Goal: Task Accomplishment & Management: Contribute content

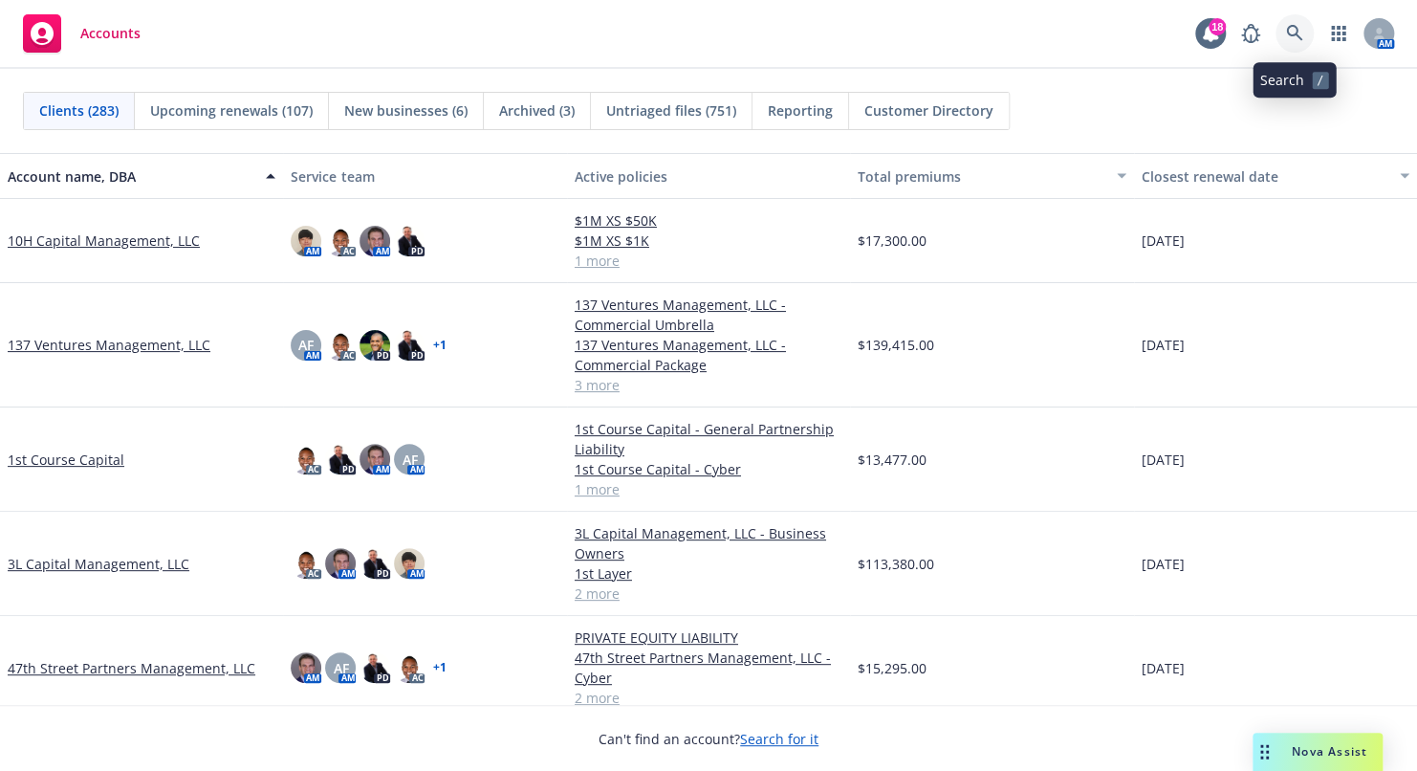
click at [1284, 39] on link at bounding box center [1295, 33] width 38 height 38
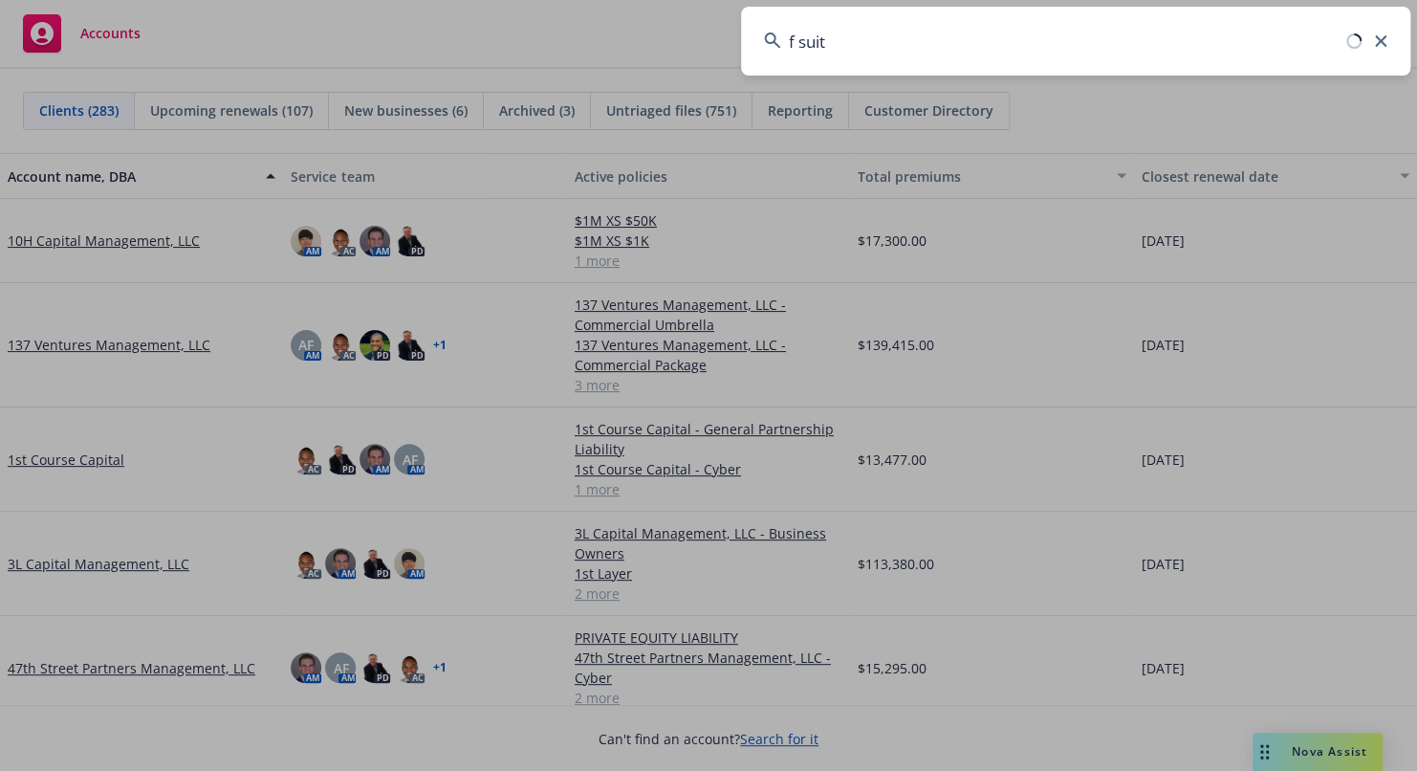
type input "f suite"
type input "s"
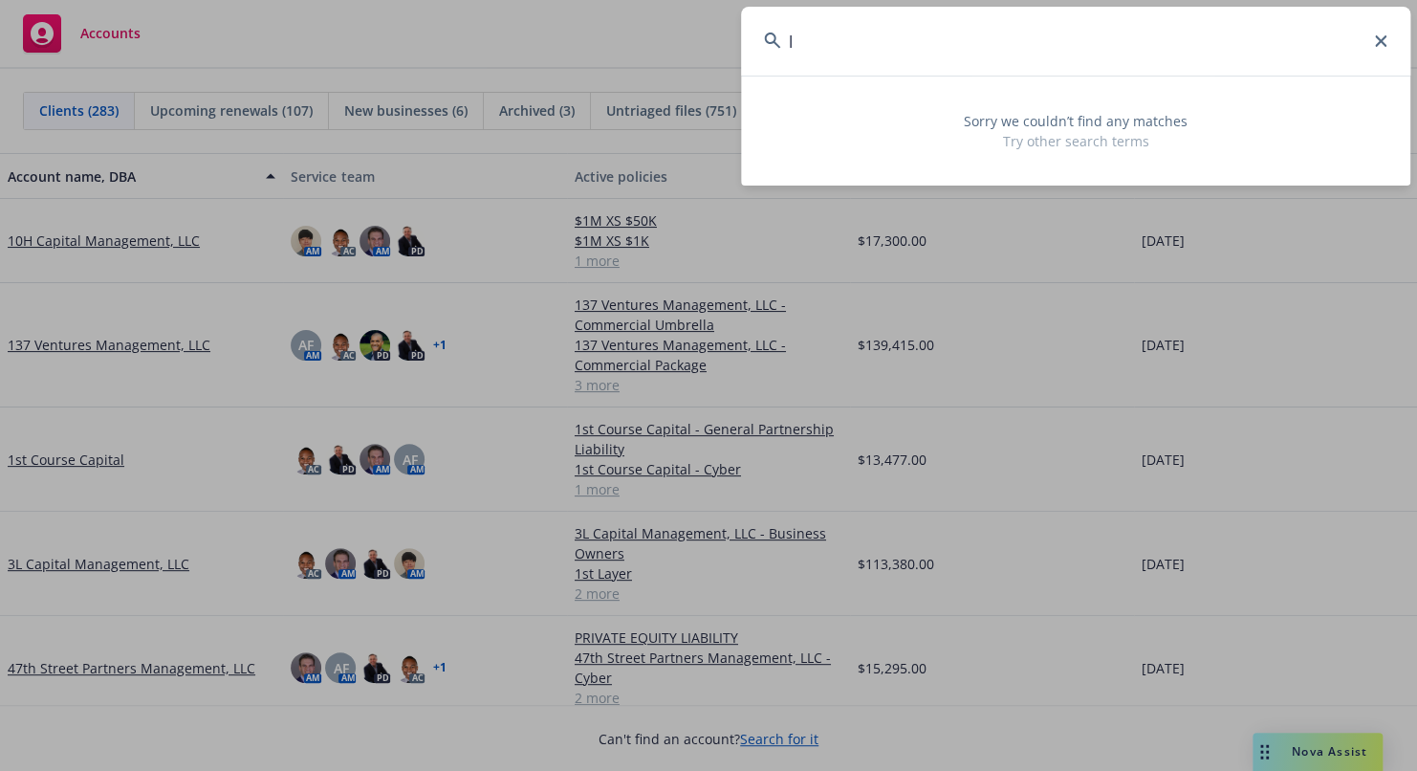
type input "l"
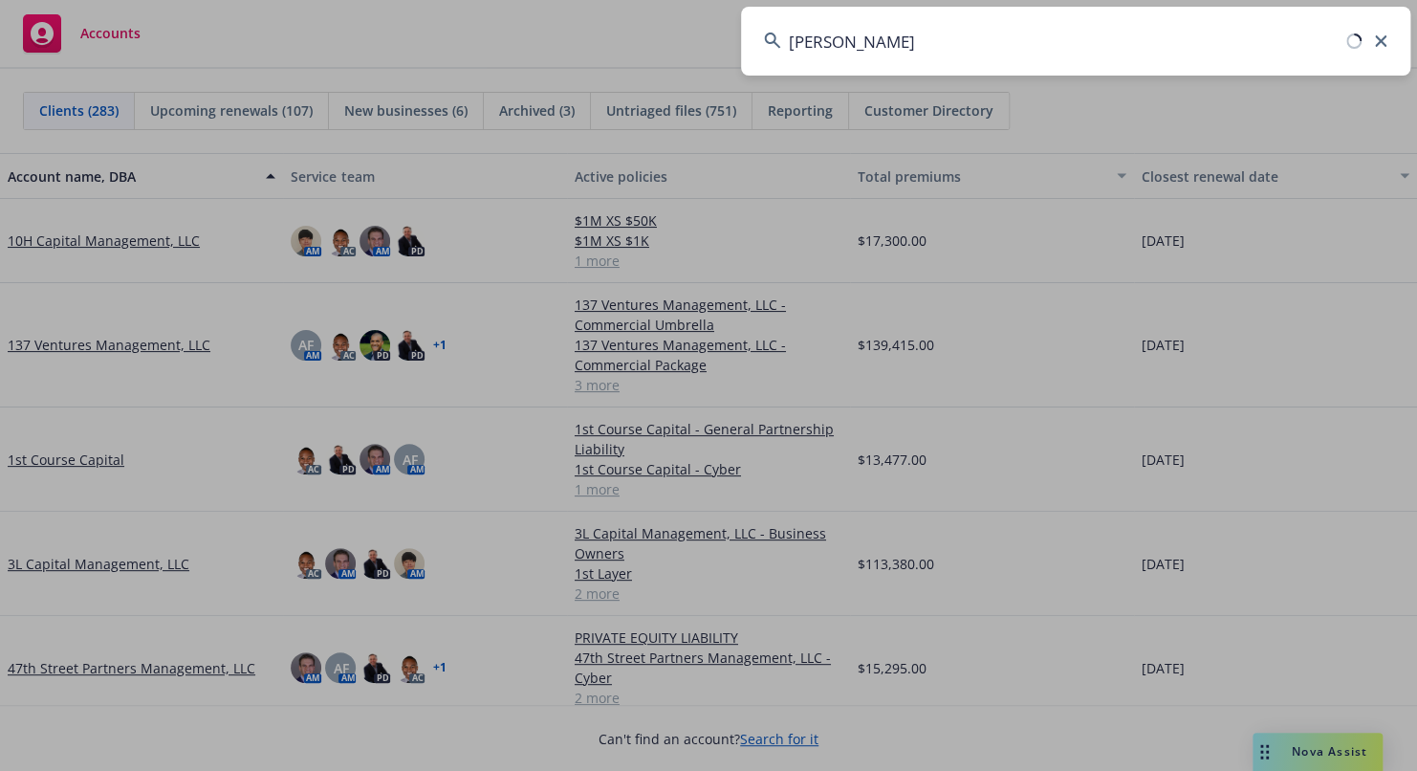
type input "karina"
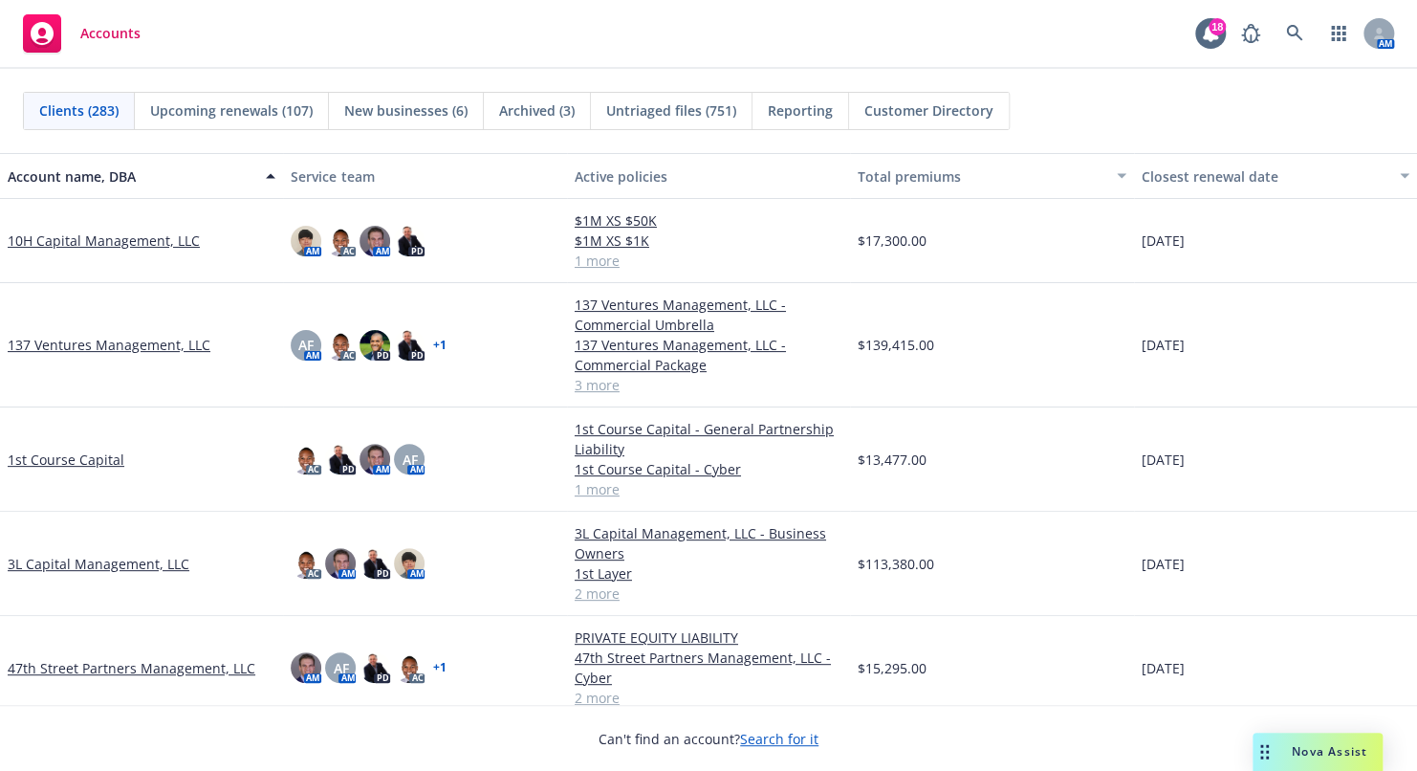
click at [927, 106] on span "Customer Directory" at bounding box center [929, 110] width 129 height 20
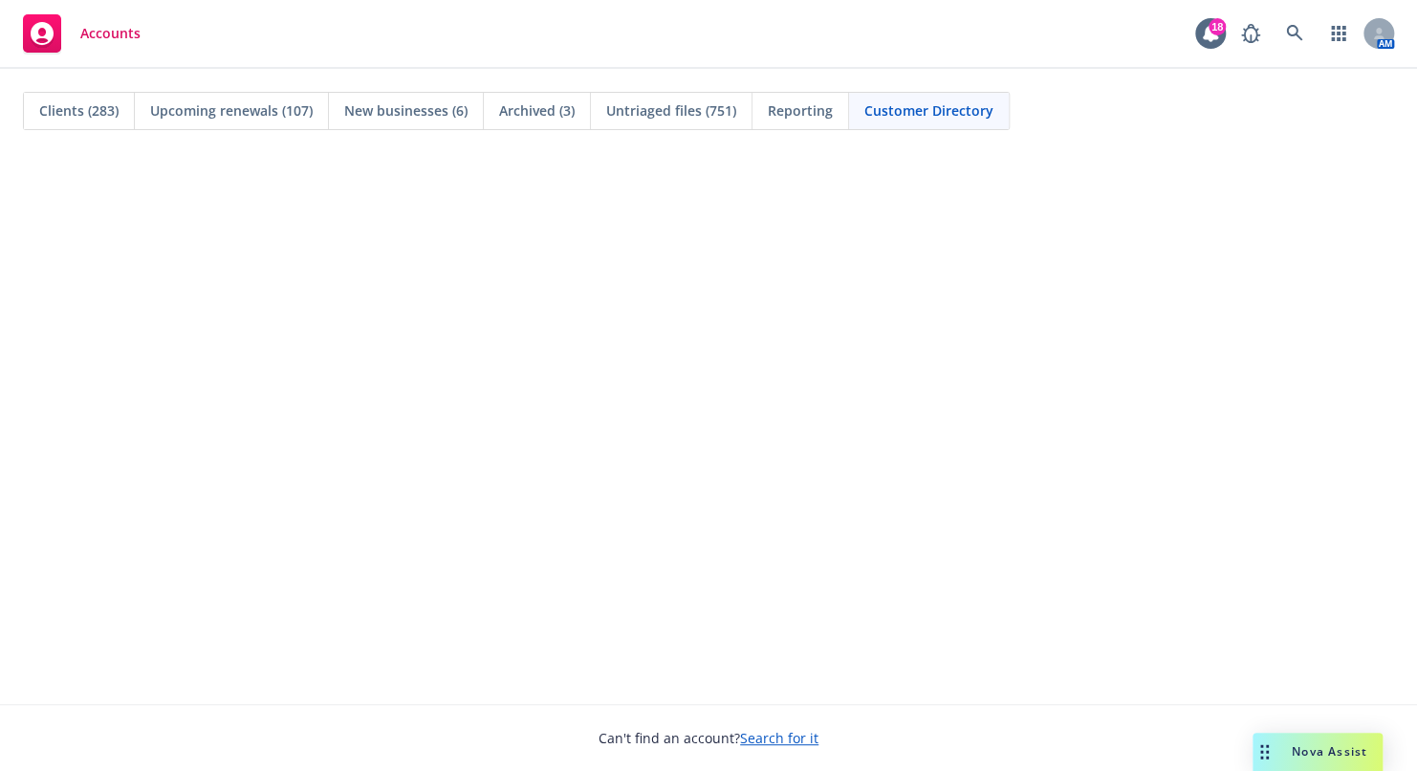
click at [43, 94] on div "Clients (283)" at bounding box center [79, 111] width 111 height 36
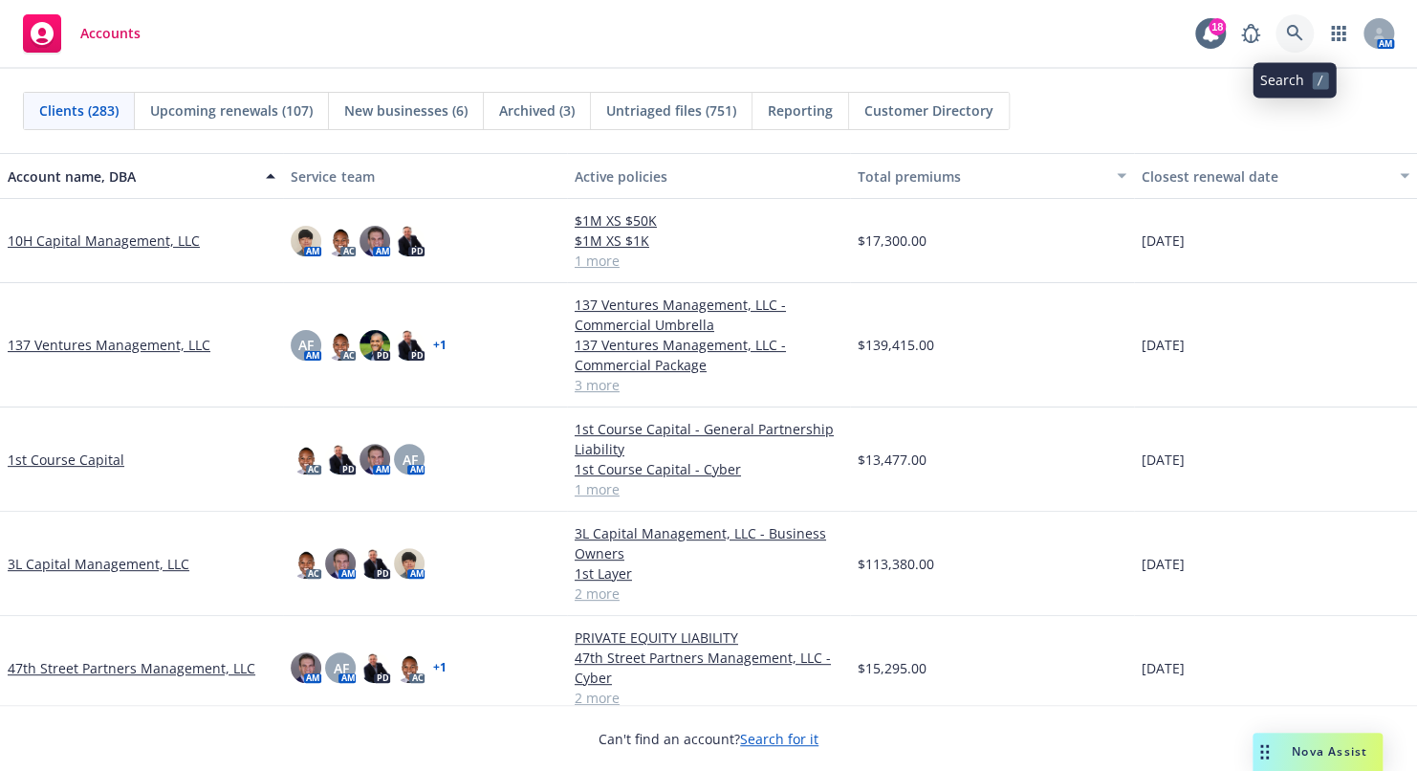
click at [1302, 32] on icon at bounding box center [1294, 33] width 17 height 17
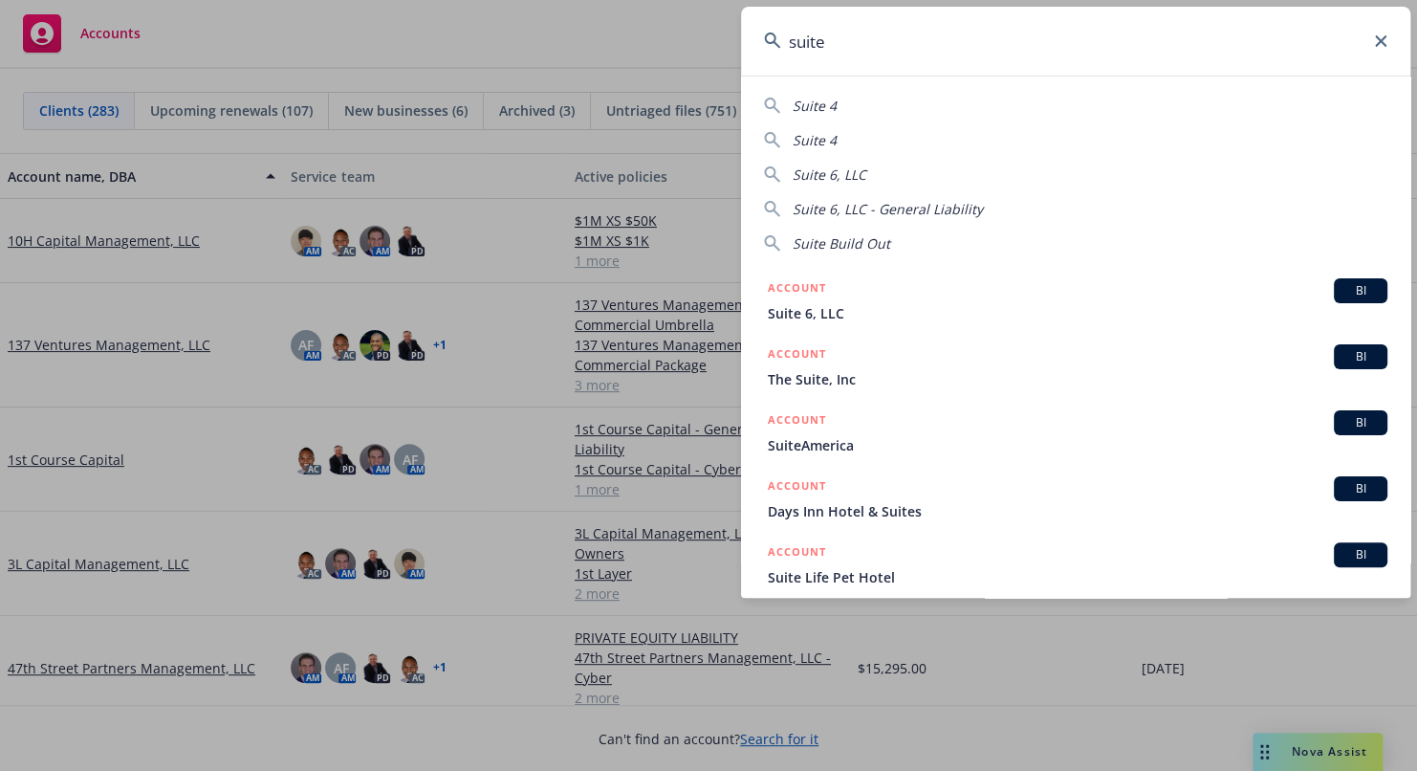
scroll to position [81, 0]
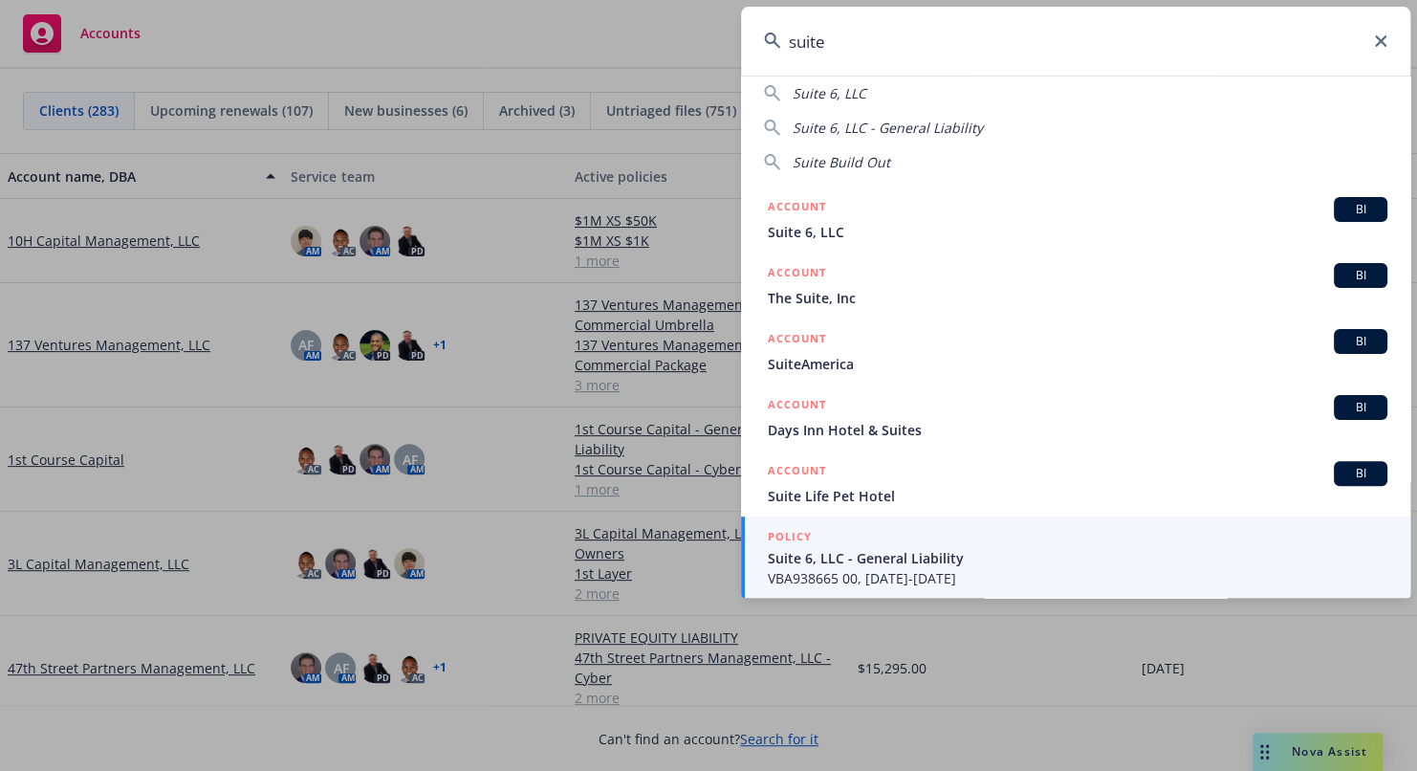
click at [838, 45] on input "suite" at bounding box center [1075, 41] width 669 height 69
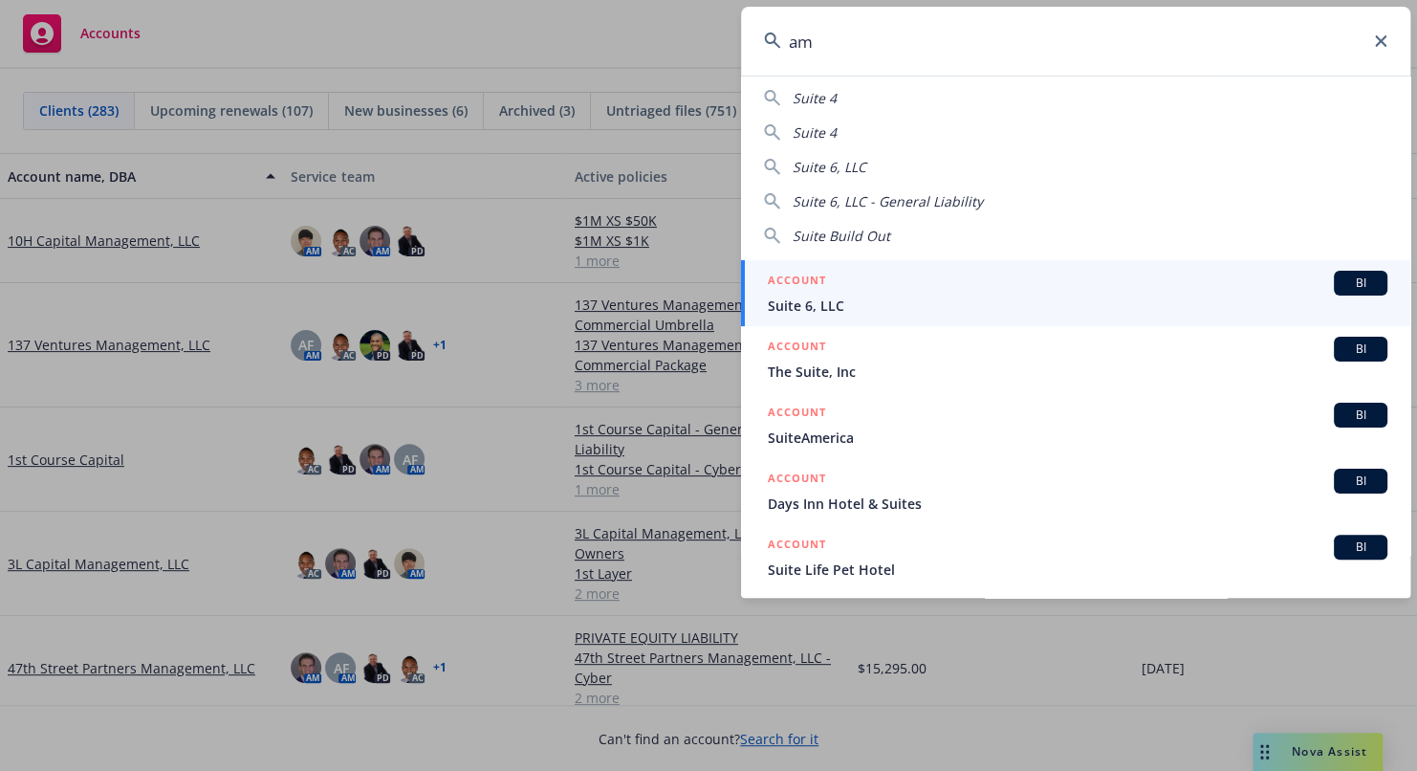
scroll to position [0, 0]
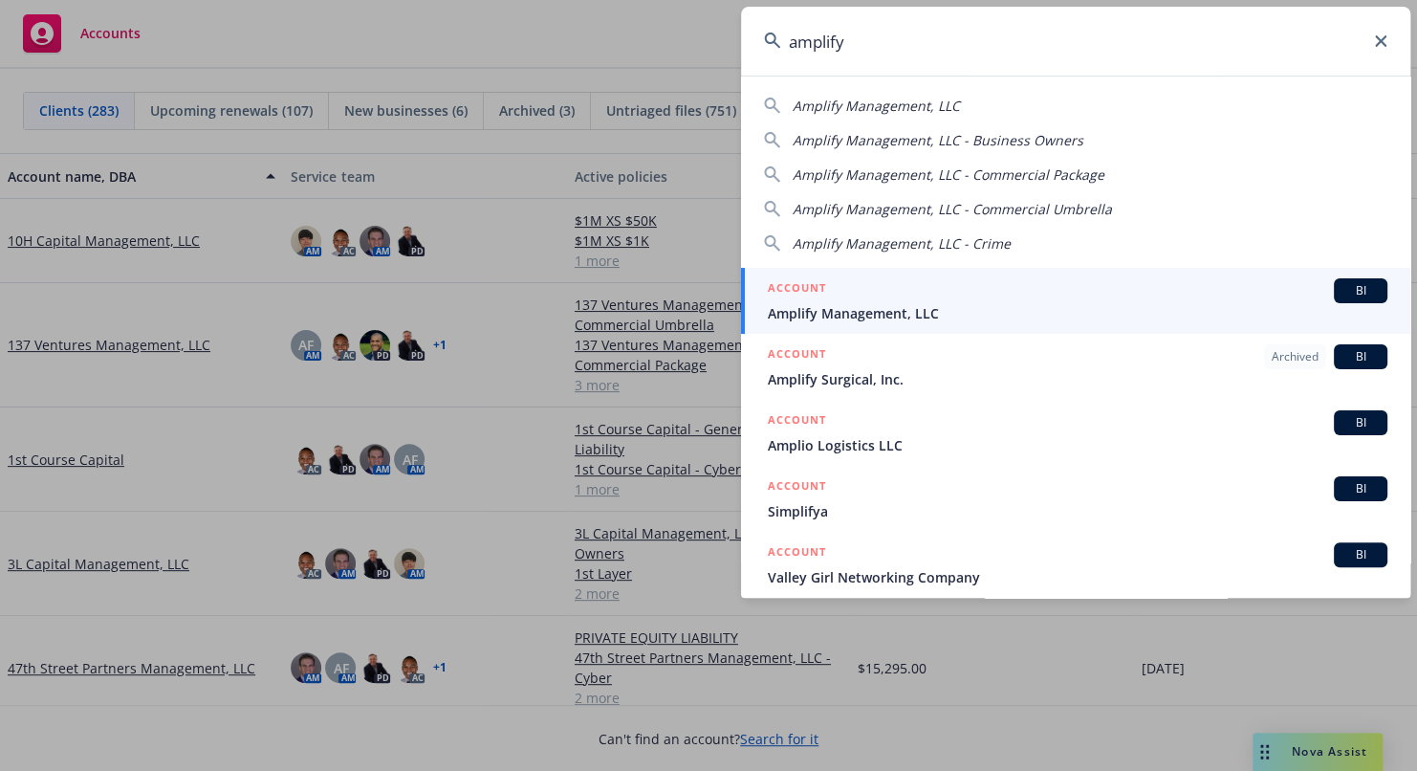
type input "amplify"
click at [906, 293] on div "ACCOUNT BI" at bounding box center [1078, 290] width 620 height 25
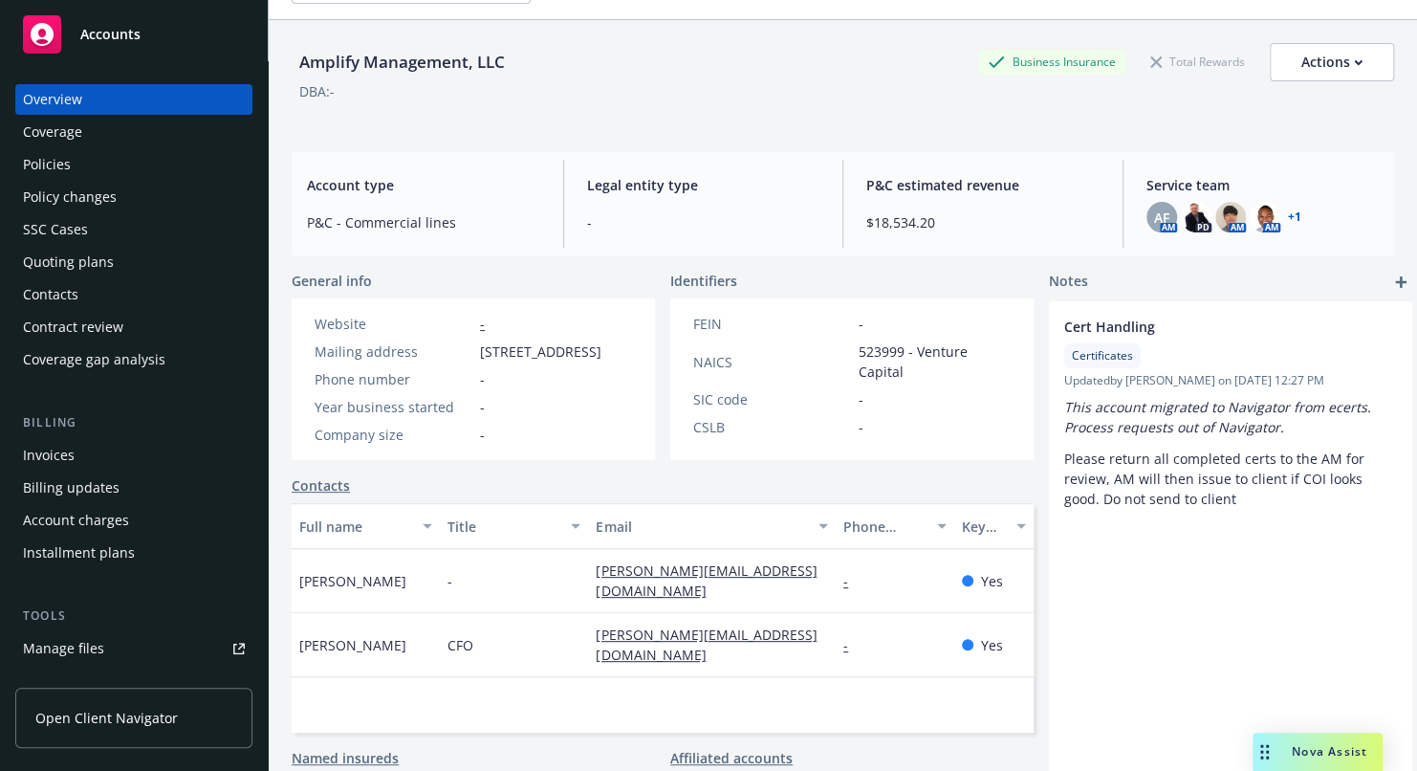
scroll to position [96, 0]
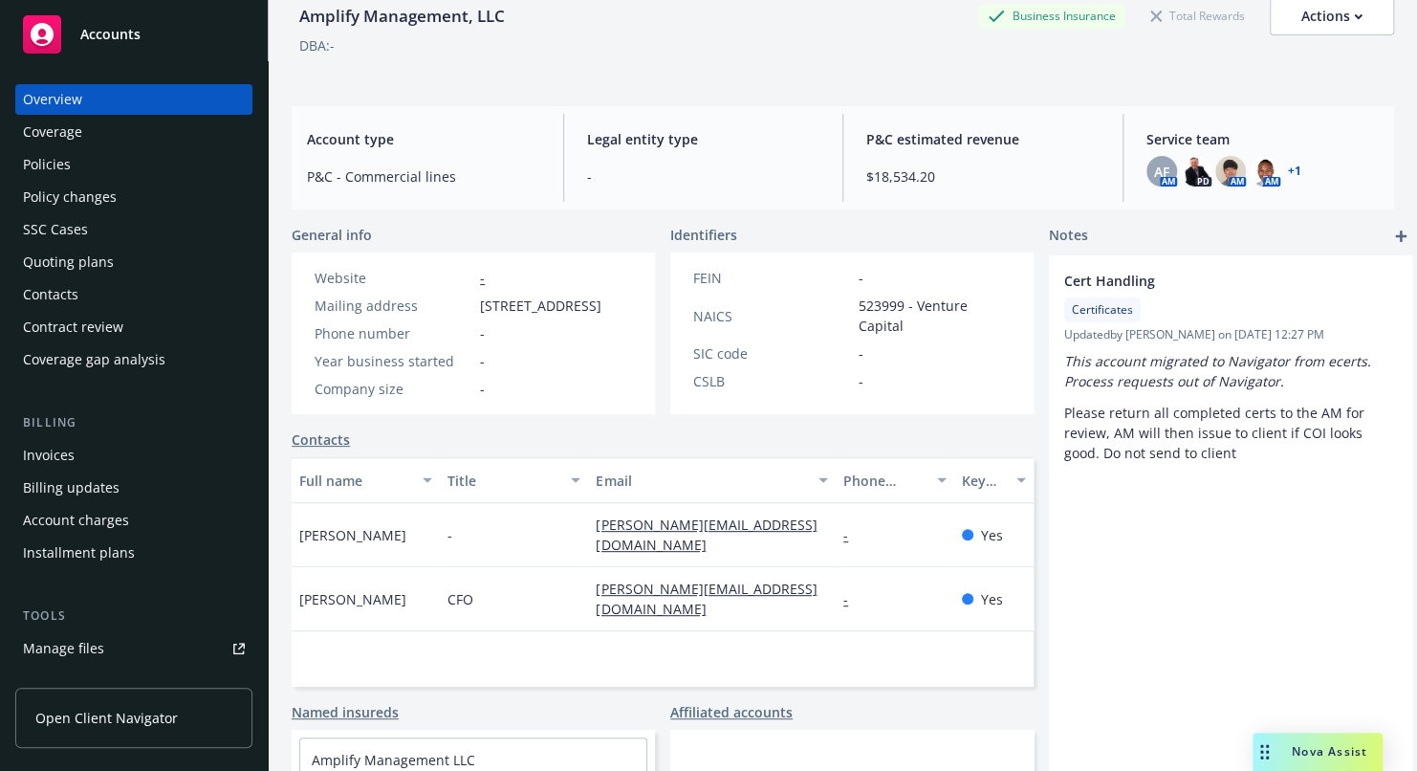
click at [99, 175] on div "Policies" at bounding box center [134, 164] width 222 height 31
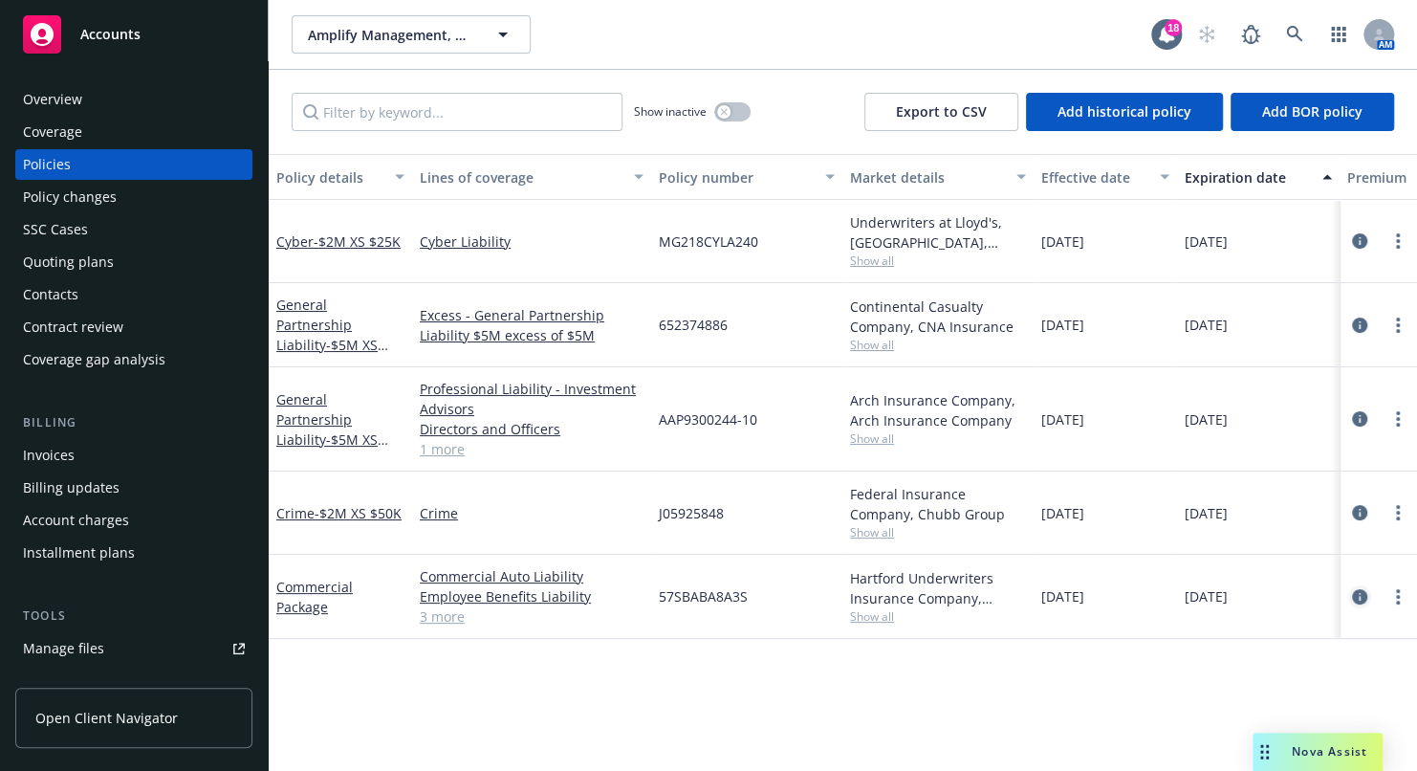
click at [1352, 596] on icon "circleInformation" at bounding box center [1359, 596] width 15 height 15
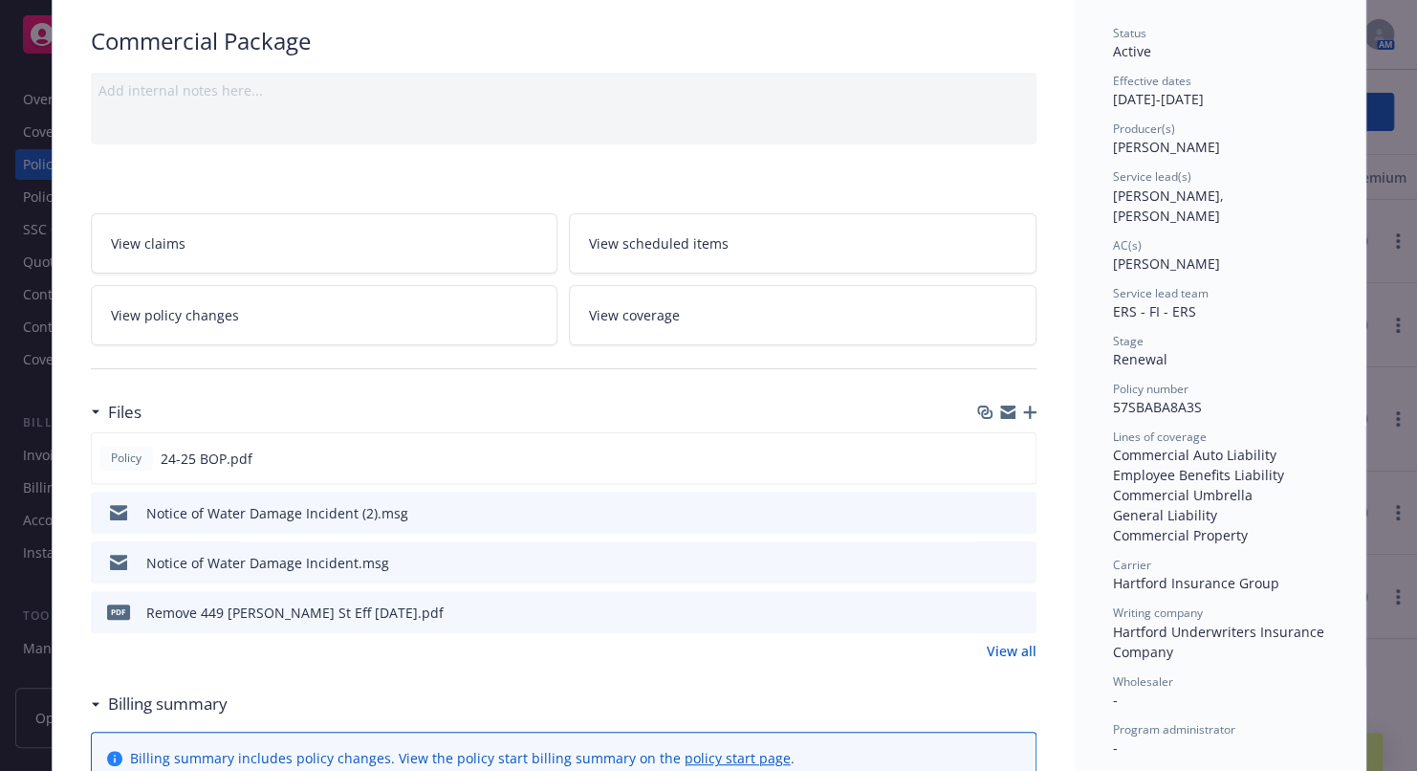
scroll to position [96, 0]
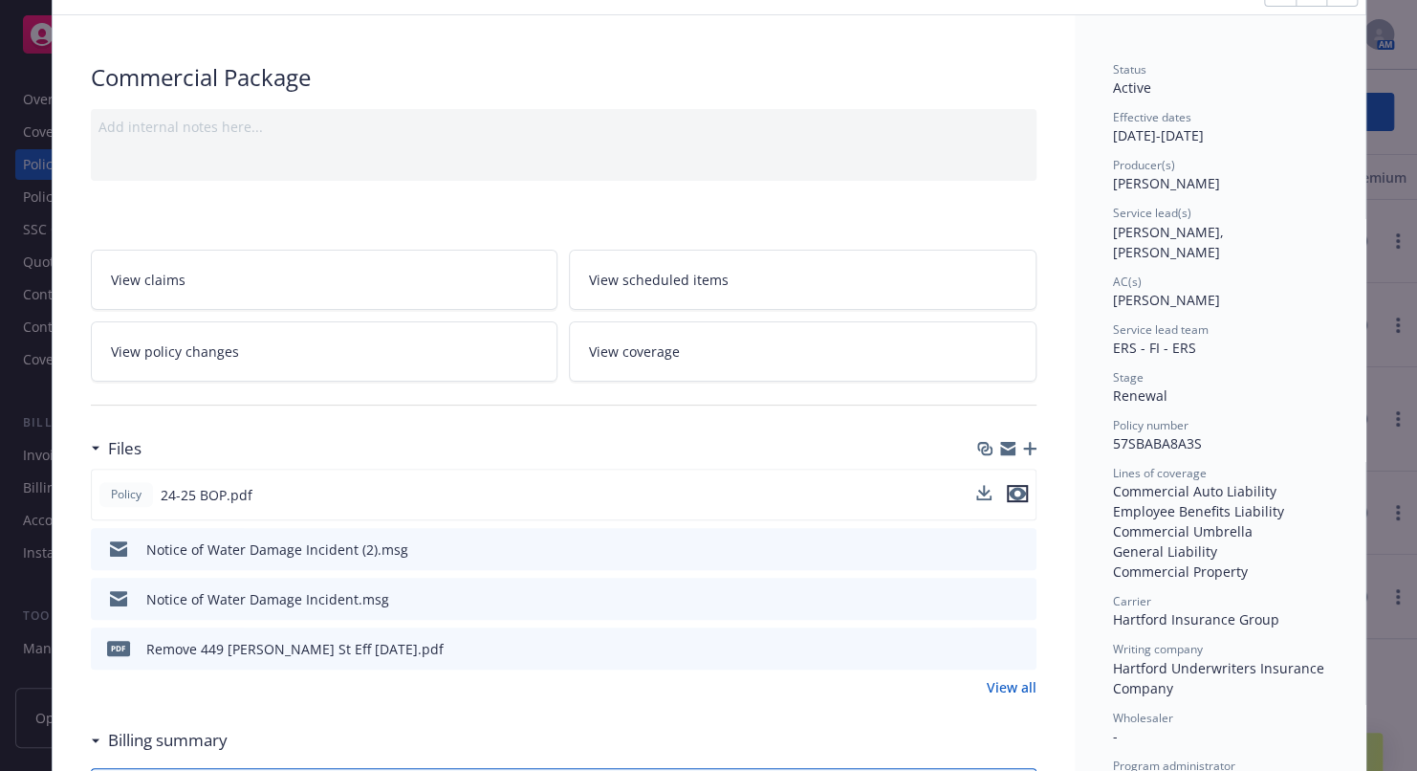
click at [1011, 492] on icon "preview file" at bounding box center [1017, 493] width 17 height 13
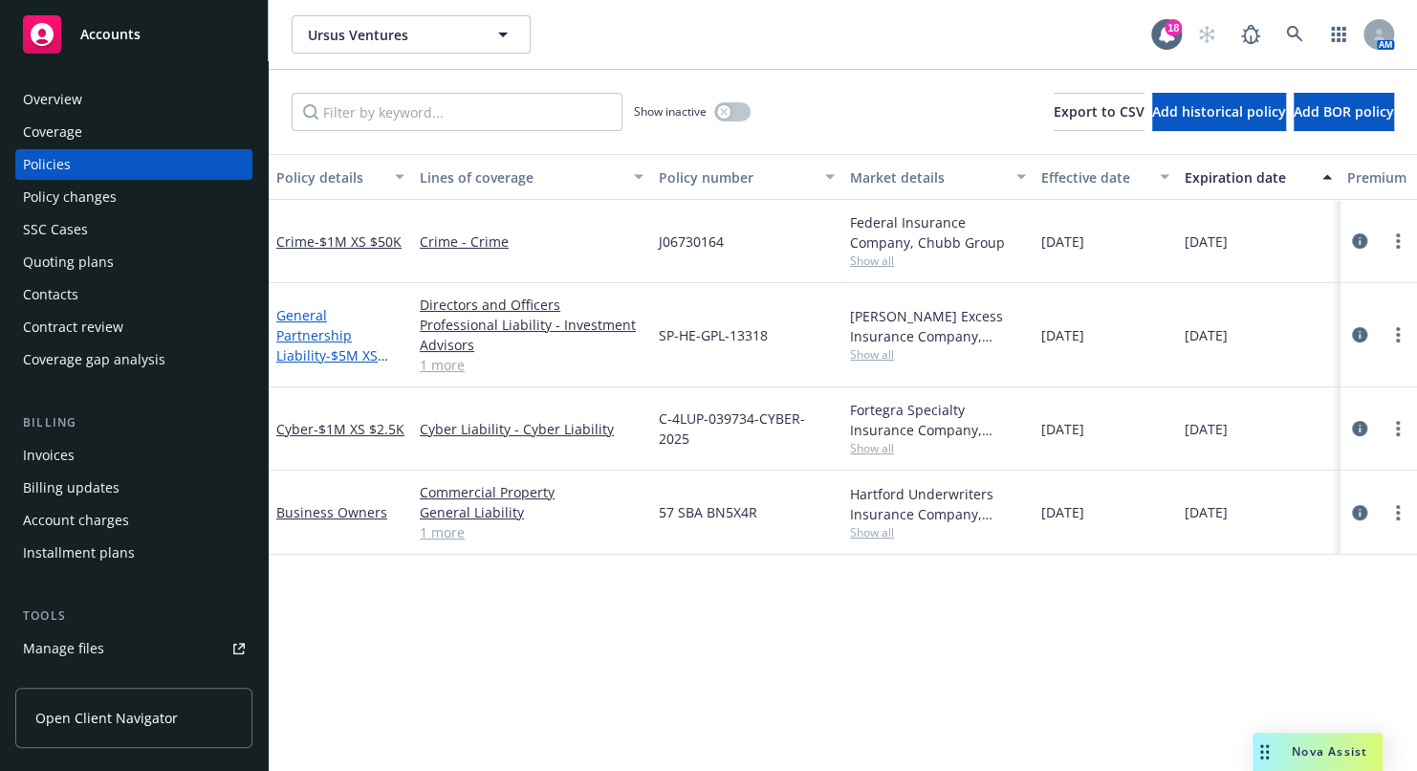
click at [351, 320] on link "General Partnership Liability - $5M XS $150K" at bounding box center [326, 345] width 101 height 78
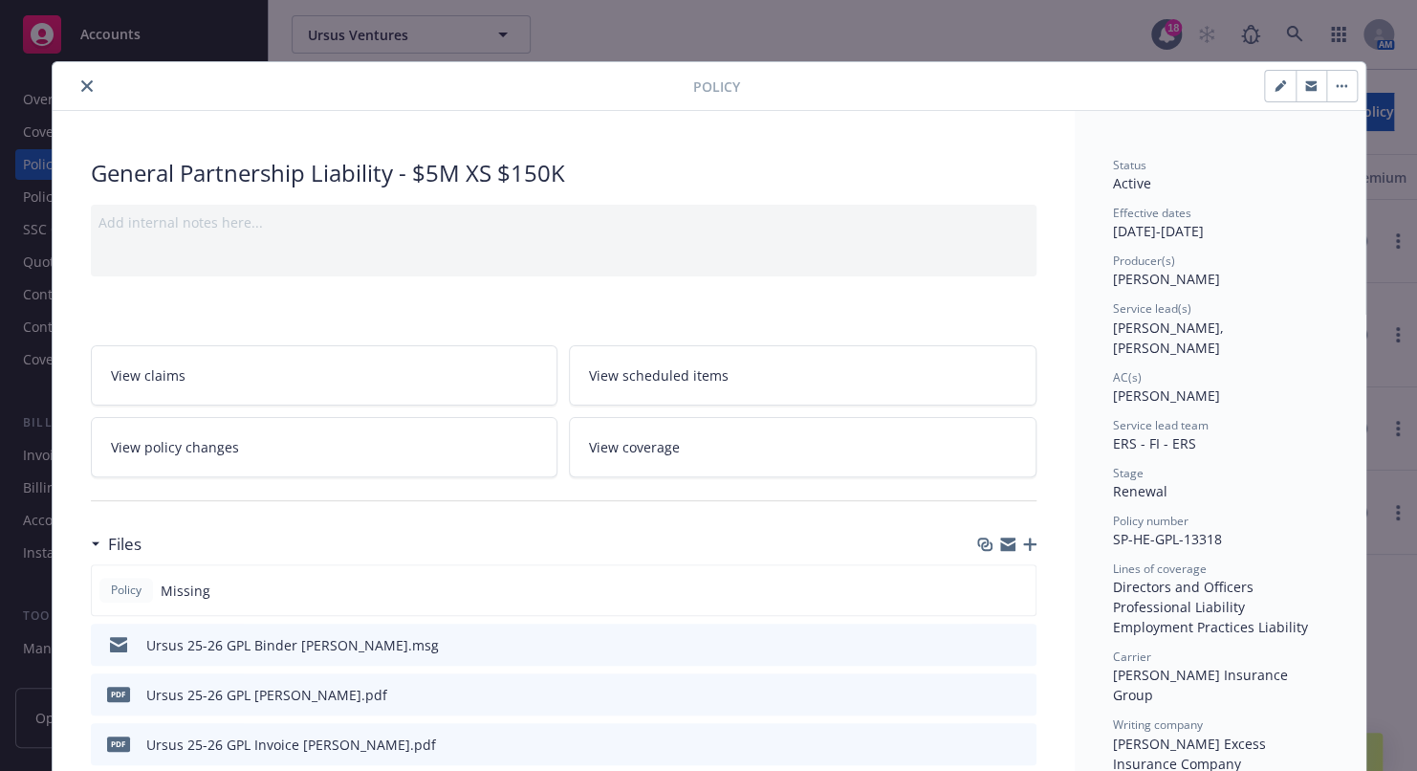
click at [82, 85] on icon "close" at bounding box center [86, 85] width 11 height 11
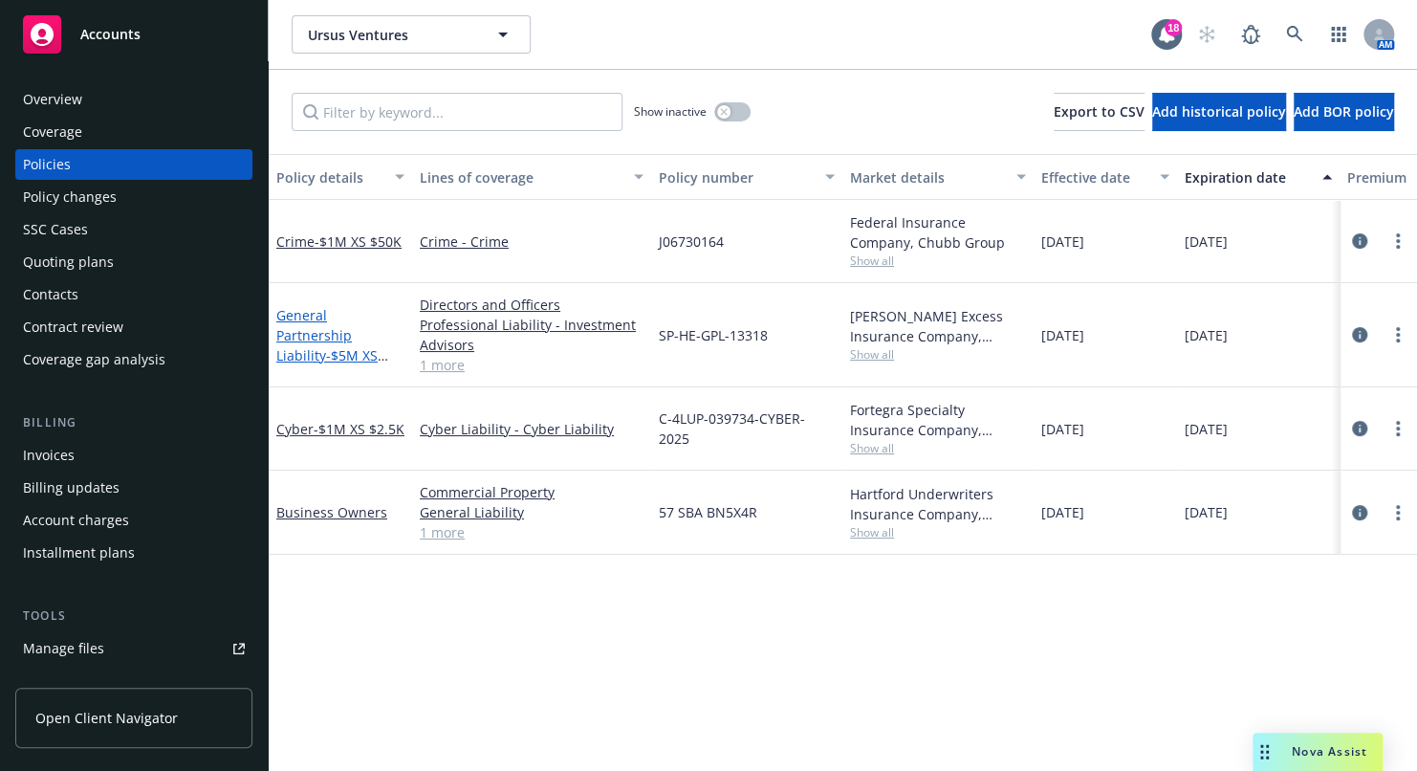
click at [318, 331] on link "General Partnership Liability - $5M XS $150K" at bounding box center [326, 345] width 101 height 78
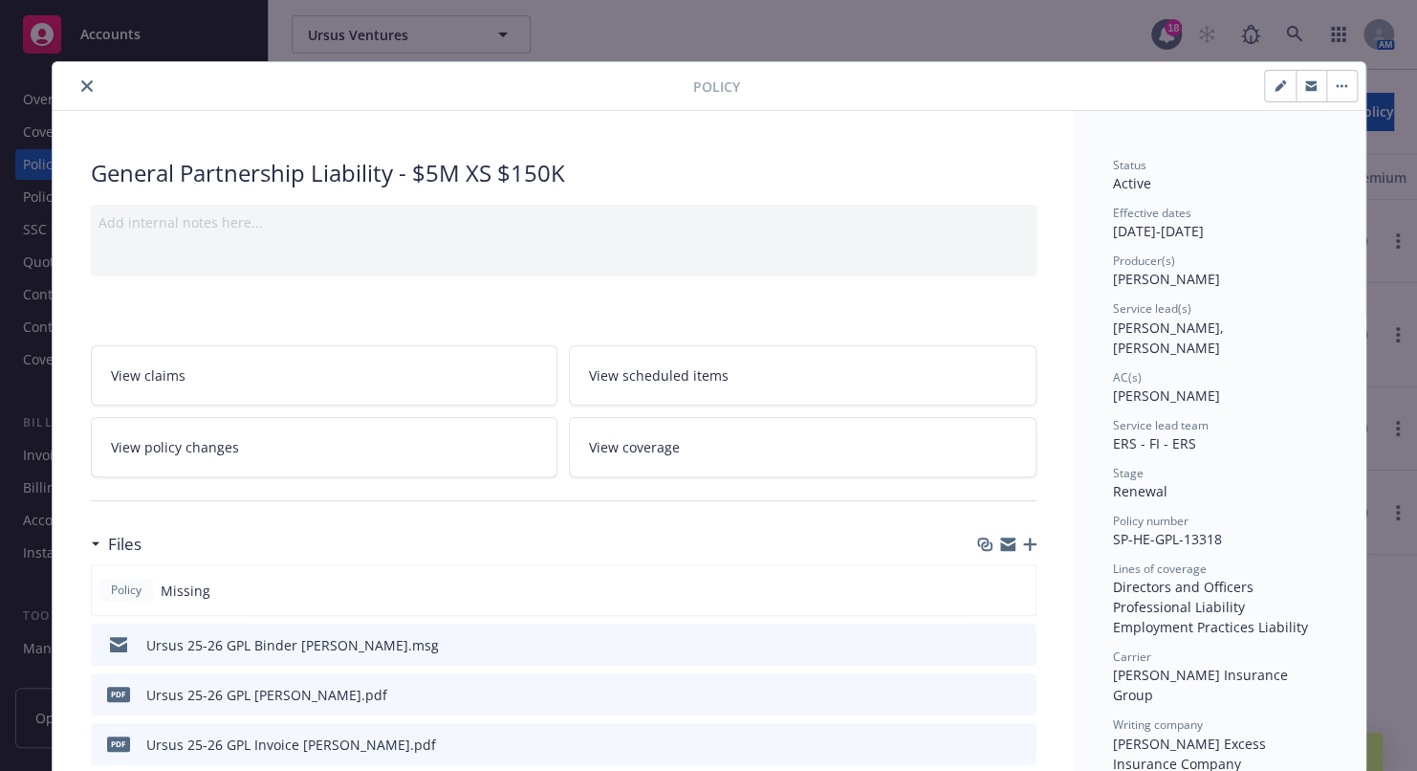
scroll to position [57, 0]
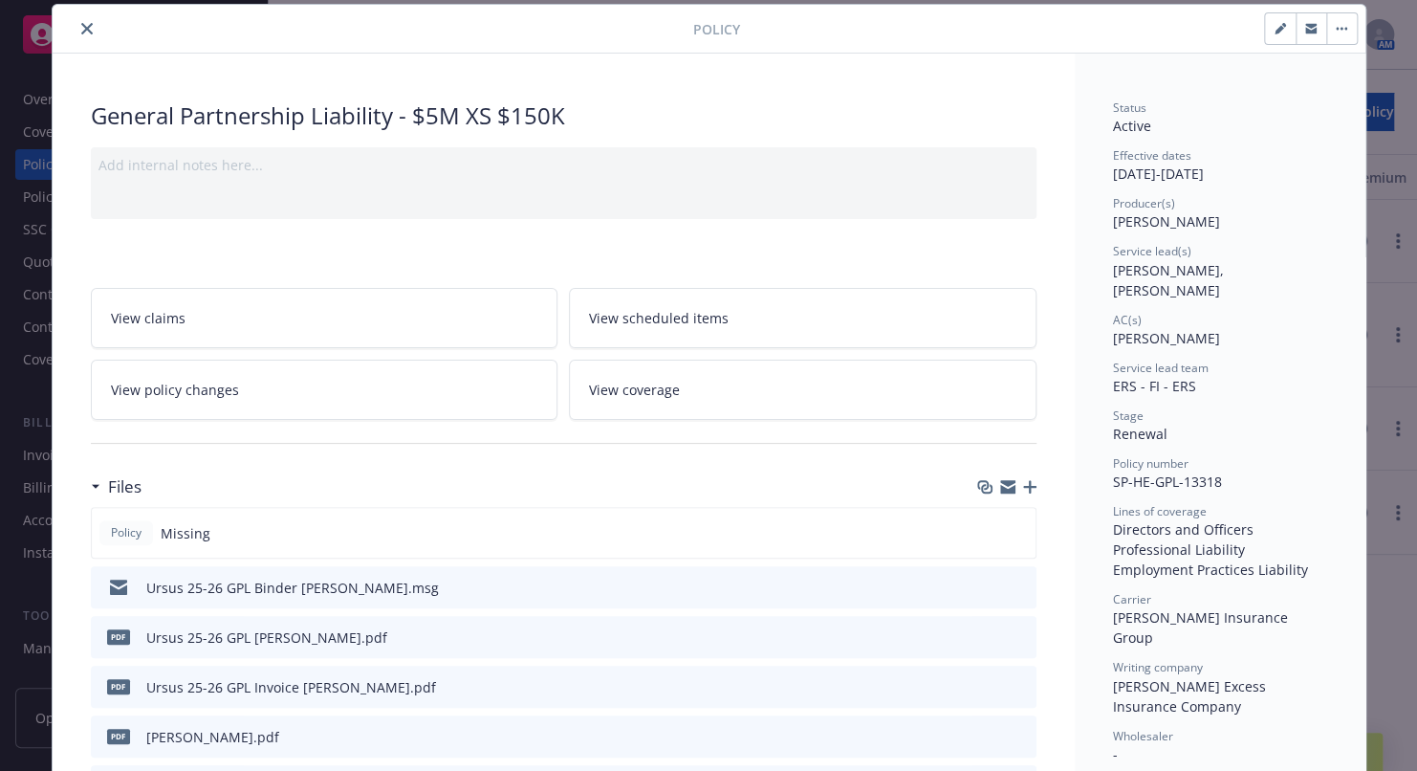
click at [834, 382] on link "View coverage" at bounding box center [803, 390] width 468 height 60
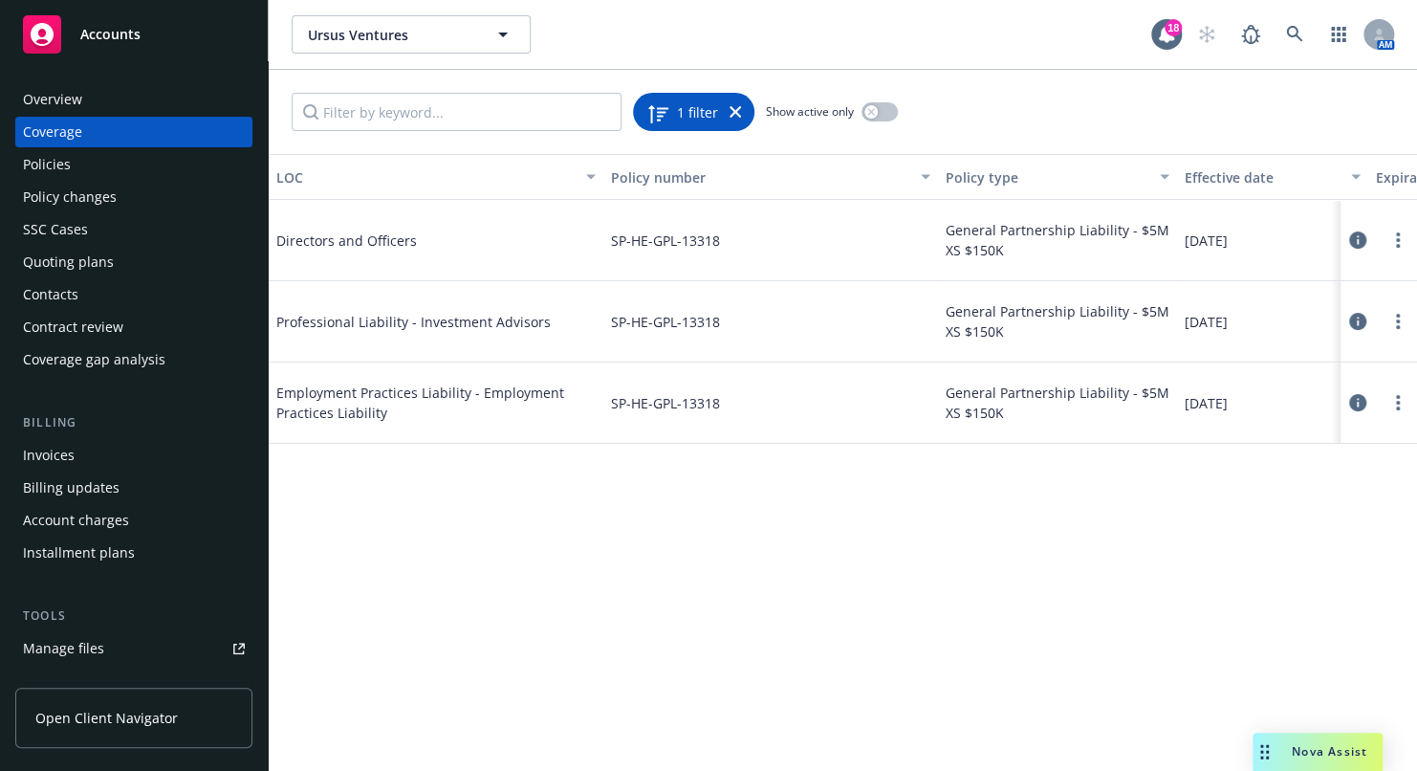
click at [734, 118] on div "1 filter" at bounding box center [694, 112] width 95 height 27
click at [43, 171] on div "Policies" at bounding box center [47, 164] width 48 height 31
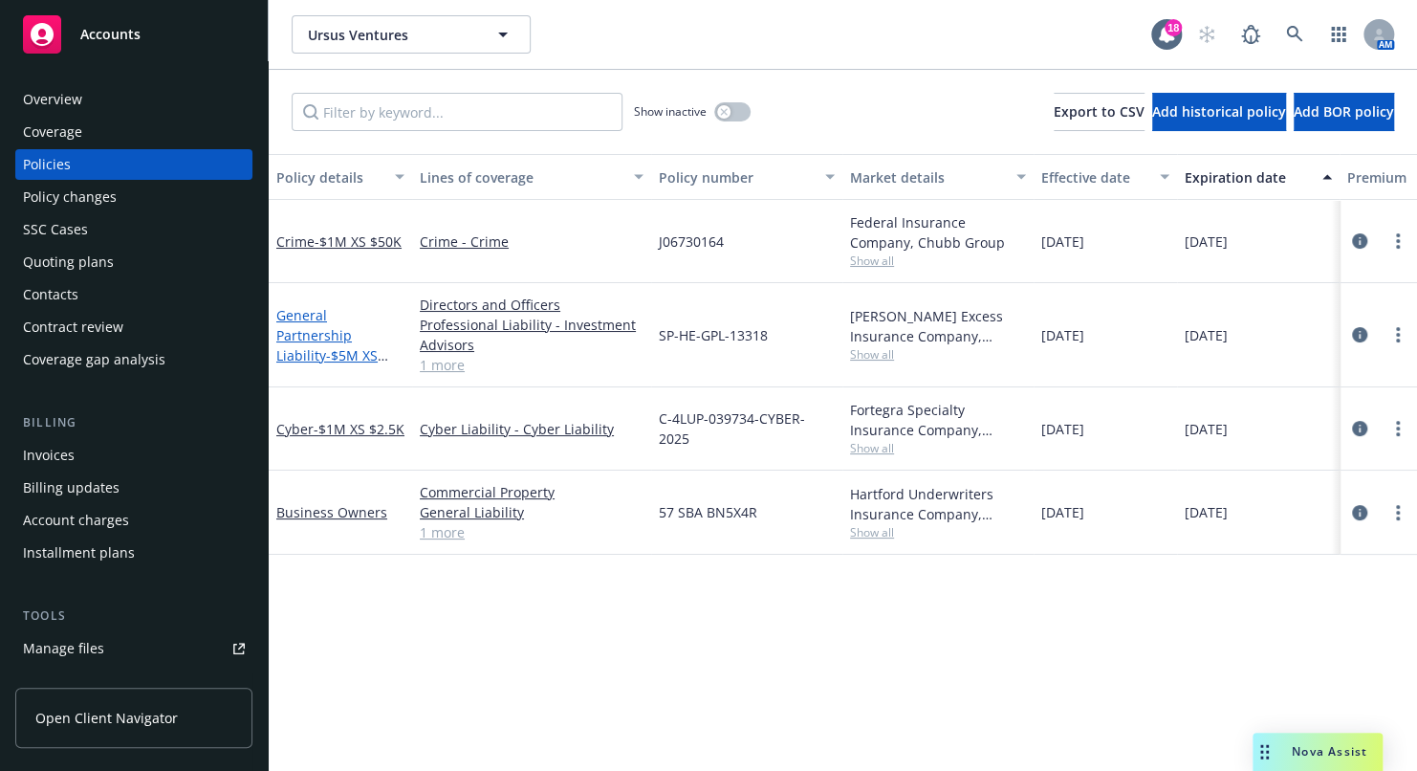
click at [321, 315] on link "General Partnership Liability - $5M XS $150K" at bounding box center [326, 345] width 101 height 78
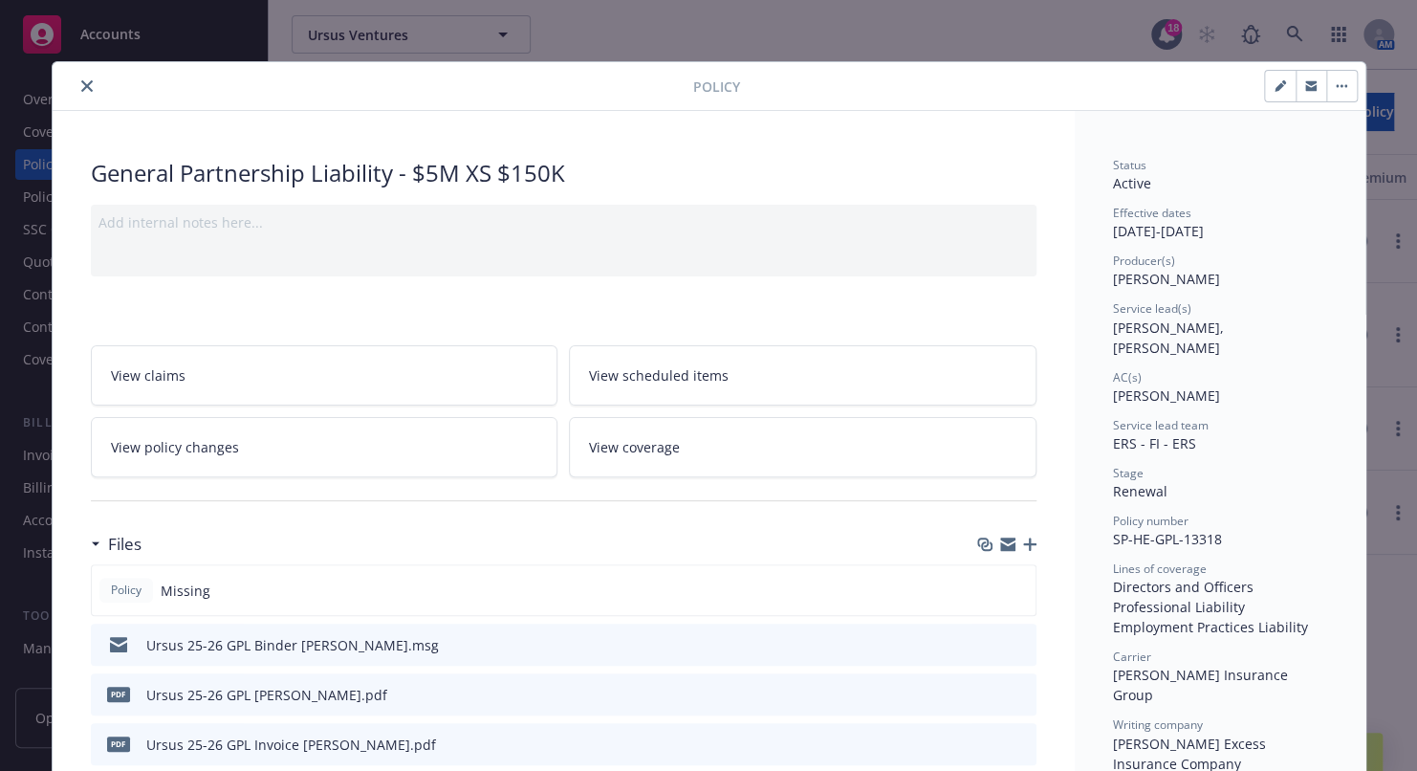
scroll to position [57, 0]
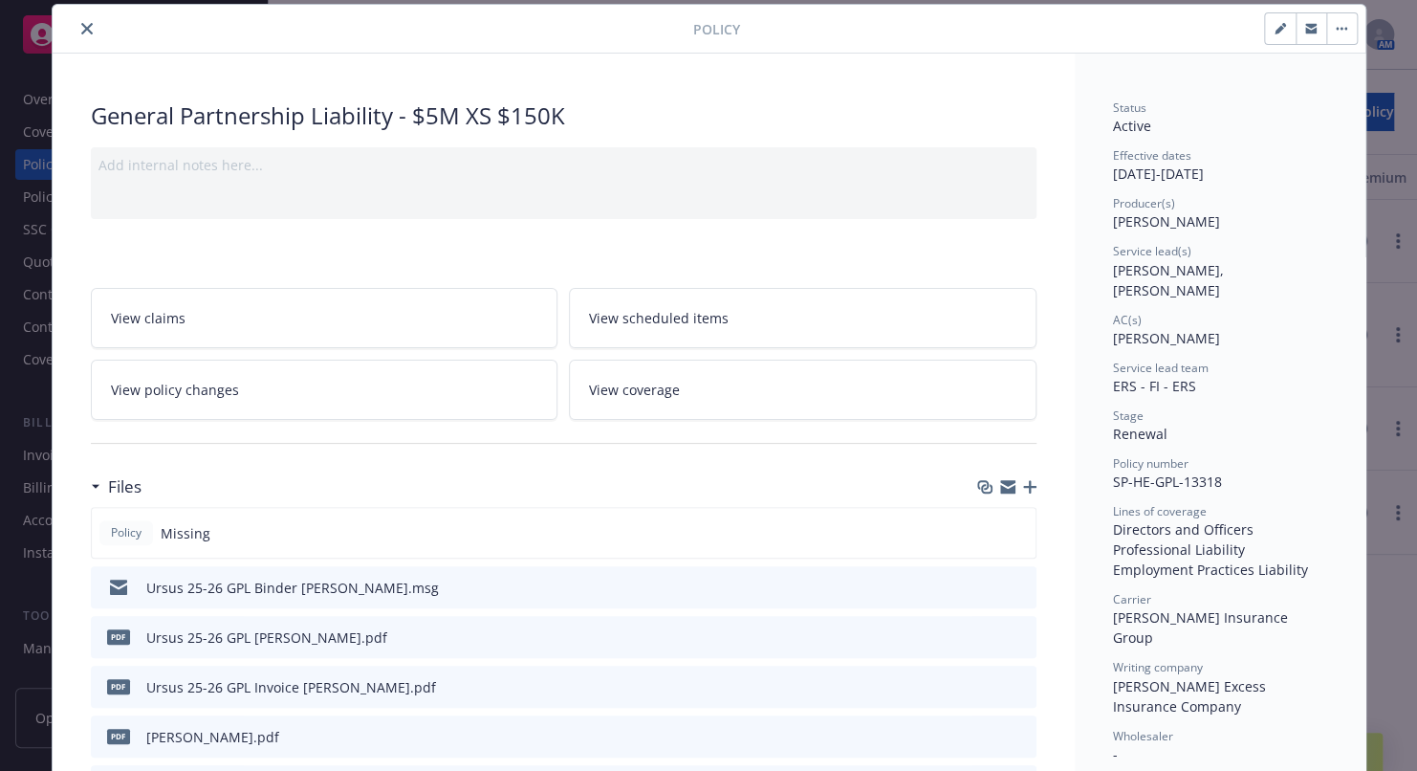
click at [784, 319] on link "View scheduled items" at bounding box center [803, 318] width 468 height 60
click at [1012, 741] on button at bounding box center [1020, 737] width 17 height 20
click at [1010, 733] on icon "preview file" at bounding box center [1018, 735] width 17 height 13
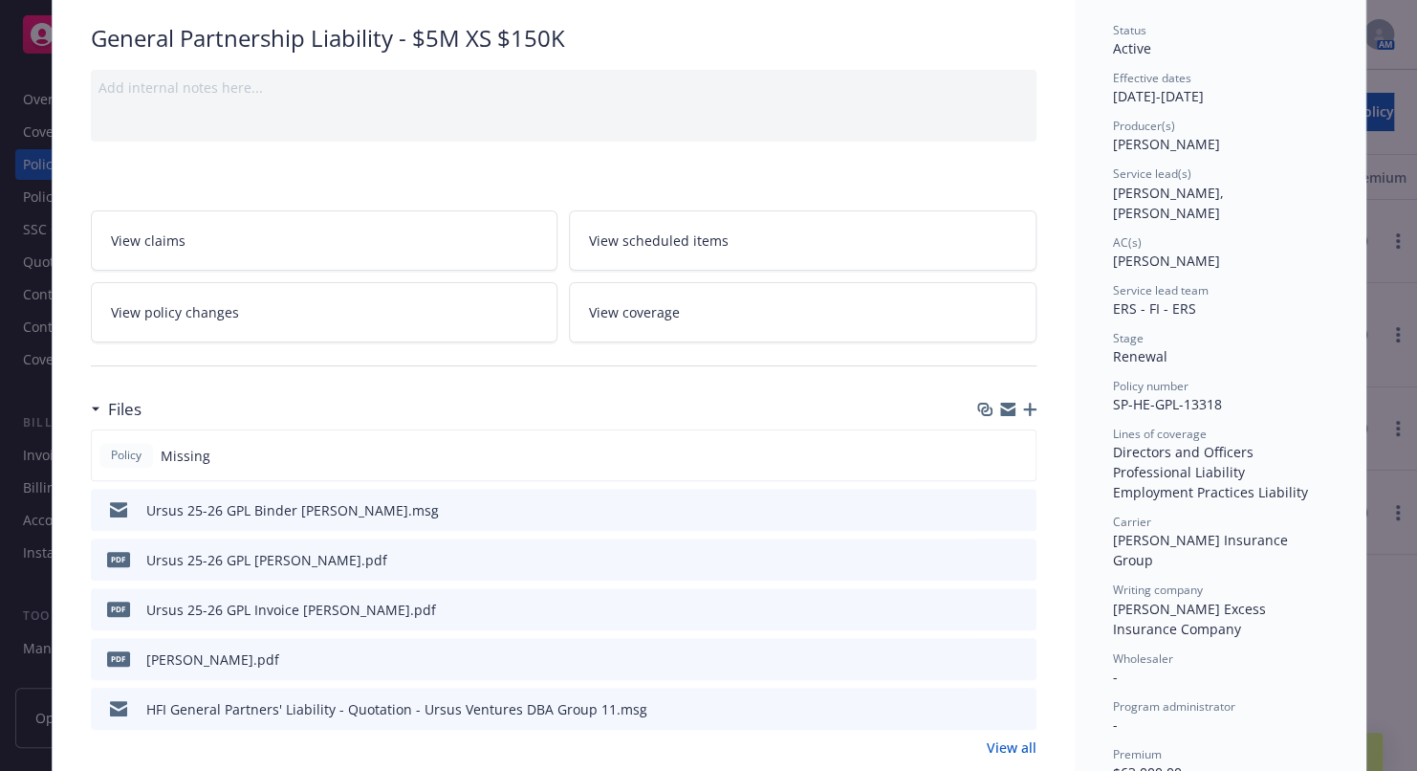
scroll to position [249, 0]
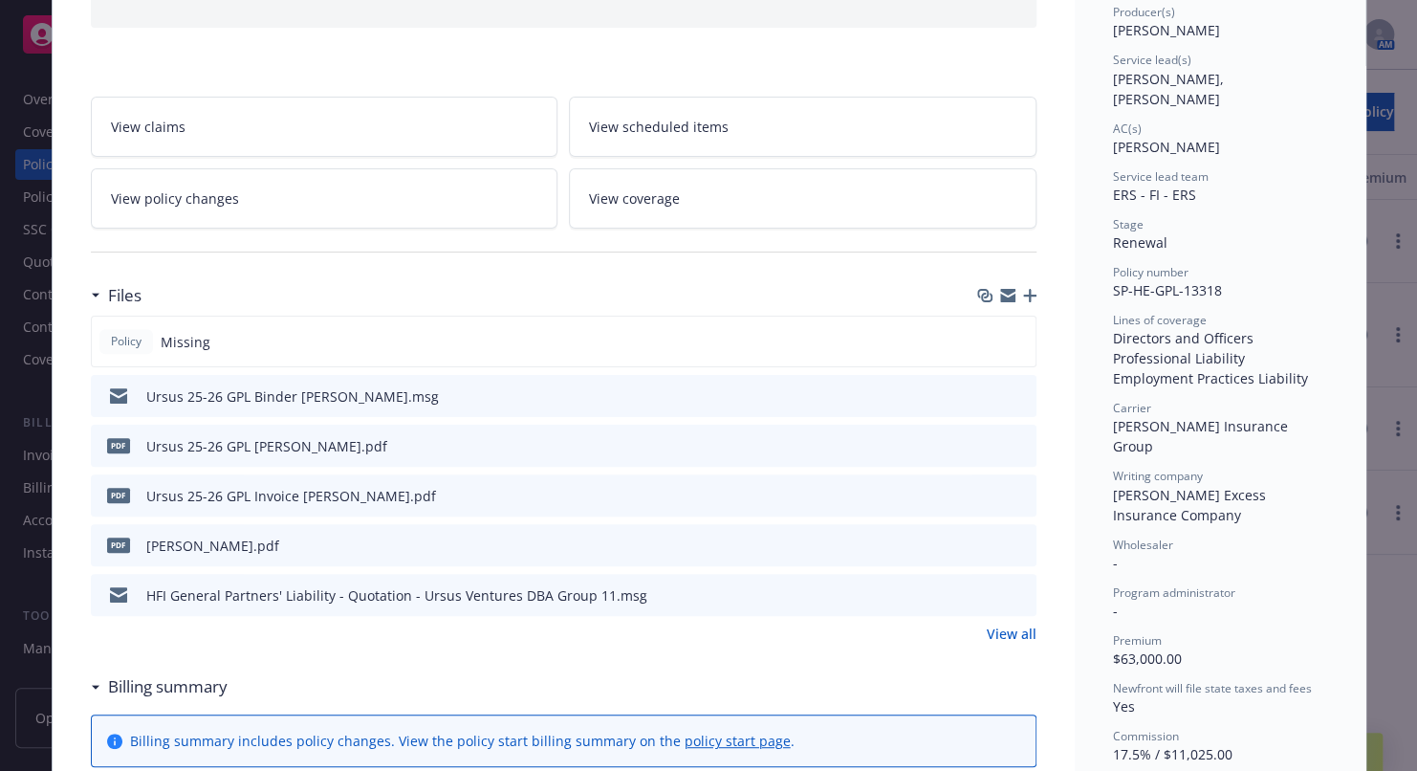
click at [1019, 441] on icon "preview file" at bounding box center [1018, 444] width 17 height 13
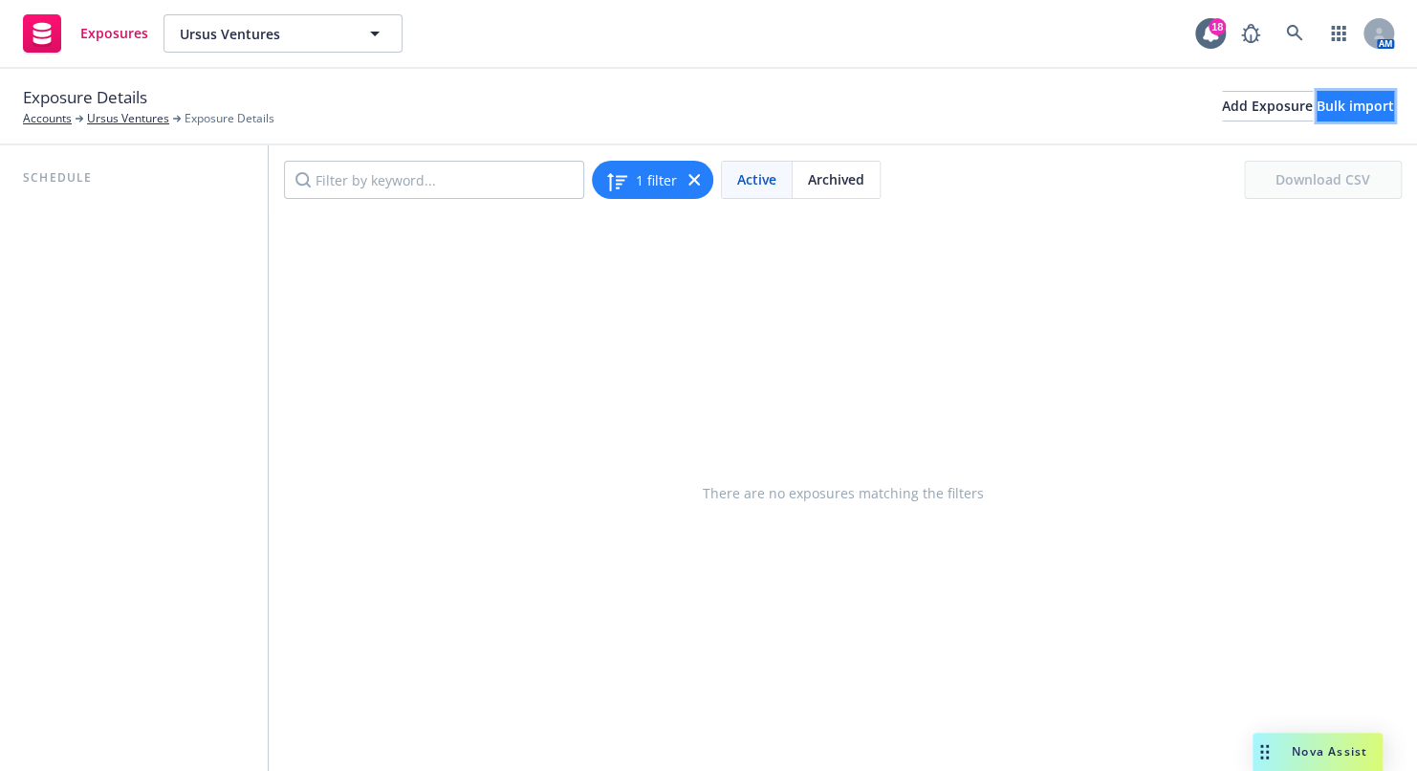
click at [1317, 117] on div "Bulk import" at bounding box center [1355, 106] width 77 height 29
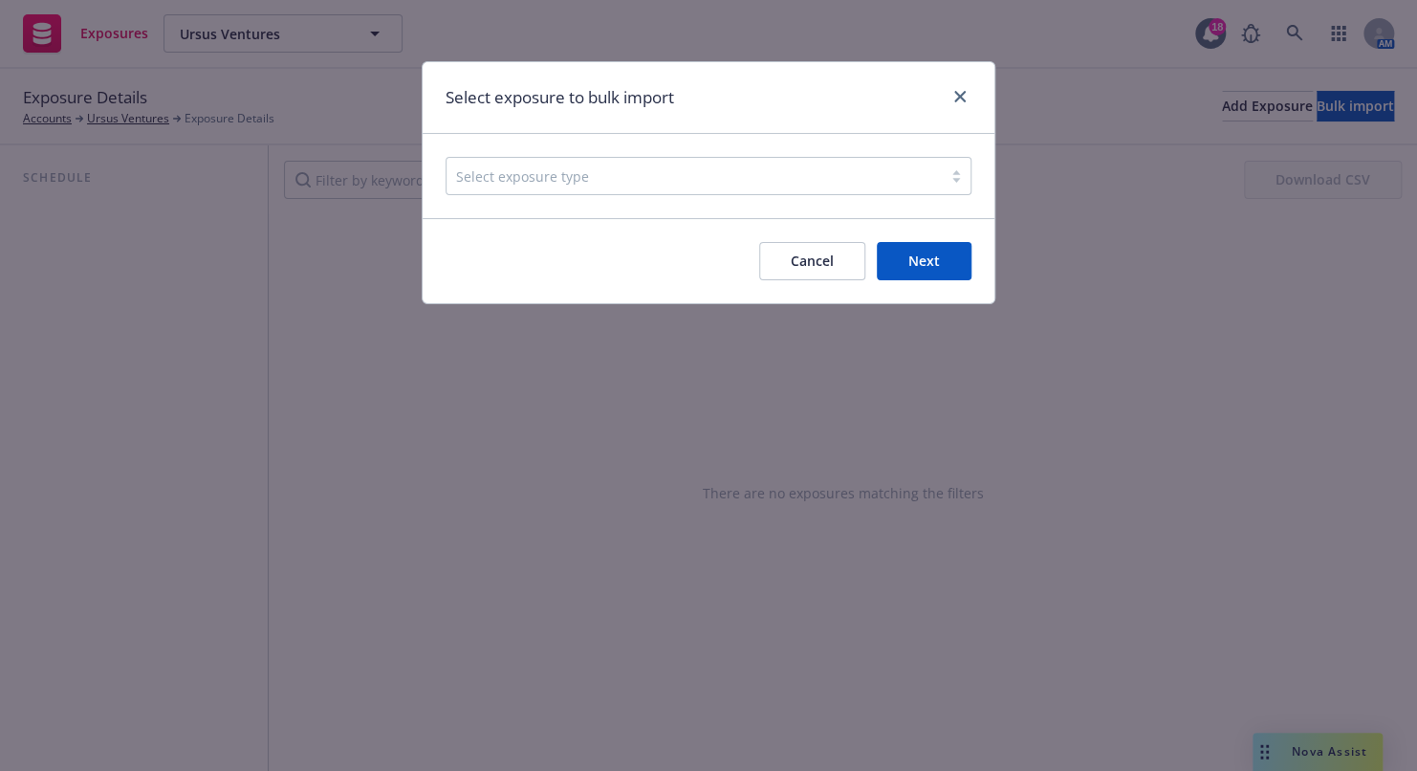
click at [561, 182] on div at bounding box center [694, 175] width 476 height 23
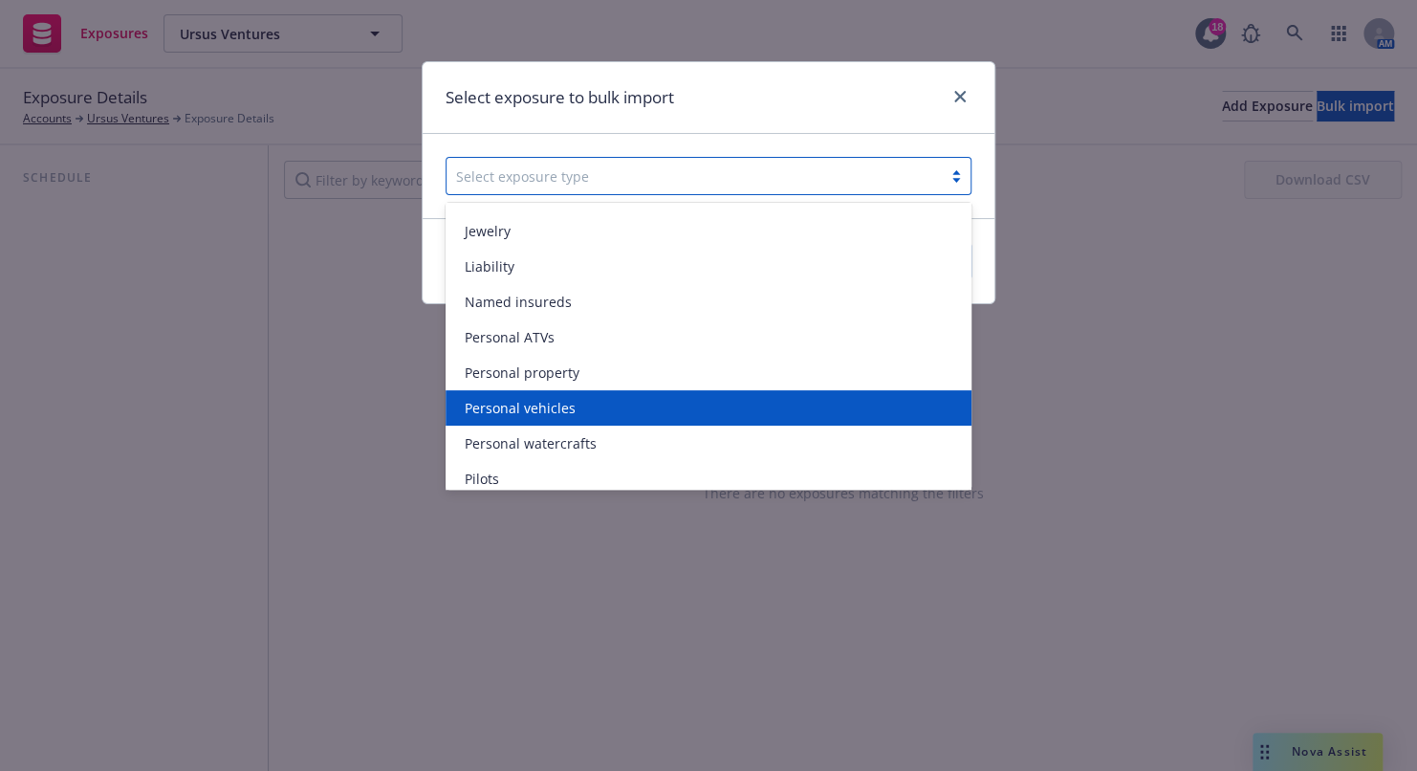
scroll to position [450, 0]
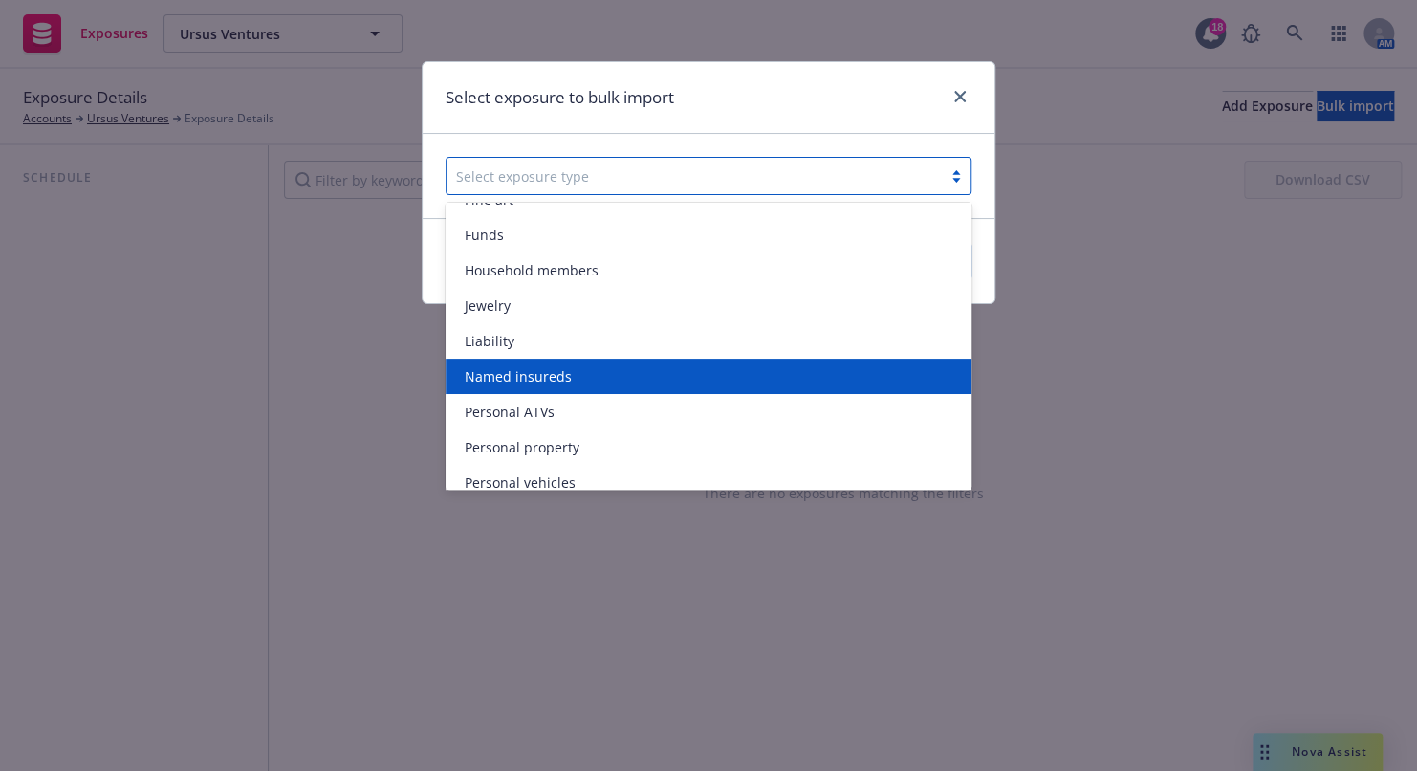
click at [542, 370] on span "Named insureds" at bounding box center [518, 376] width 107 height 20
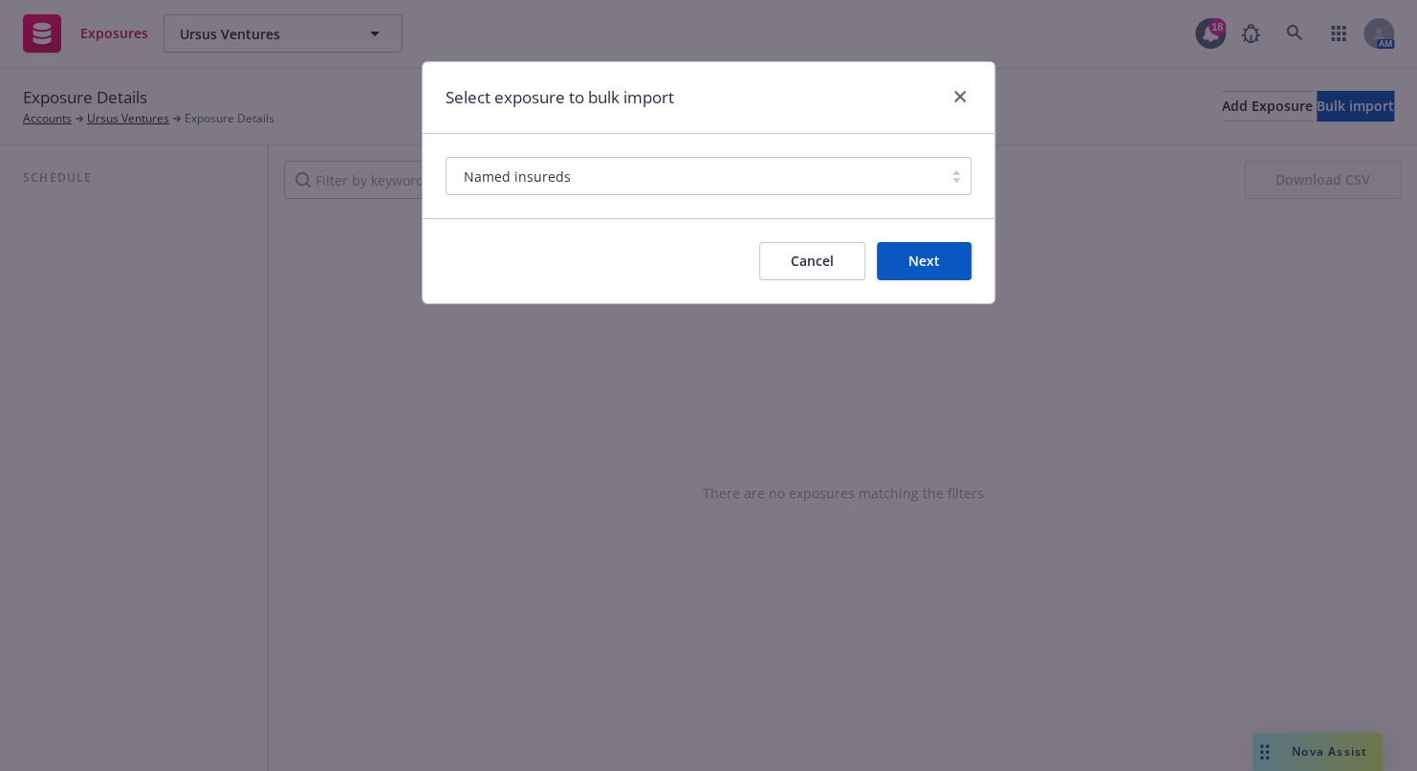
click at [933, 265] on button "Next" at bounding box center [924, 261] width 95 height 38
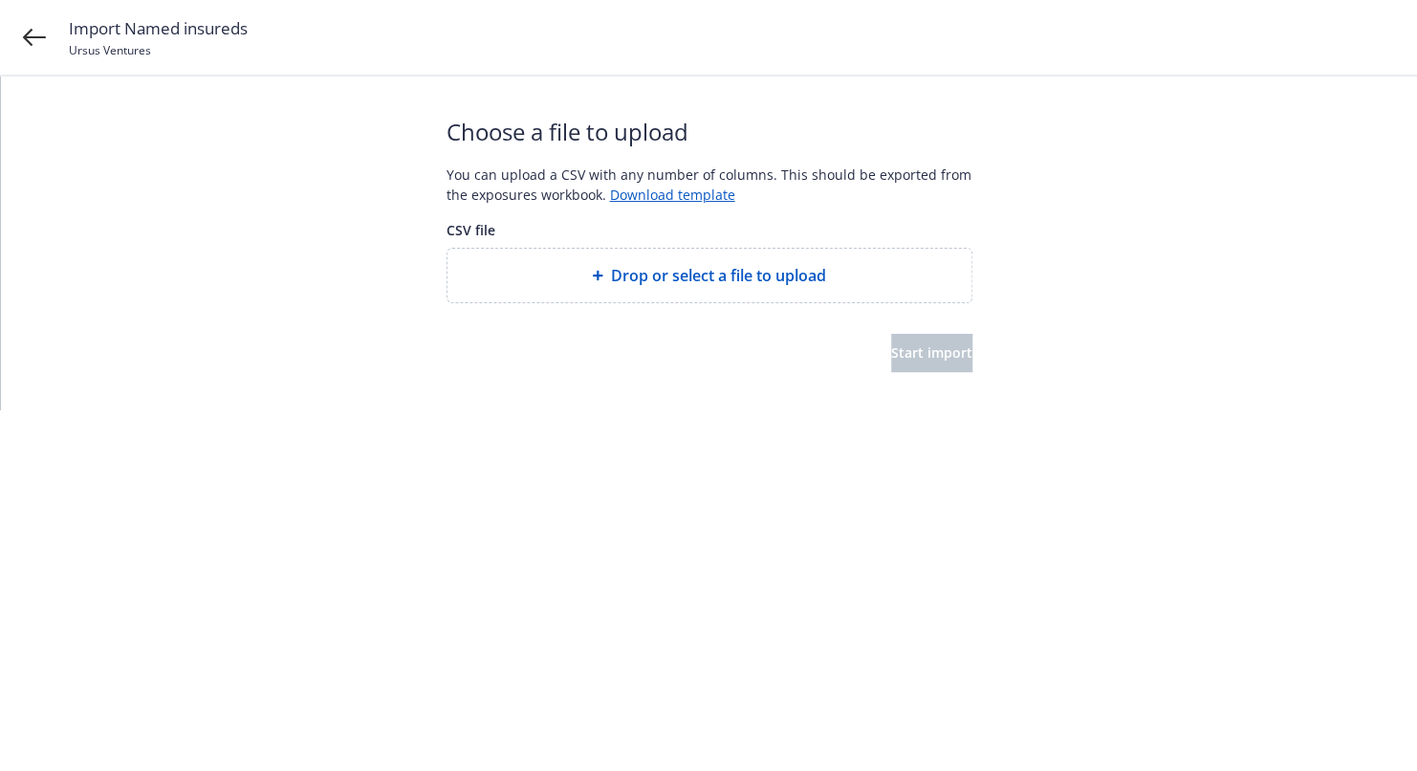
click at [654, 266] on span "Drop or select a file to upload" at bounding box center [718, 275] width 215 height 23
click at [899, 341] on button "Start import" at bounding box center [931, 353] width 81 height 38
click at [916, 368] on button "Start import" at bounding box center [931, 353] width 81 height 38
click at [612, 336] on div "Start import" at bounding box center [710, 353] width 526 height 38
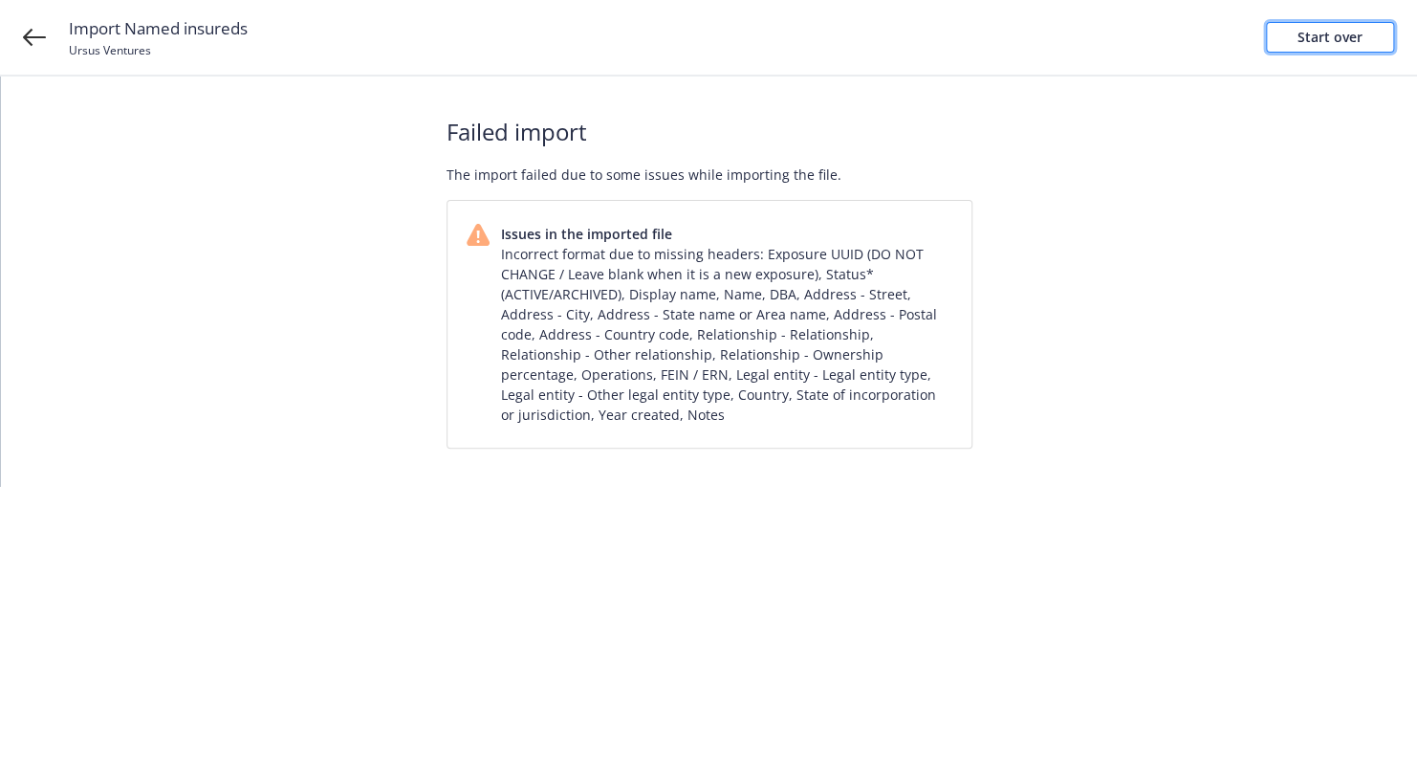
click at [1368, 29] on link "Start over" at bounding box center [1330, 37] width 128 height 31
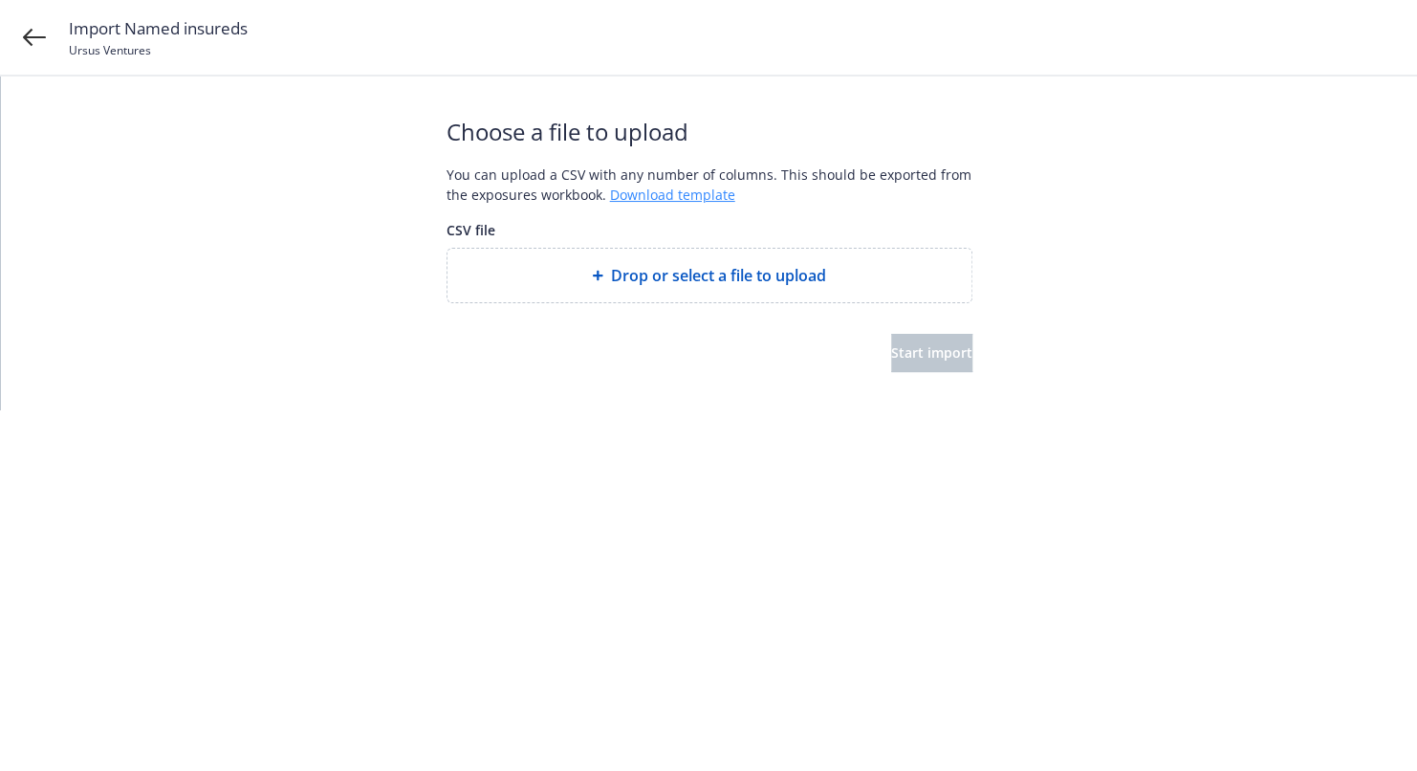
click at [669, 197] on link "Download template" at bounding box center [672, 195] width 125 height 18
click at [713, 276] on span "Drop or select a file to upload" at bounding box center [718, 275] width 215 height 23
click at [907, 356] on span "Start import" at bounding box center [931, 352] width 81 height 18
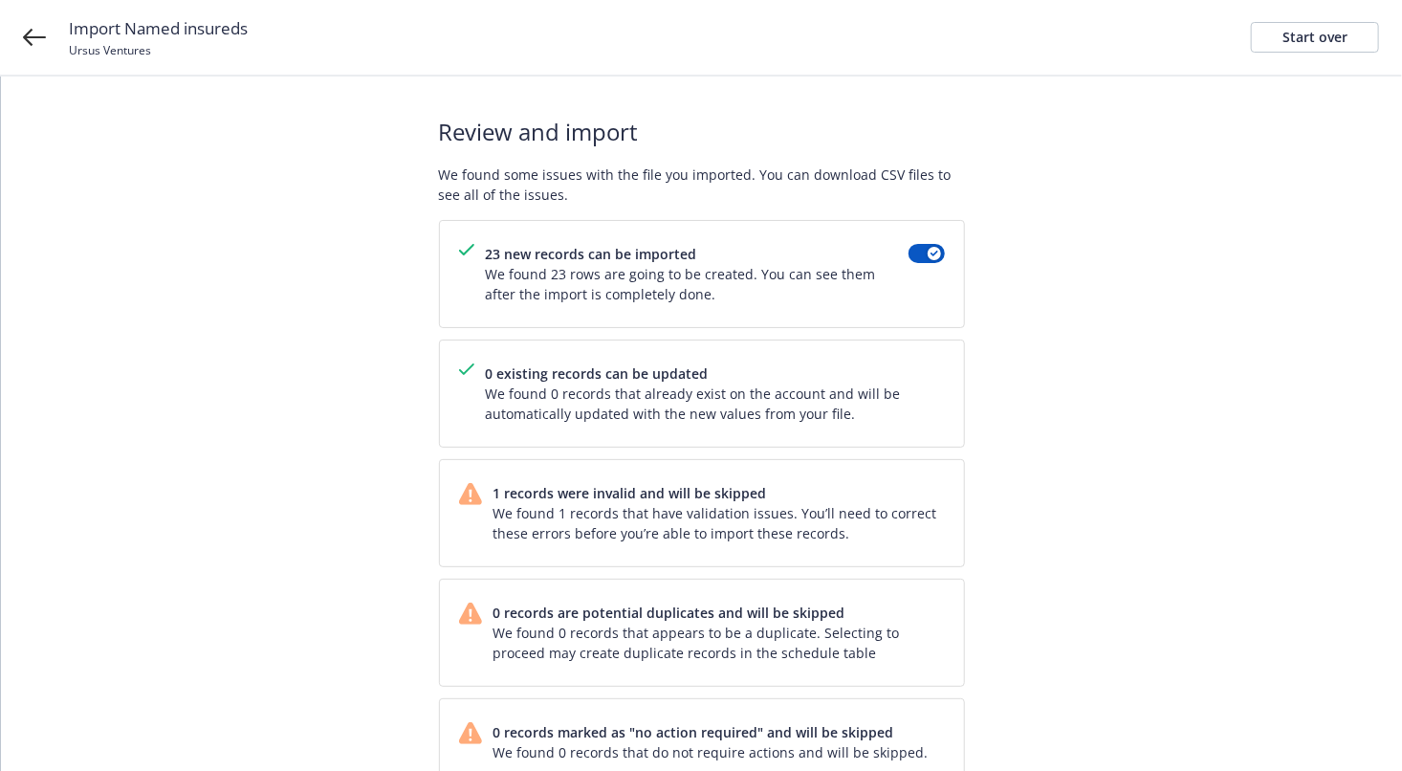
click at [808, 521] on span "We found 1 records that have validation issues. You’ll need to correct these er…" at bounding box center [718, 523] width 451 height 40
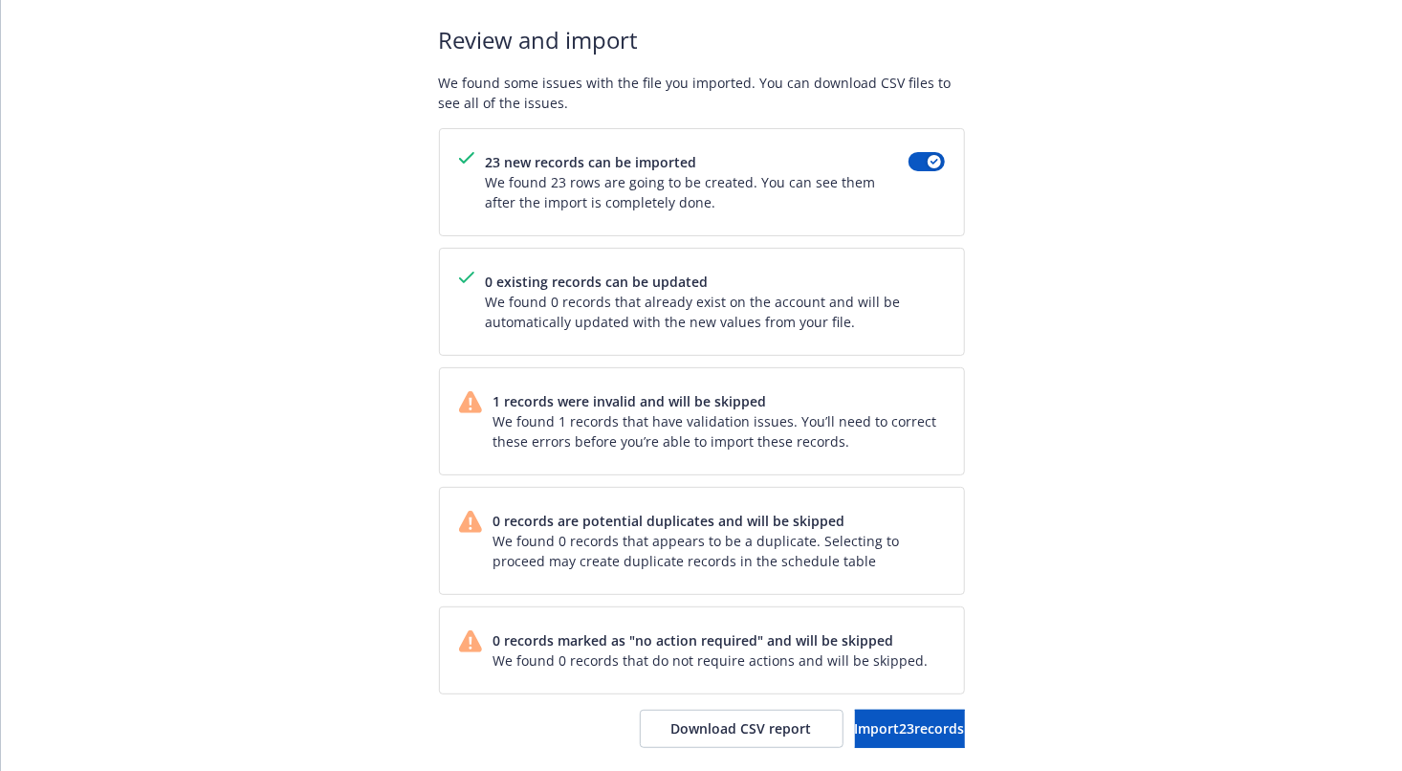
scroll to position [104, 0]
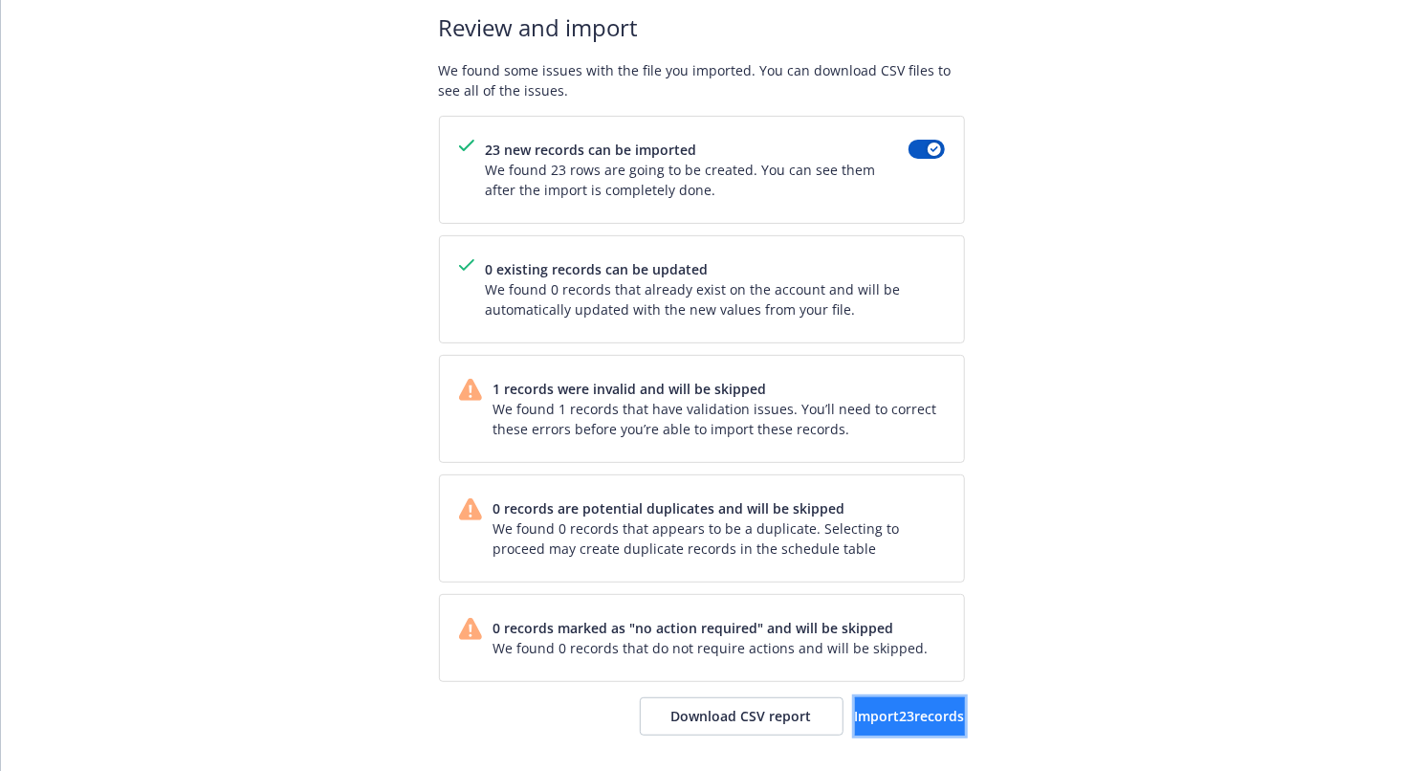
click at [890, 707] on span "Import 23 records" at bounding box center [910, 716] width 110 height 18
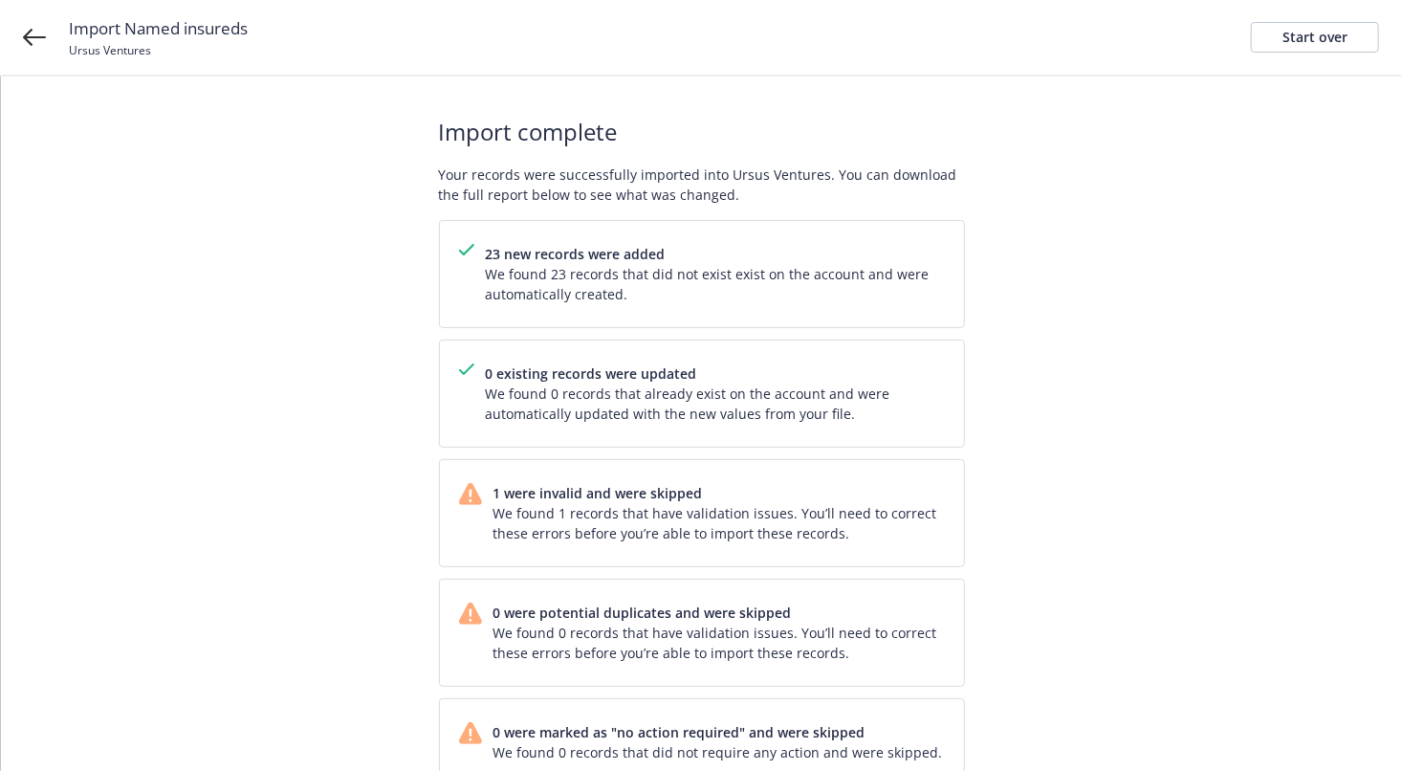
click at [466, 501] on icon at bounding box center [470, 494] width 23 height 22
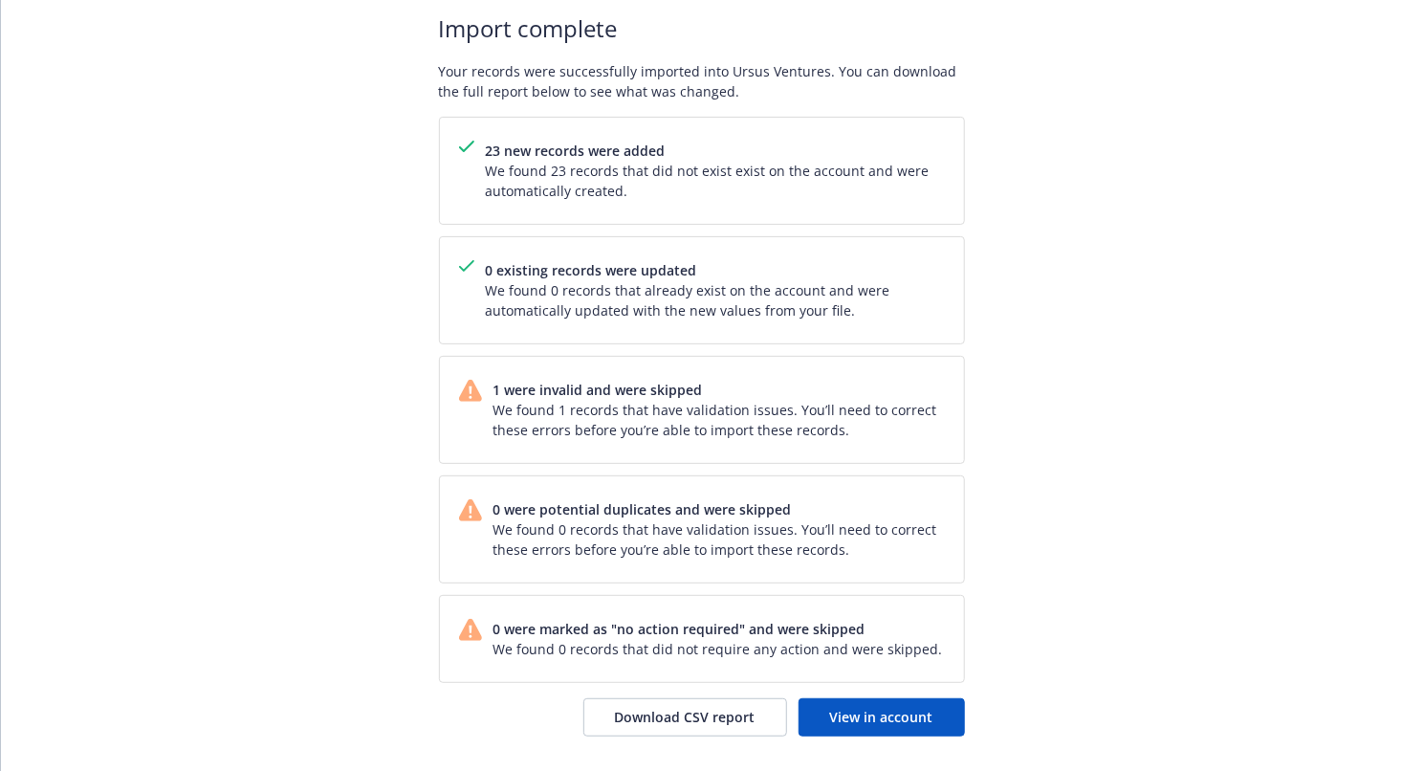
scroll to position [104, 0]
click at [914, 718] on span "View in account" at bounding box center [881, 716] width 103 height 18
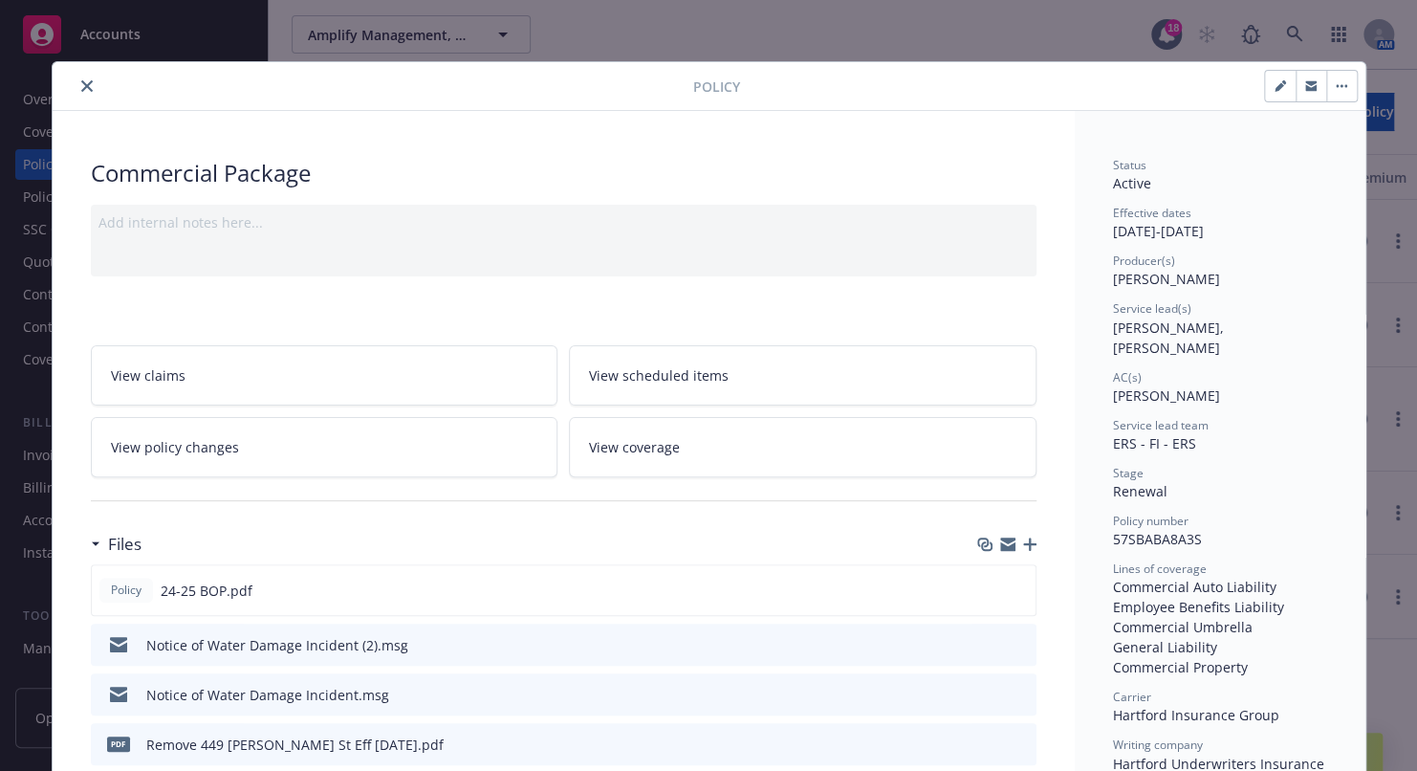
click at [76, 92] on button "close" at bounding box center [87, 86] width 23 height 23
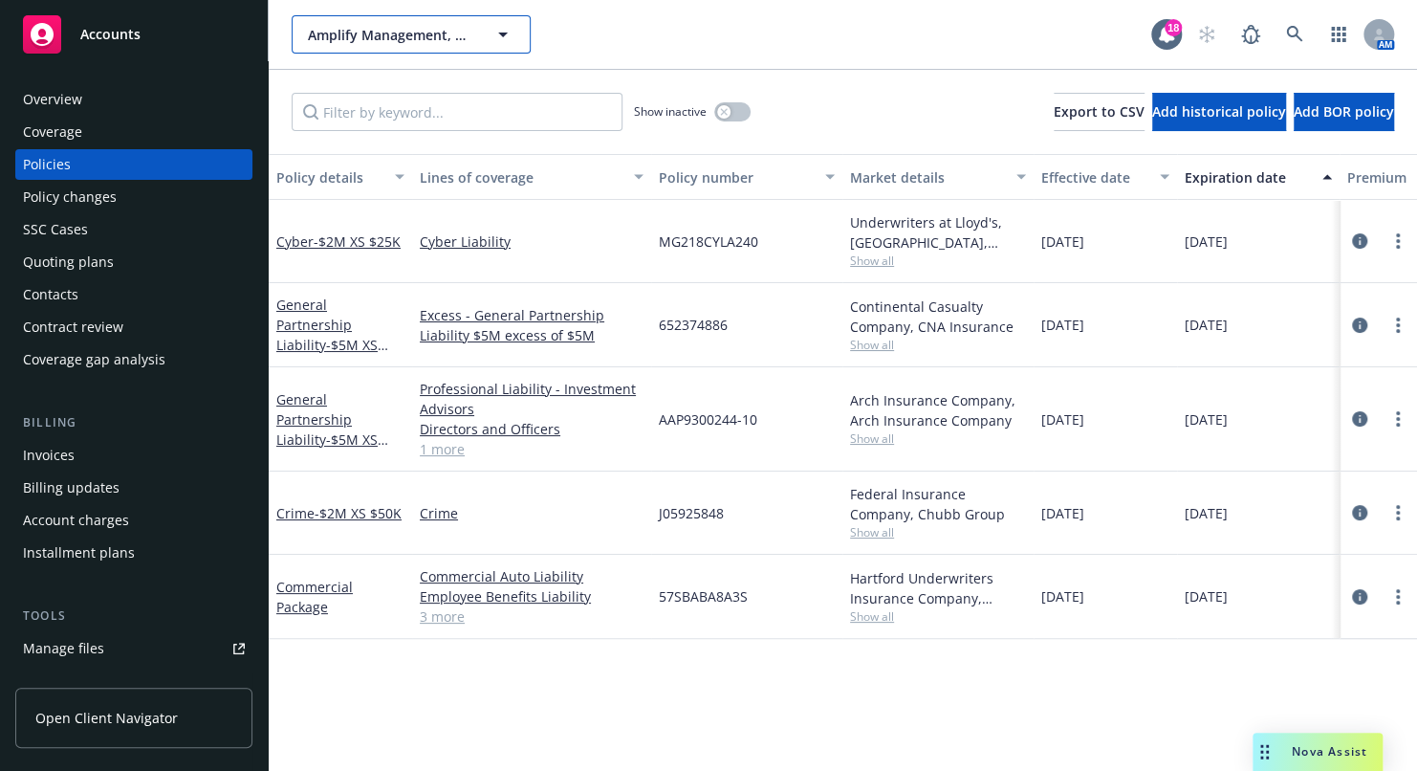
click at [334, 40] on span "Amplify Management, LLC" at bounding box center [390, 35] width 165 height 20
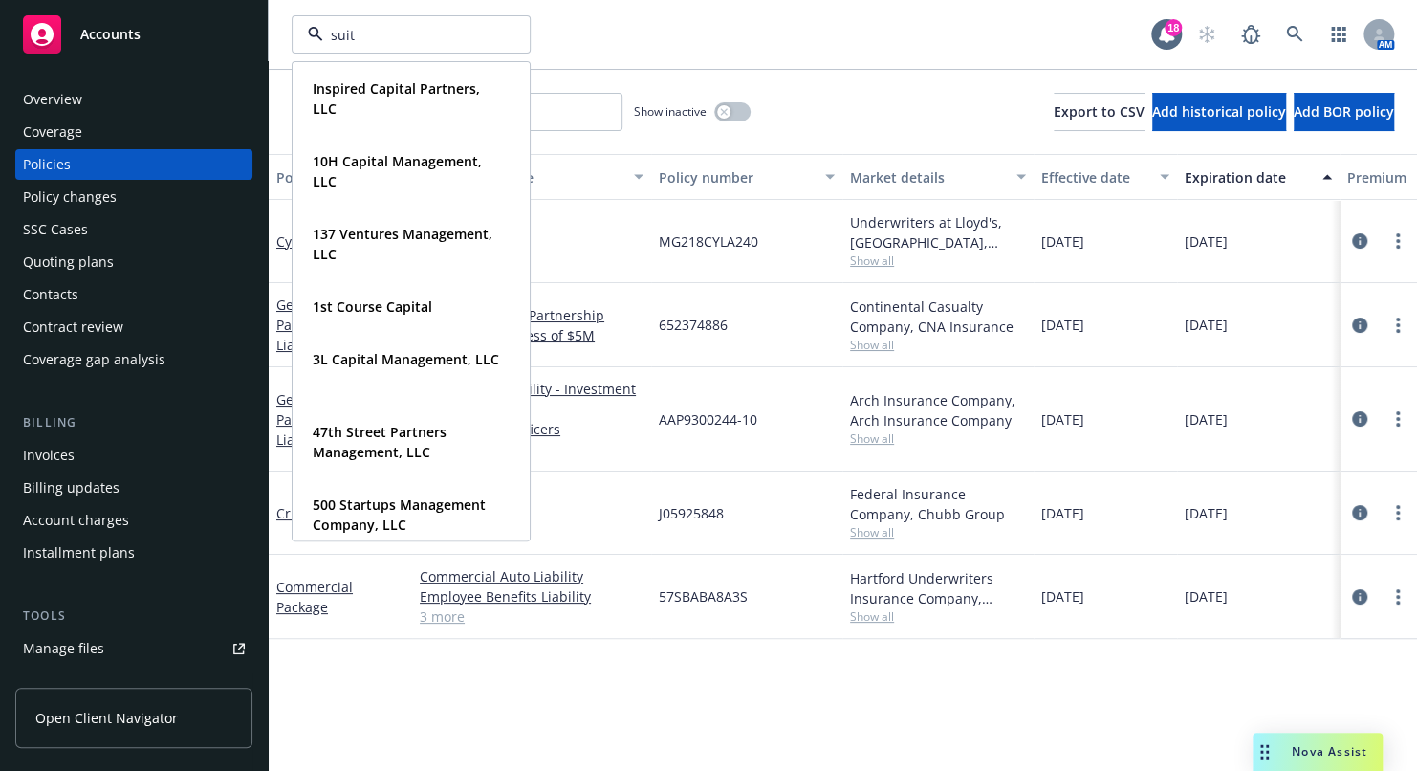
type input "suite"
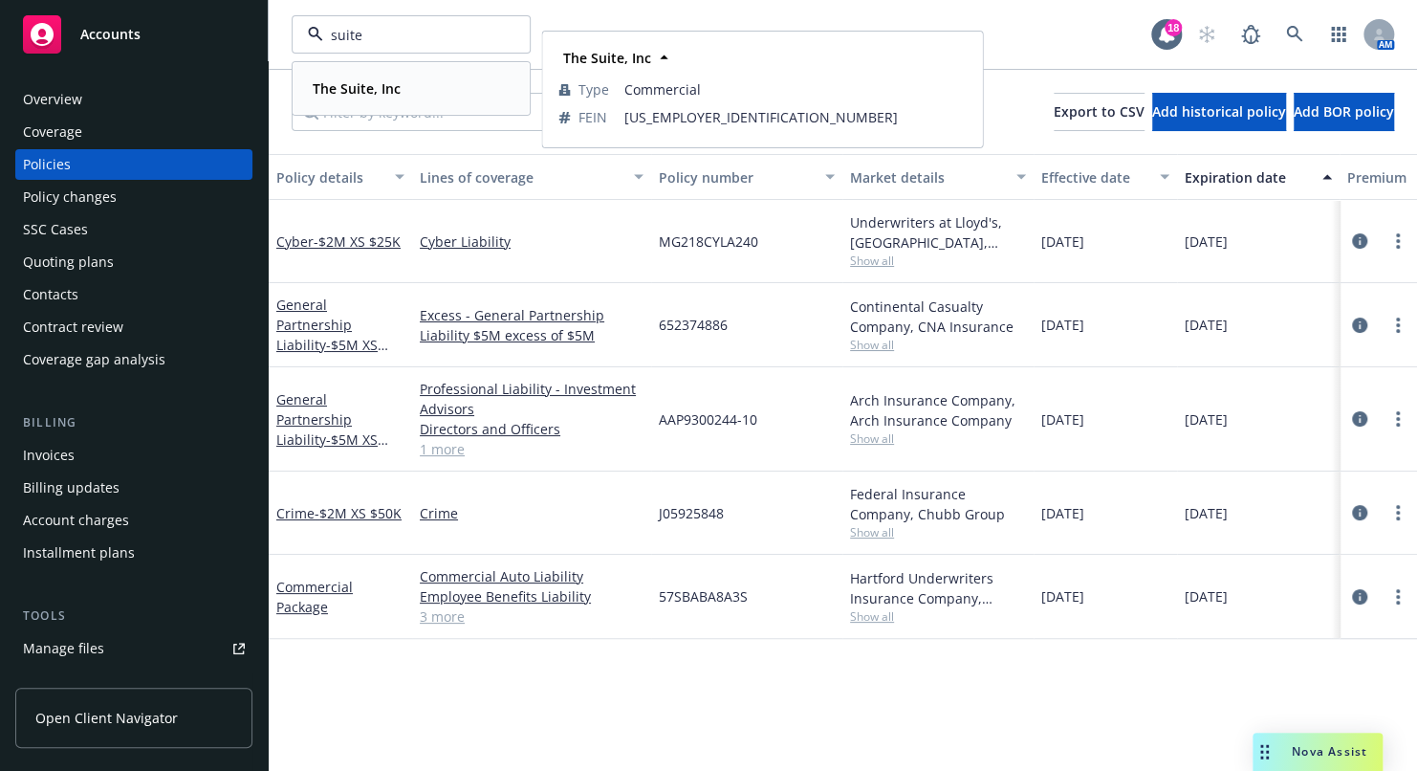
click at [383, 93] on strong "The Suite, Inc" at bounding box center [357, 88] width 88 height 18
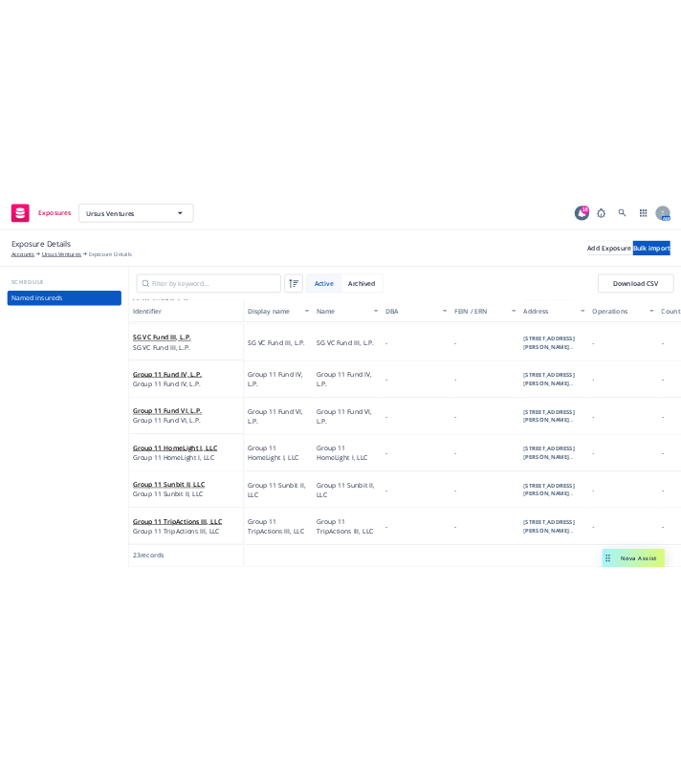
scroll to position [1309, 0]
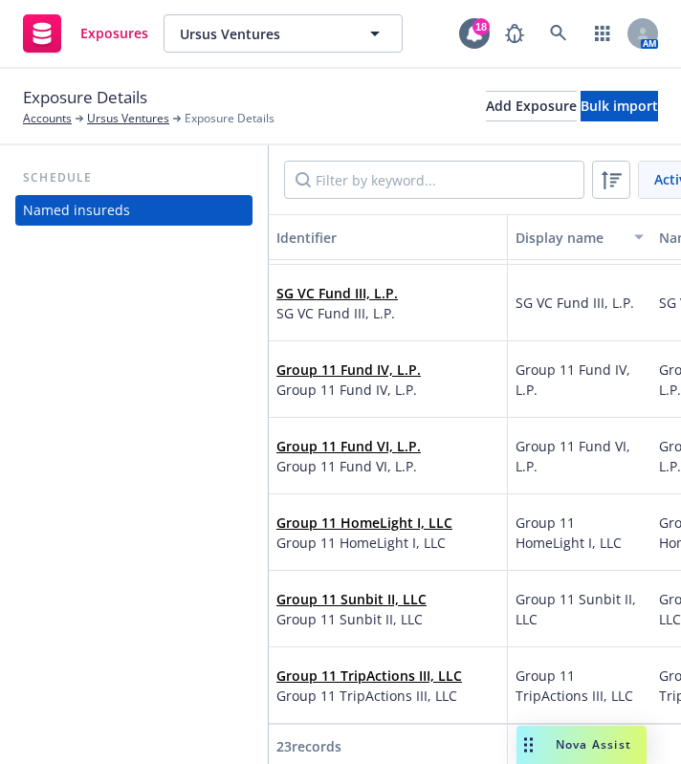
click at [401, 219] on button "Identifier" at bounding box center [388, 237] width 239 height 46
click at [345, 244] on div "Identifier" at bounding box center [387, 238] width 223 height 20
click at [615, 181] on icon at bounding box center [612, 180] width 20 height 18
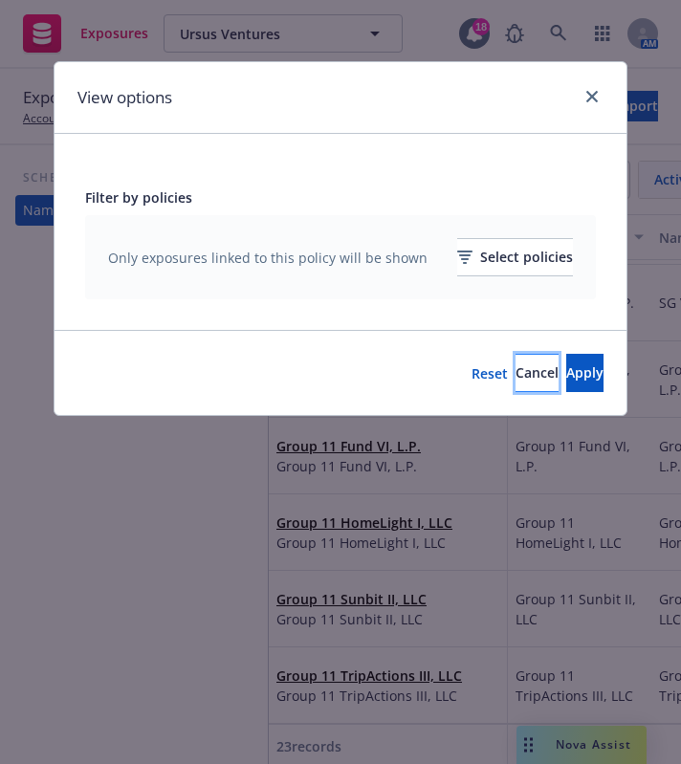
click at [515, 367] on span "Cancel" at bounding box center [536, 372] width 43 height 18
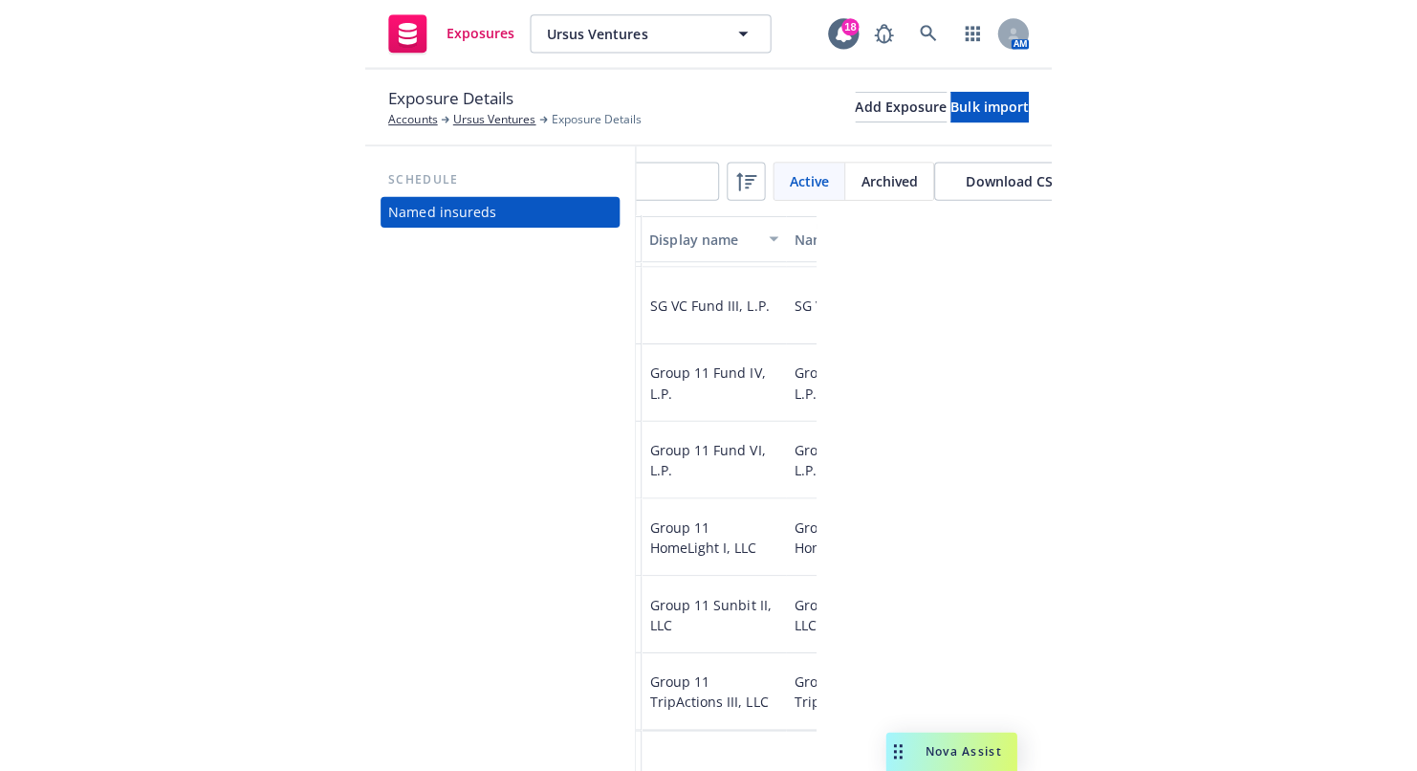
scroll to position [0, 263]
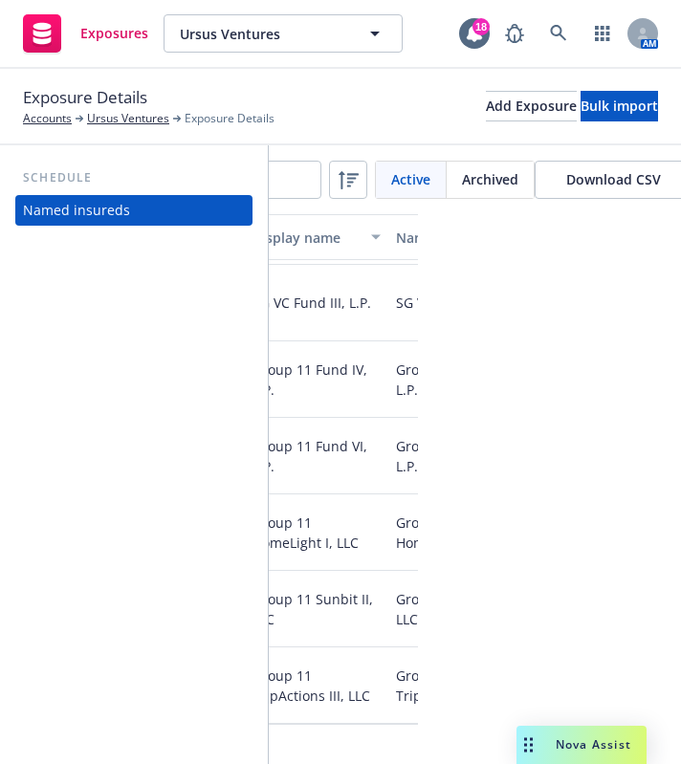
click at [600, 741] on span "Nova Assist" at bounding box center [594, 744] width 76 height 16
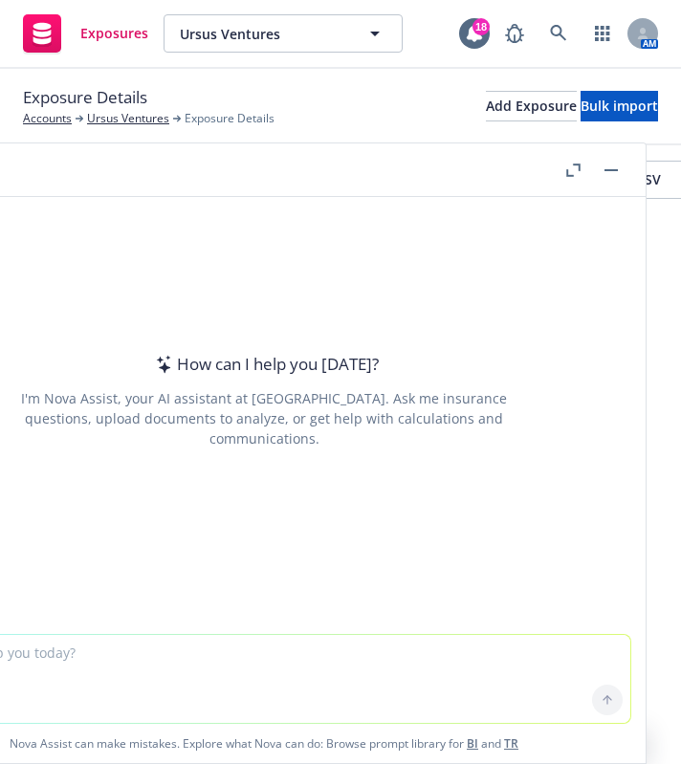
click at [590, 739] on span "Nova Assist can make mistakes. Explore what Nova can do: Browse prompt library …" at bounding box center [264, 743] width 748 height 39
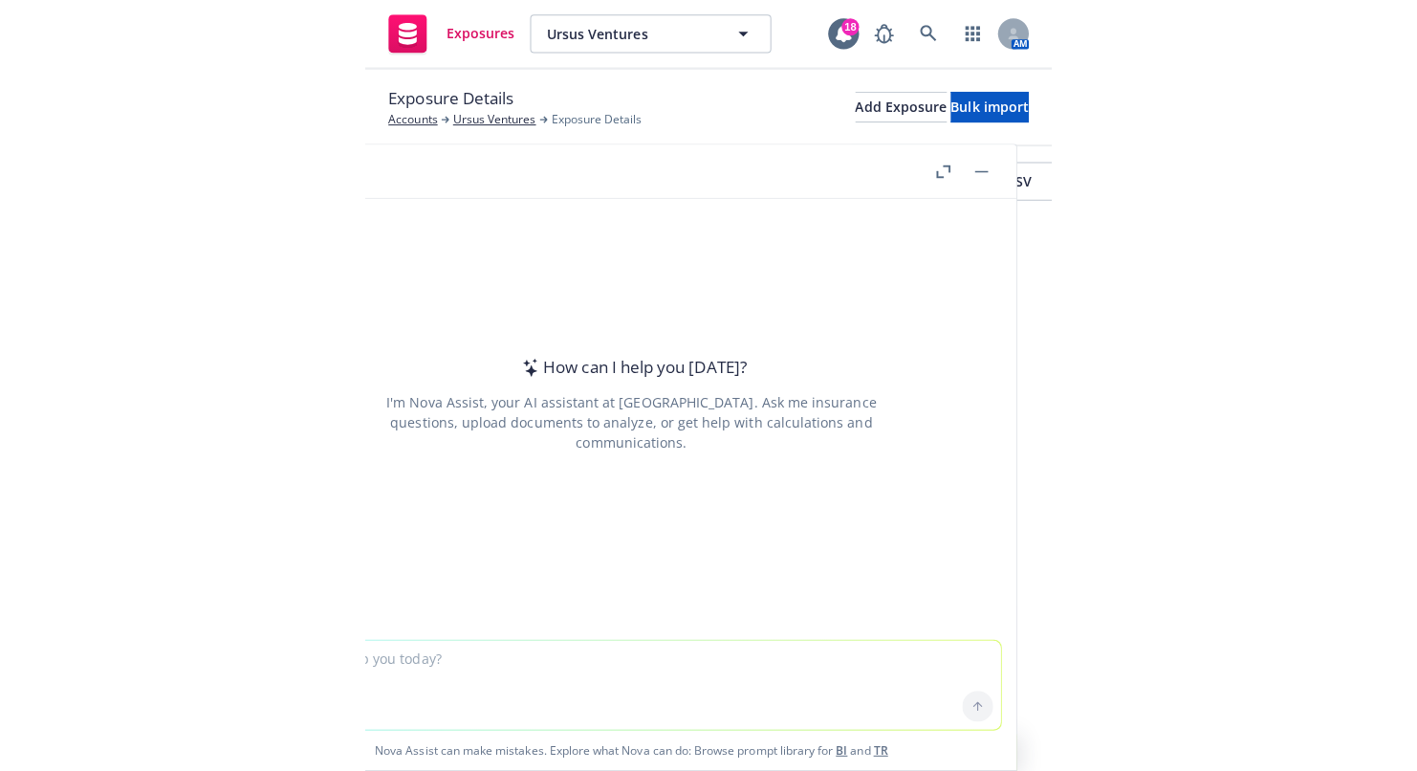
scroll to position [0, 0]
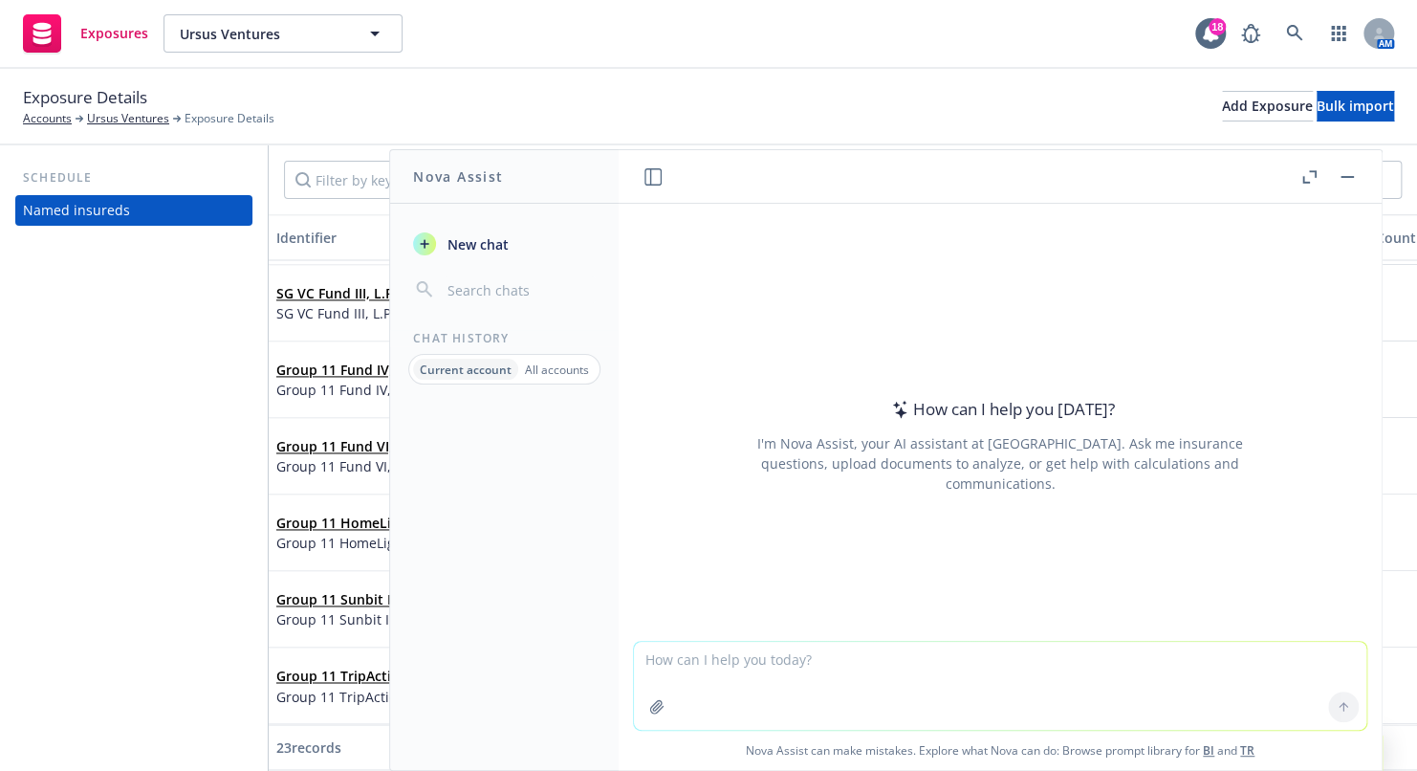
click at [1366, 176] on header at bounding box center [1000, 177] width 763 height 54
click at [1351, 178] on button "button" at bounding box center [1347, 176] width 23 height 23
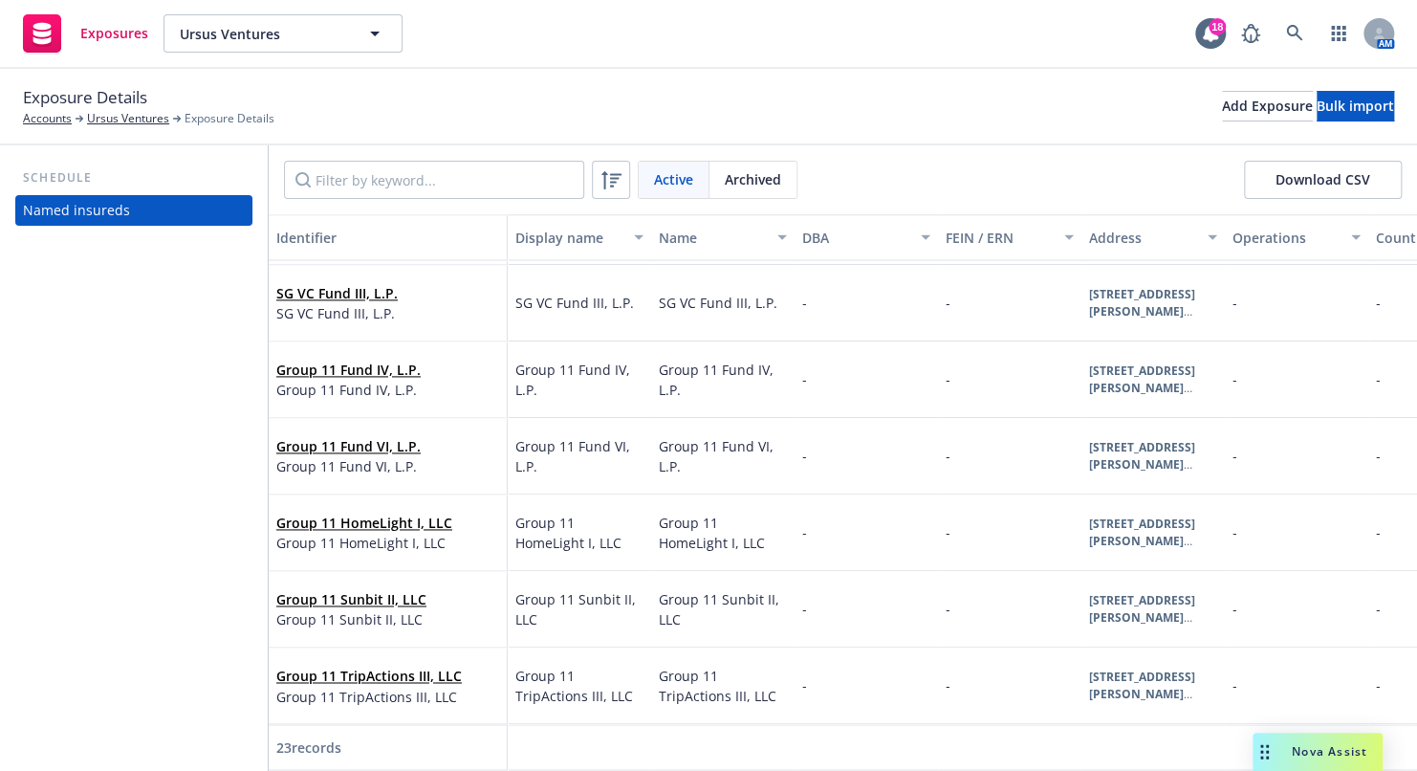
click at [563, 235] on div "Display name" at bounding box center [568, 238] width 107 height 20
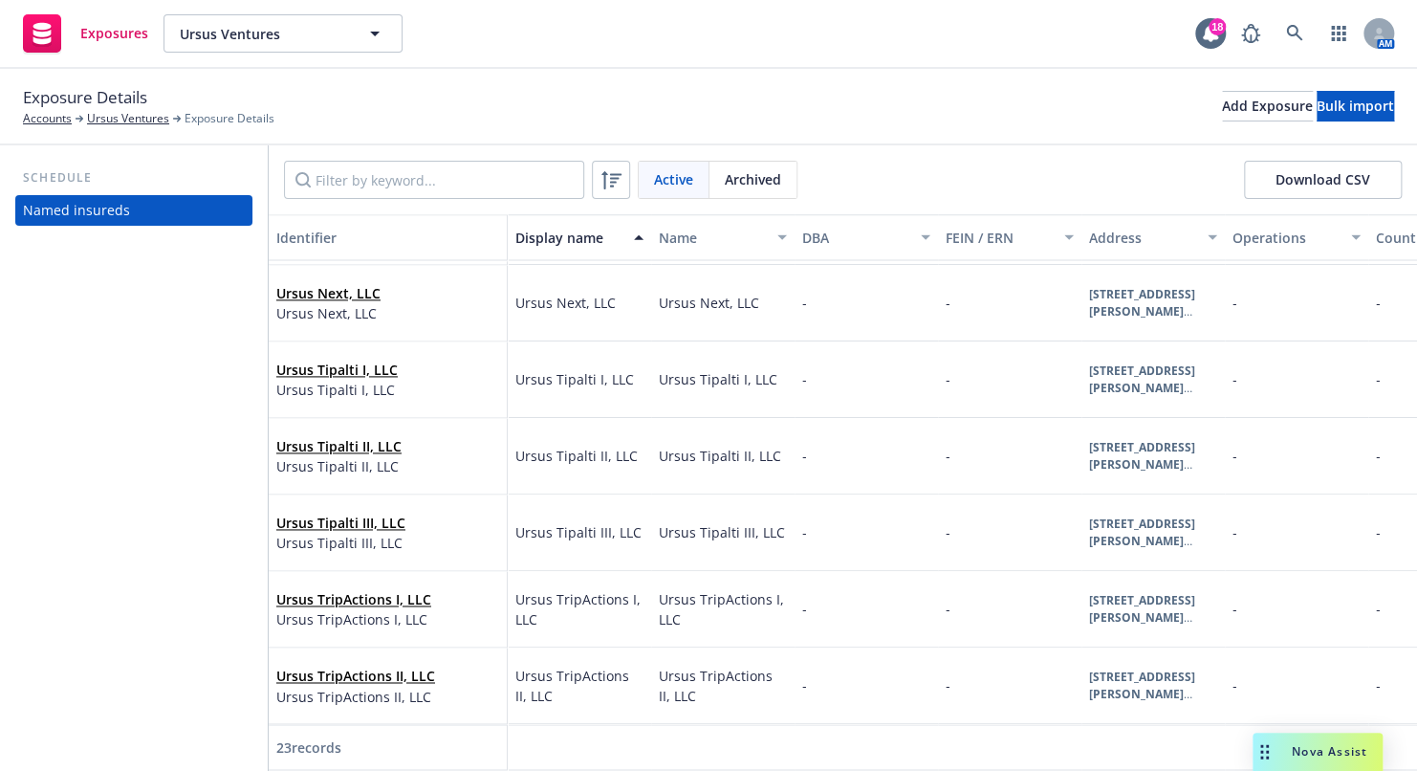
click at [563, 235] on div "Display name" at bounding box center [568, 238] width 107 height 20
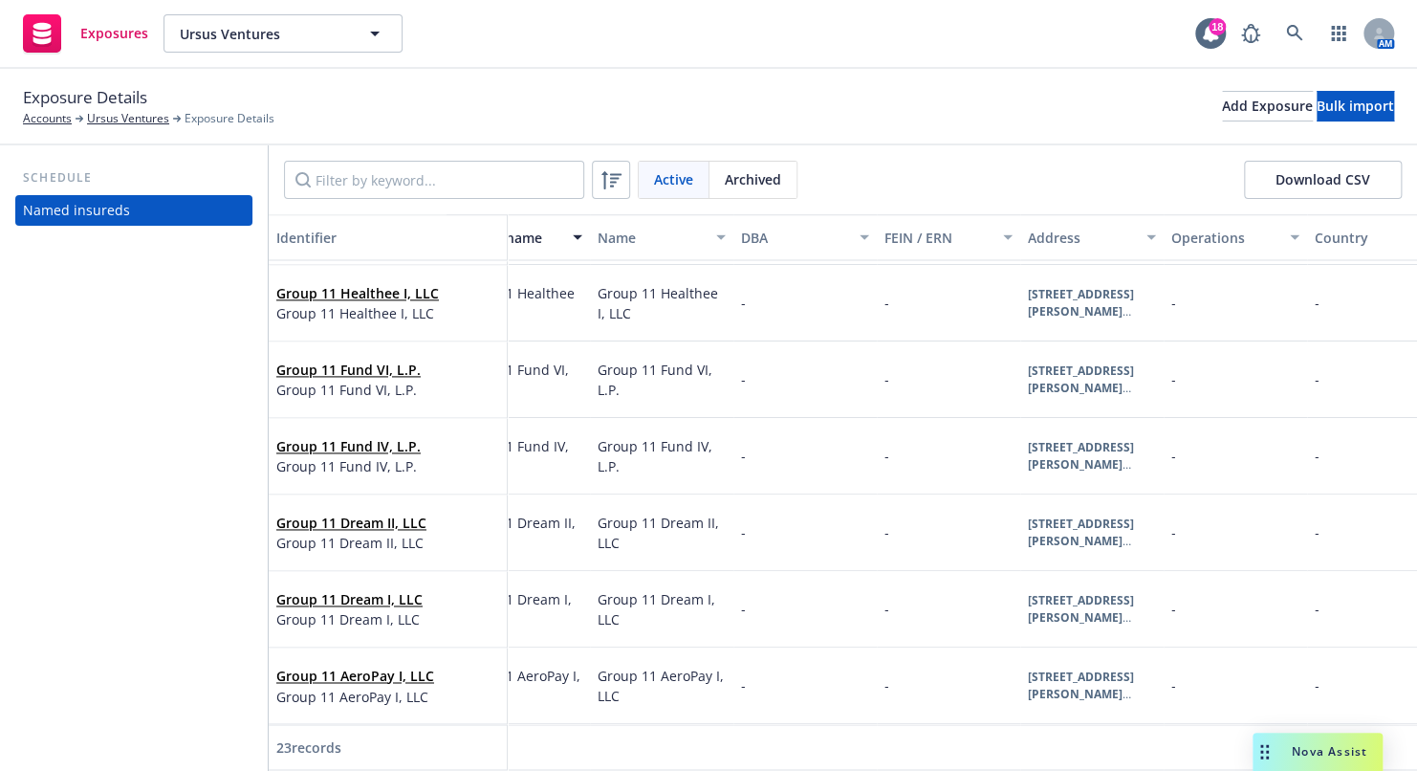
scroll to position [1309, 0]
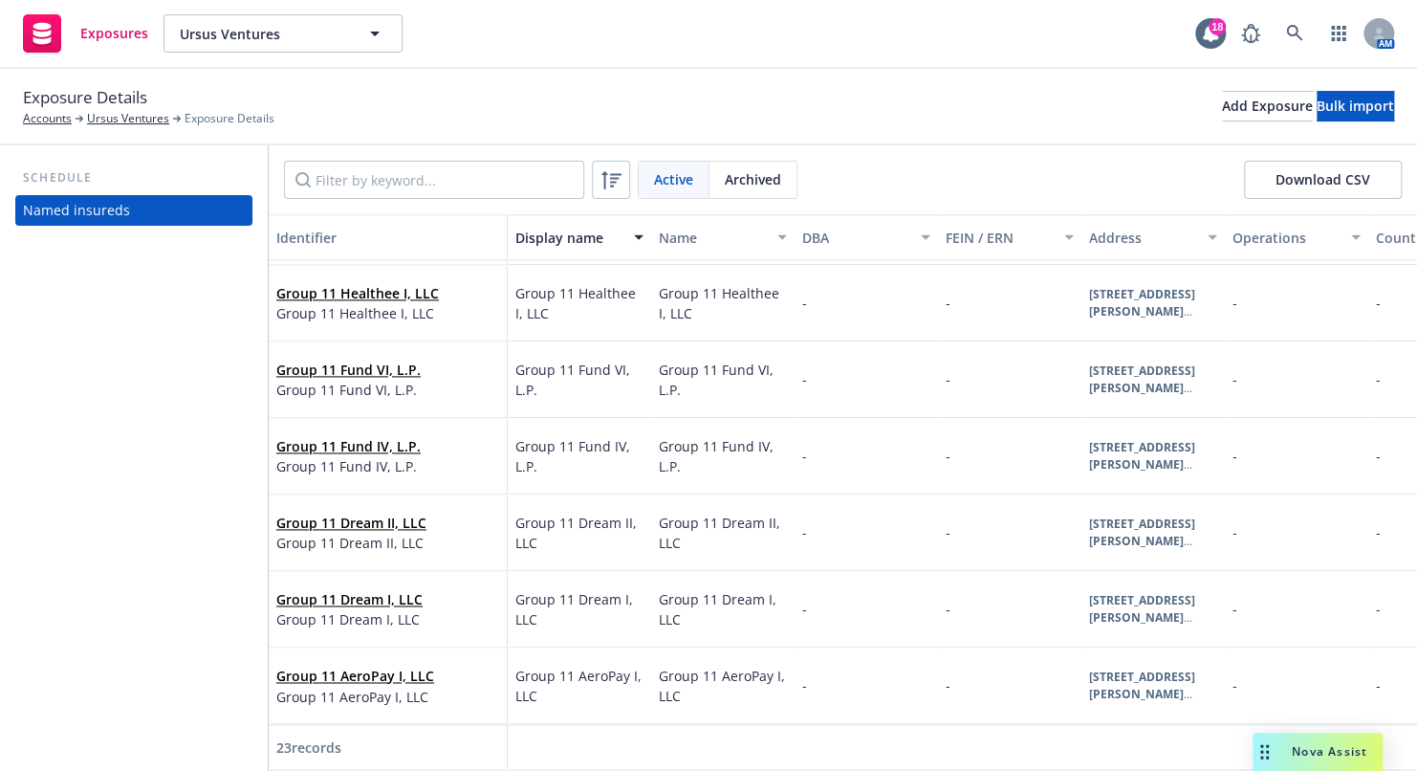
click at [586, 239] on div "Display name" at bounding box center [568, 238] width 107 height 20
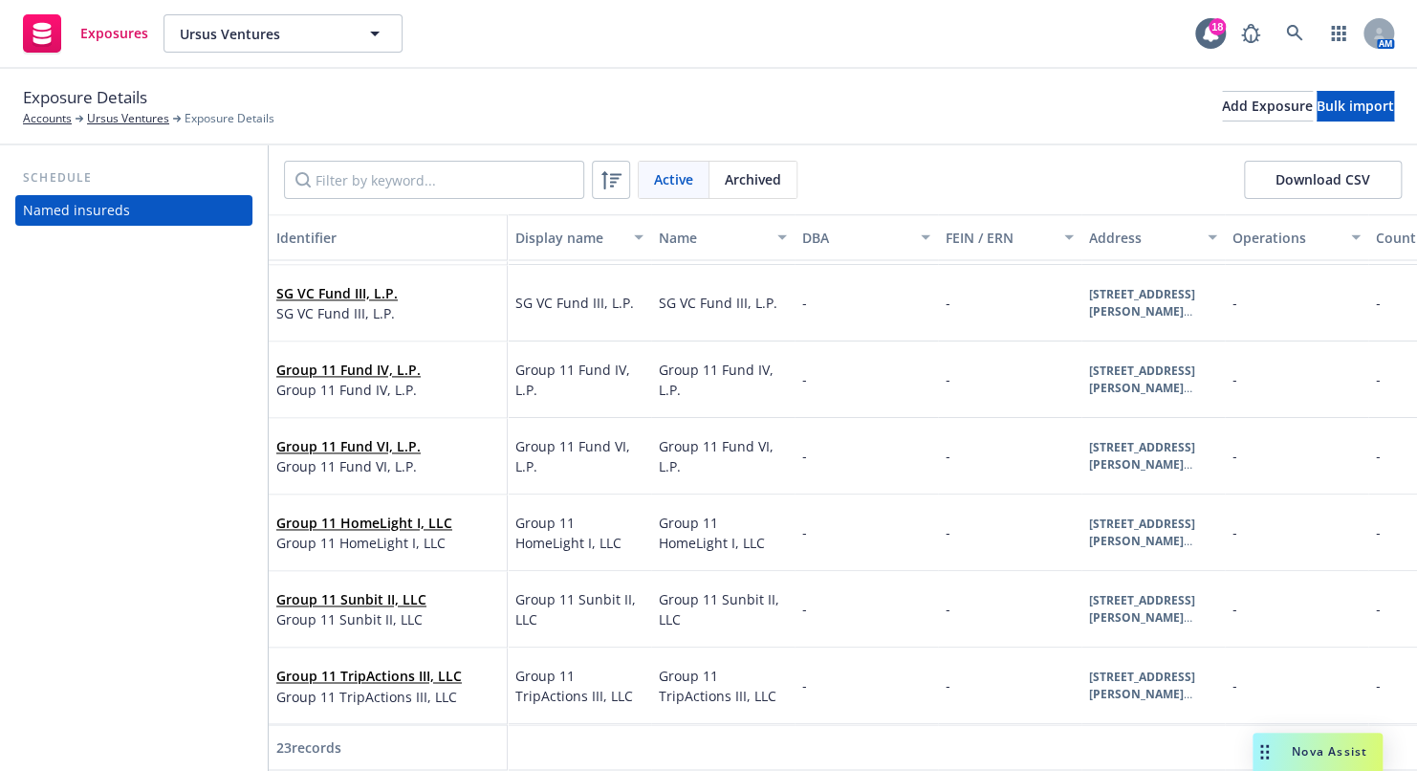
scroll to position [1233, 0]
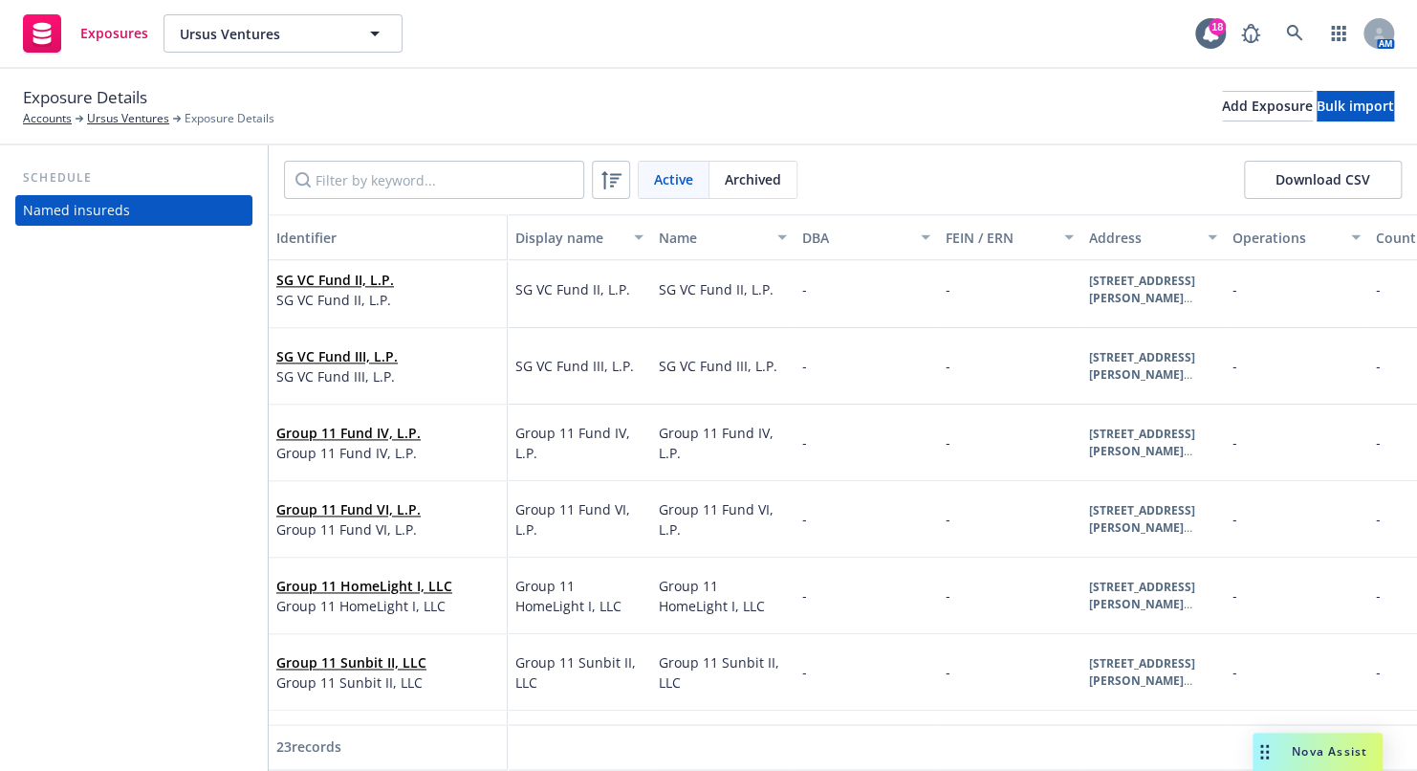
click at [586, 239] on div "Display name" at bounding box center [568, 238] width 107 height 20
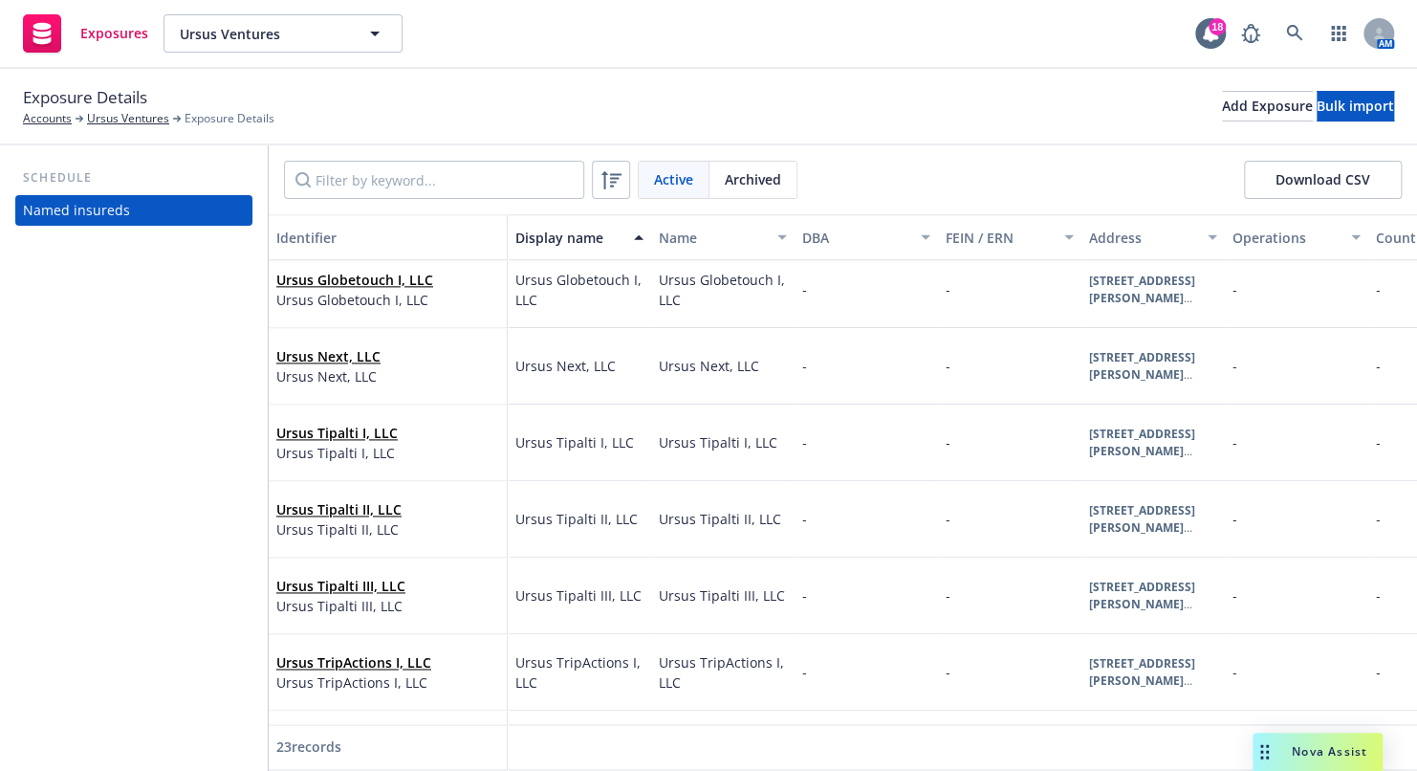
click at [586, 239] on div "Display name" at bounding box center [568, 238] width 107 height 20
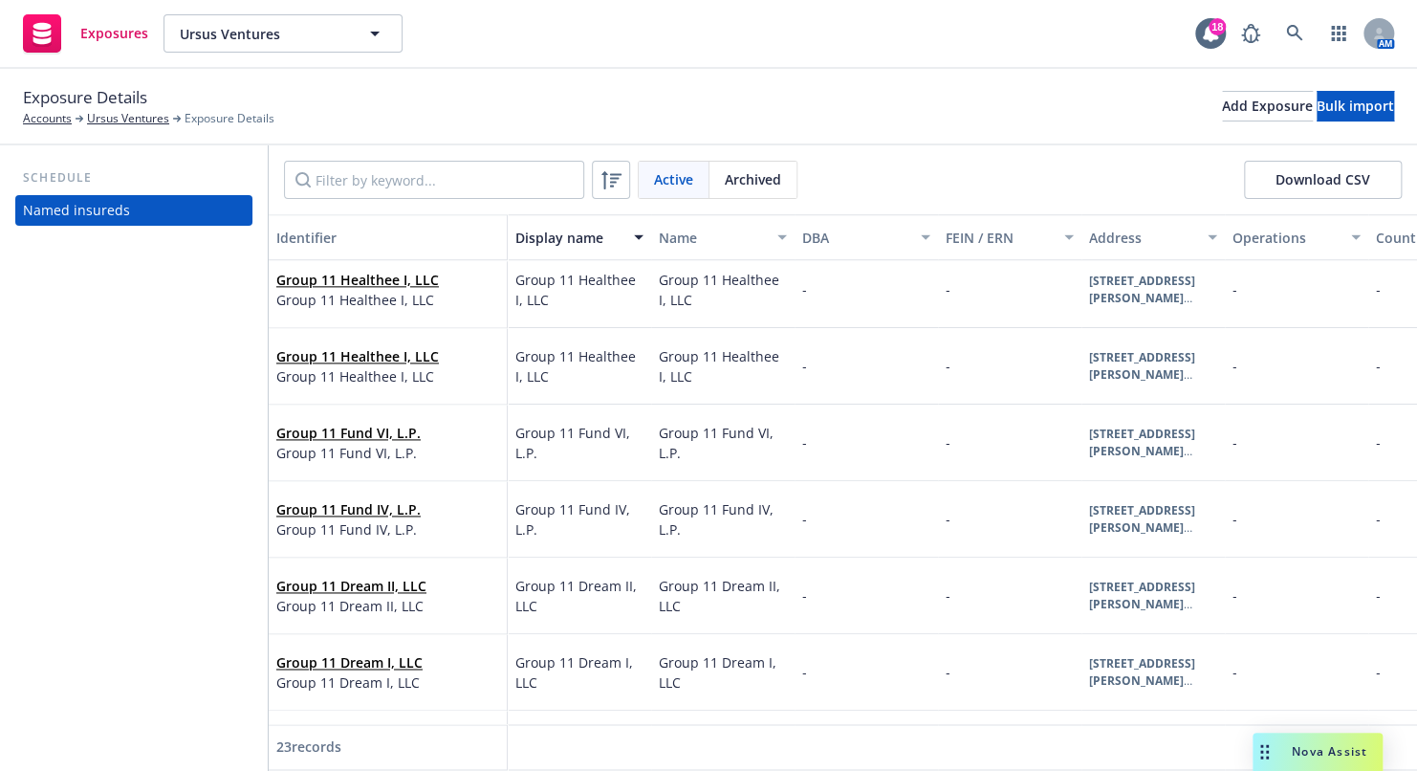
click at [663, 246] on div "Name" at bounding box center [712, 238] width 107 height 20
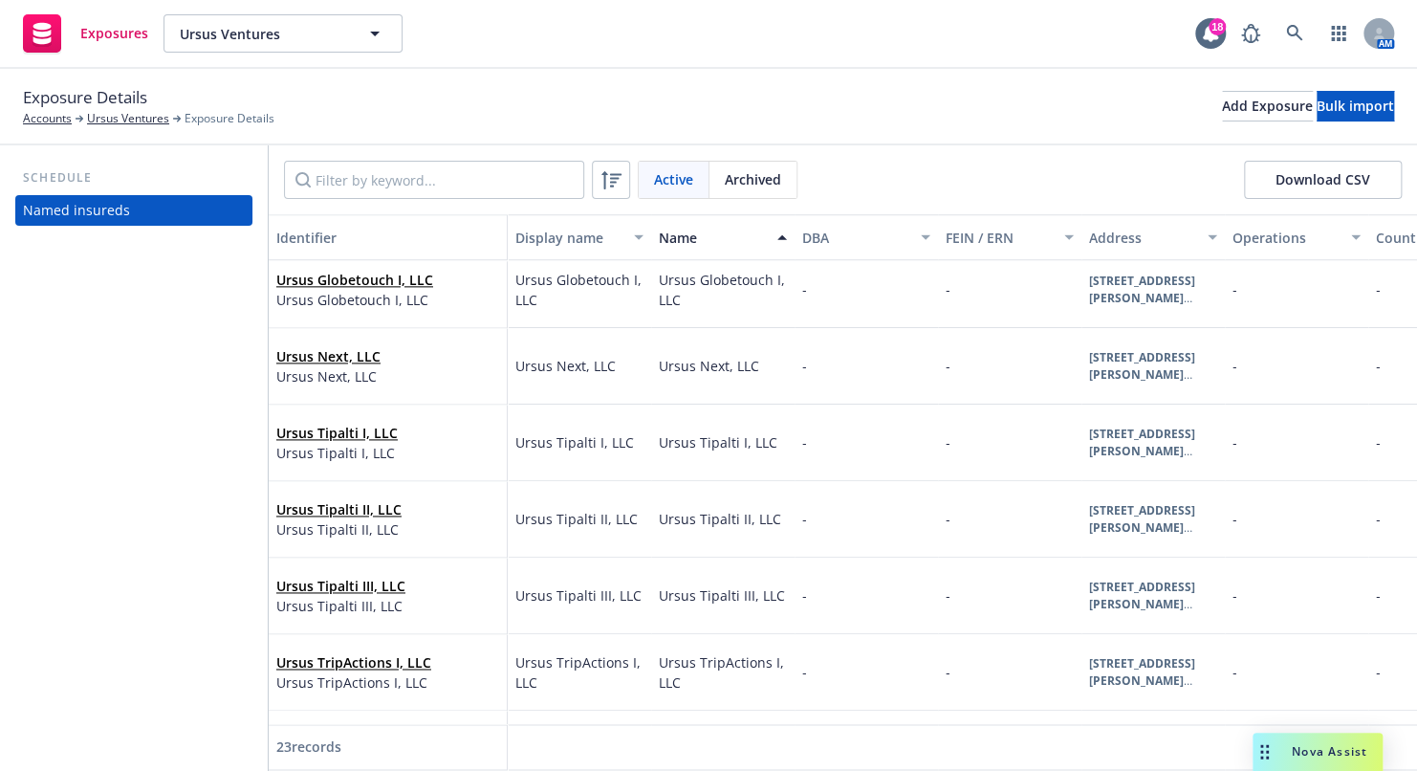
click at [670, 246] on div "Name" at bounding box center [712, 238] width 107 height 20
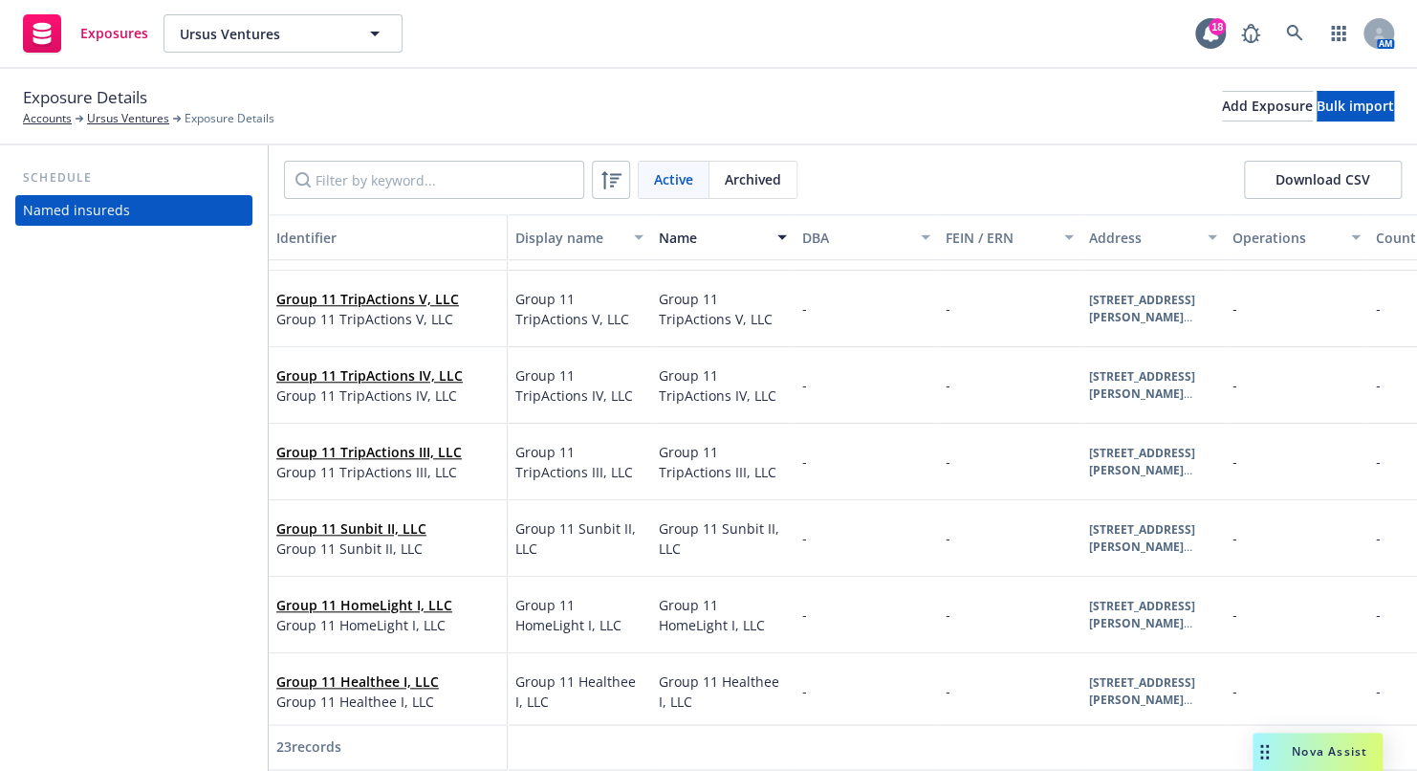
scroll to position [353, 0]
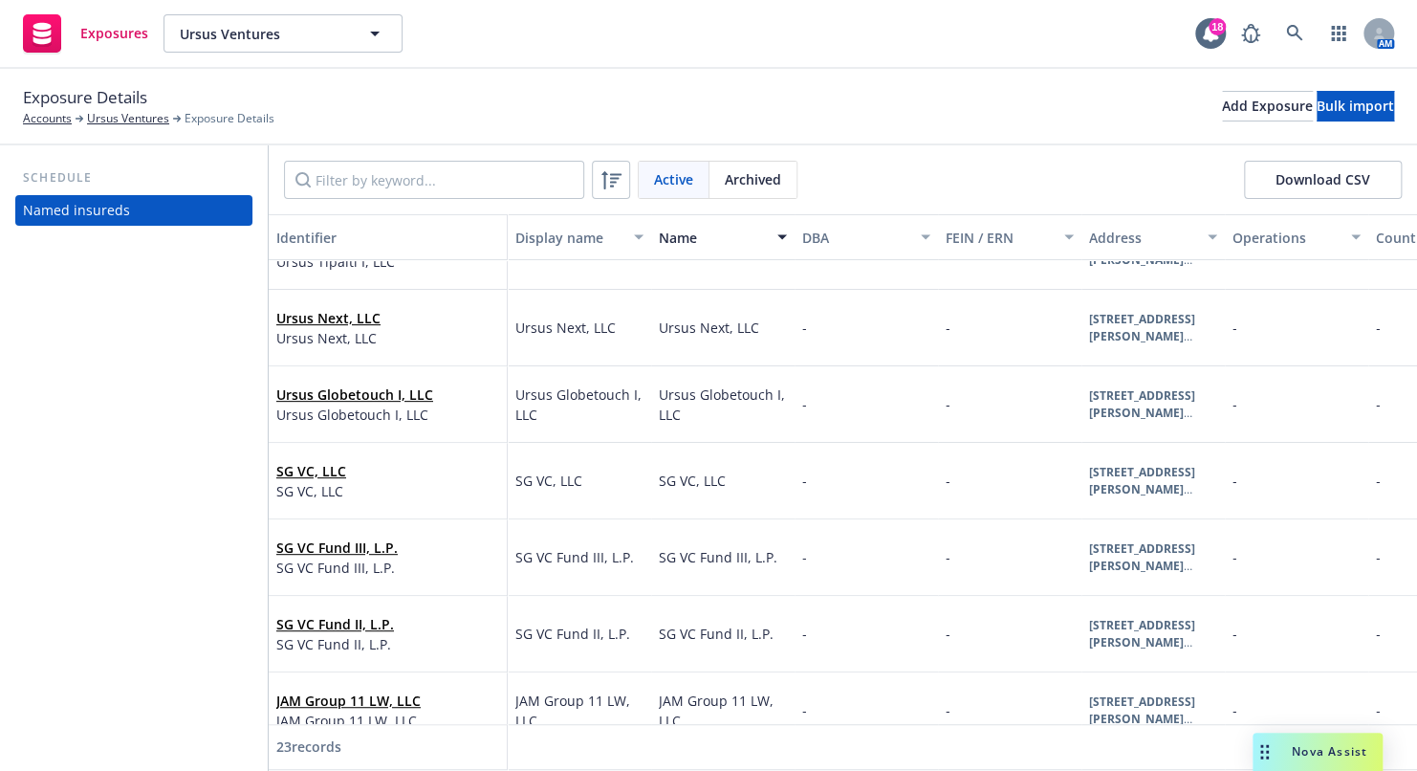
click at [765, 247] on button "Name" at bounding box center [722, 237] width 143 height 46
click at [778, 230] on div "Name" at bounding box center [723, 238] width 128 height 20
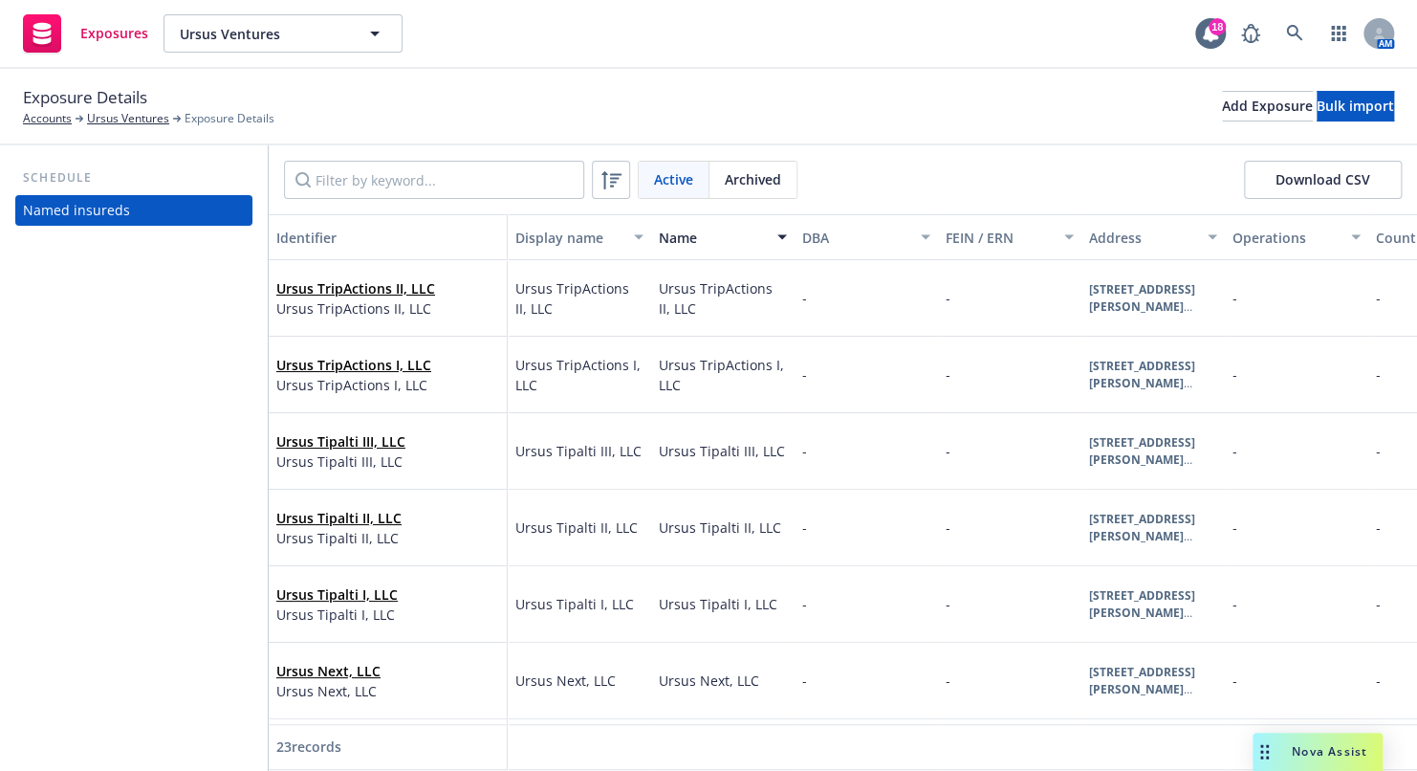
click at [744, 238] on div "Name" at bounding box center [712, 238] width 107 height 20
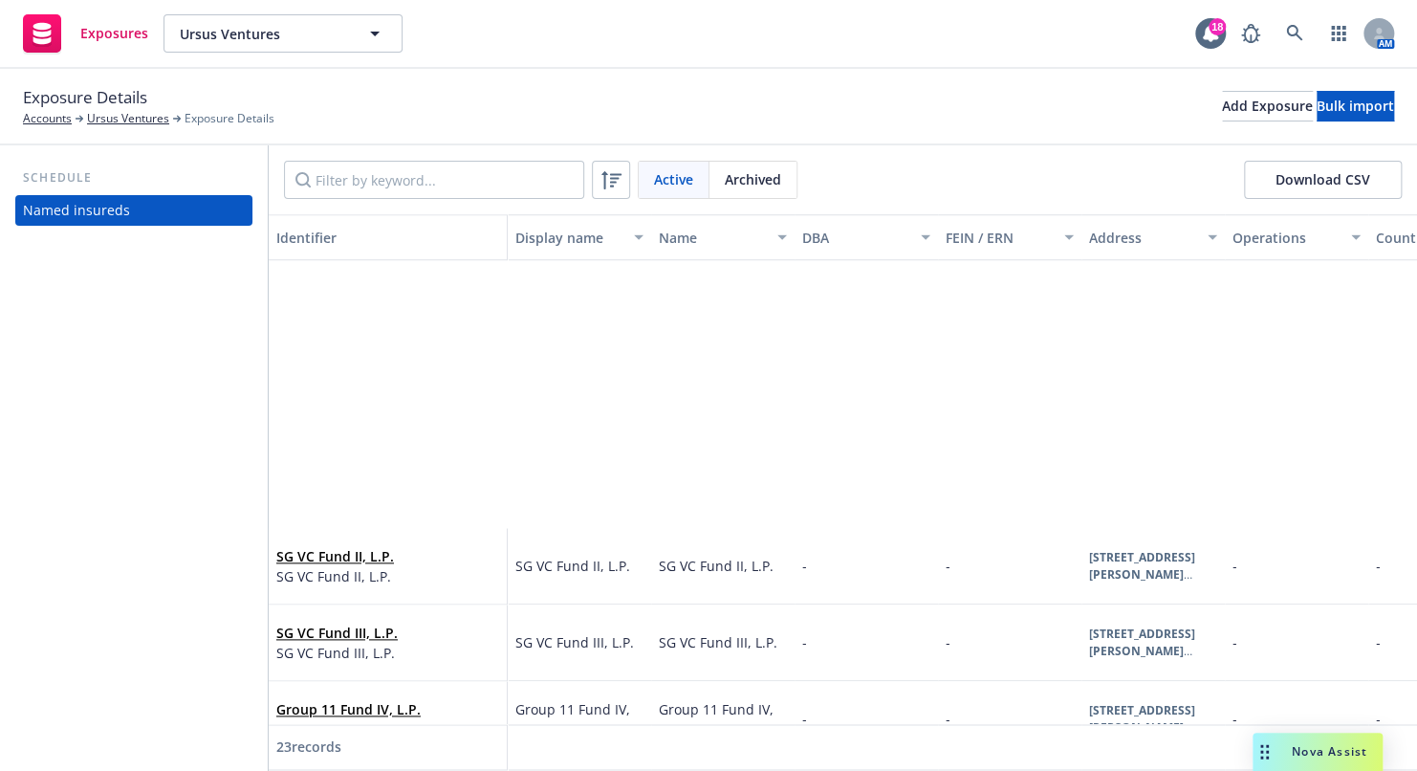
scroll to position [1309, 0]
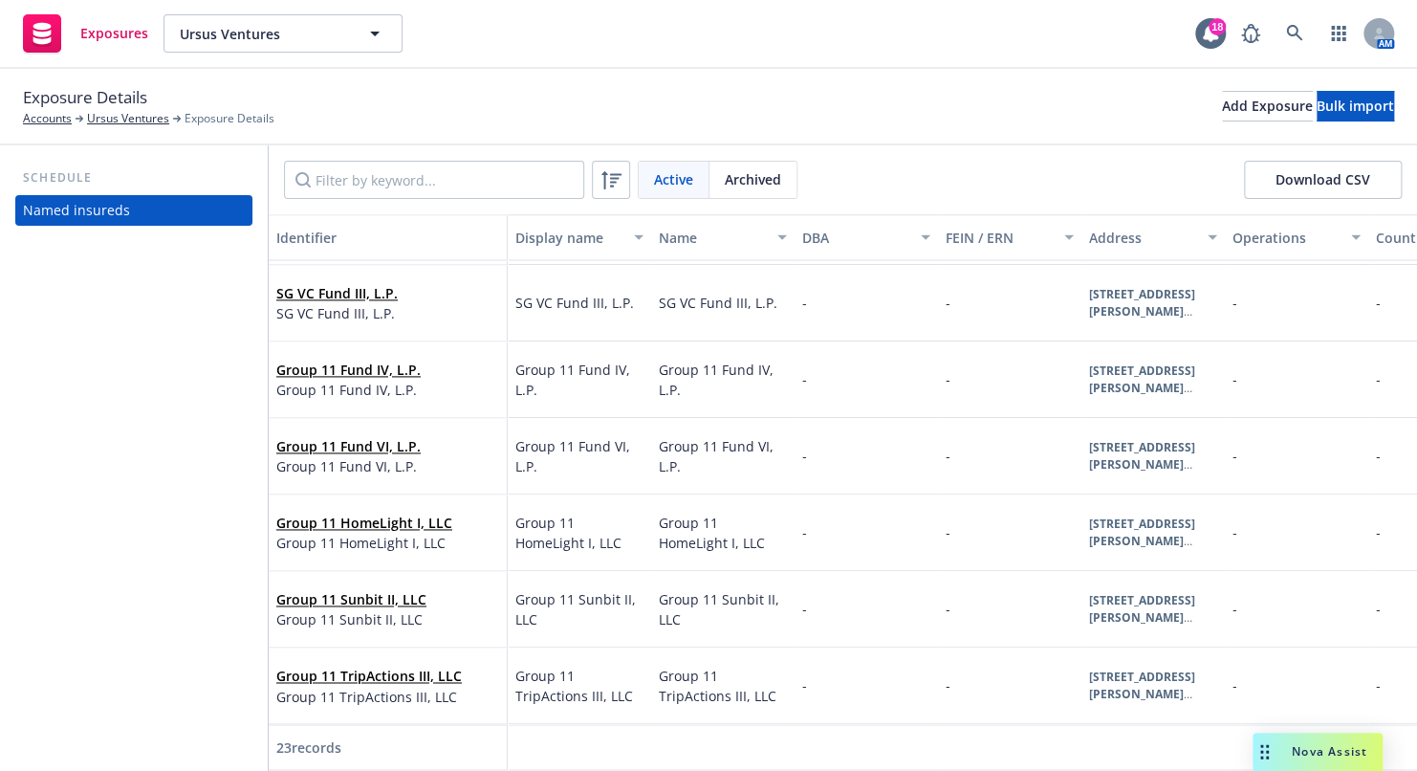
click at [559, 95] on div "Exposure Details Accounts Ursus Ventures Exposure Details Add Exposure Bulk imp…" at bounding box center [708, 106] width 1371 height 42
click at [1222, 111] on div "Add Exposure" at bounding box center [1267, 106] width 91 height 29
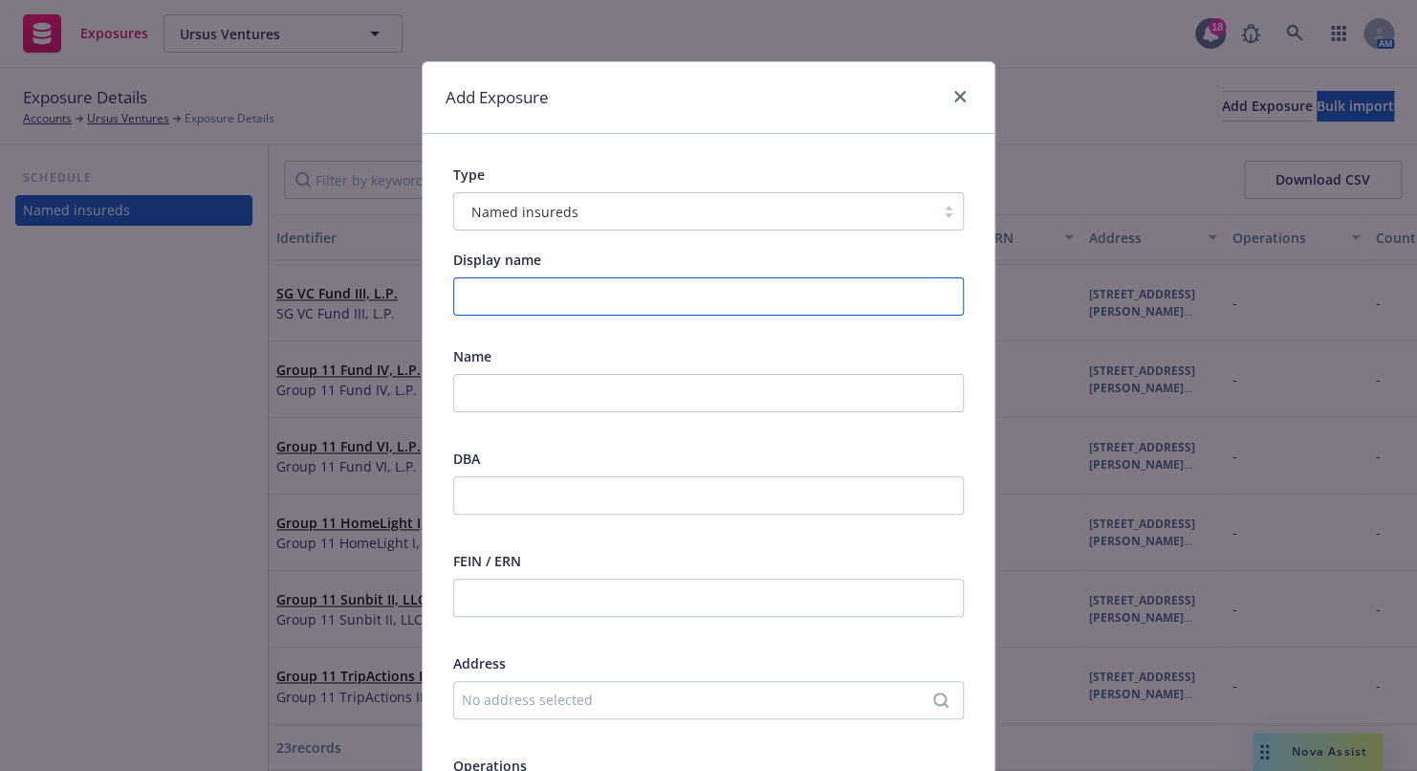
click at [497, 293] on input "Display name" at bounding box center [708, 296] width 511 height 38
click at [498, 308] on input "Display name" at bounding box center [708, 296] width 511 height 38
paste input "Group 11 Fund V, LP"
type input "Group 11 Fund V, LP"
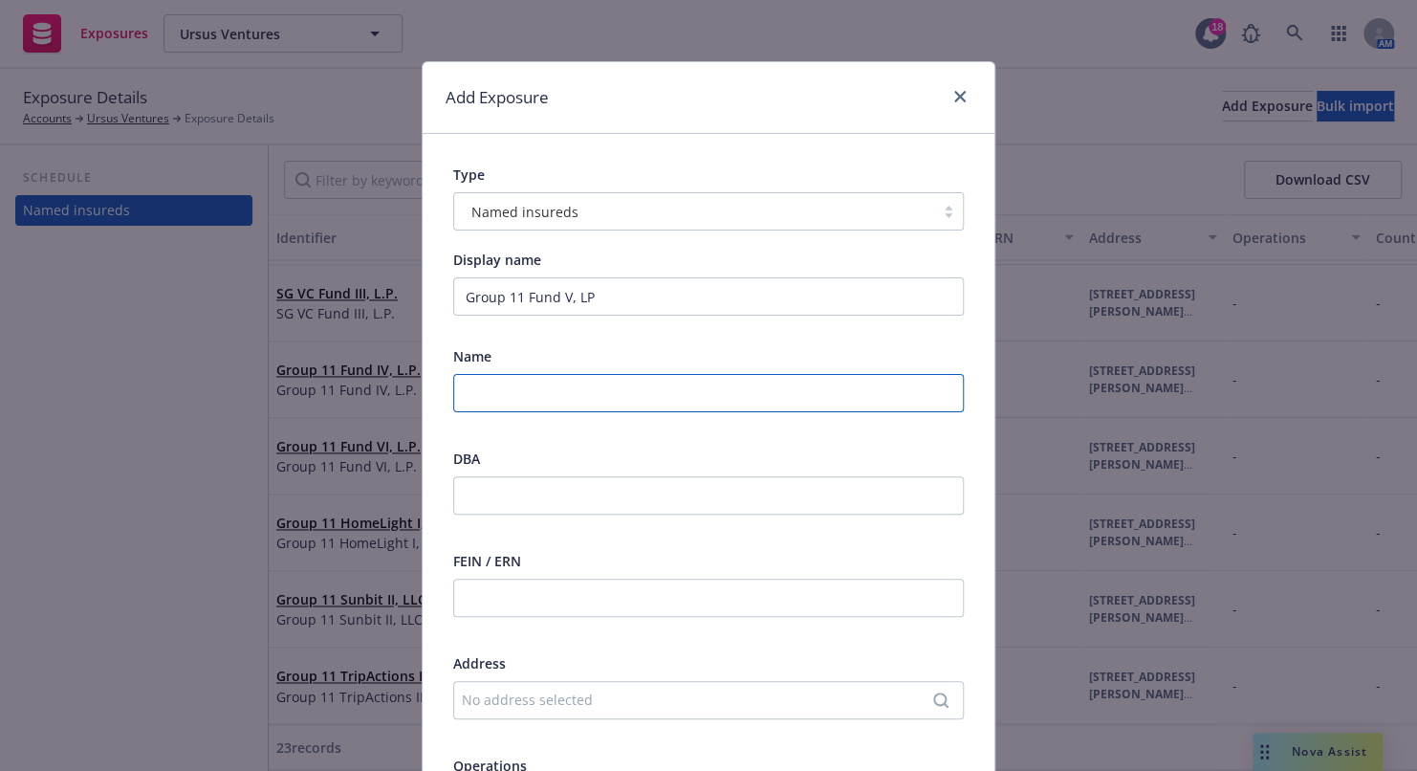
paste input "Group 11 Fund V, LP"
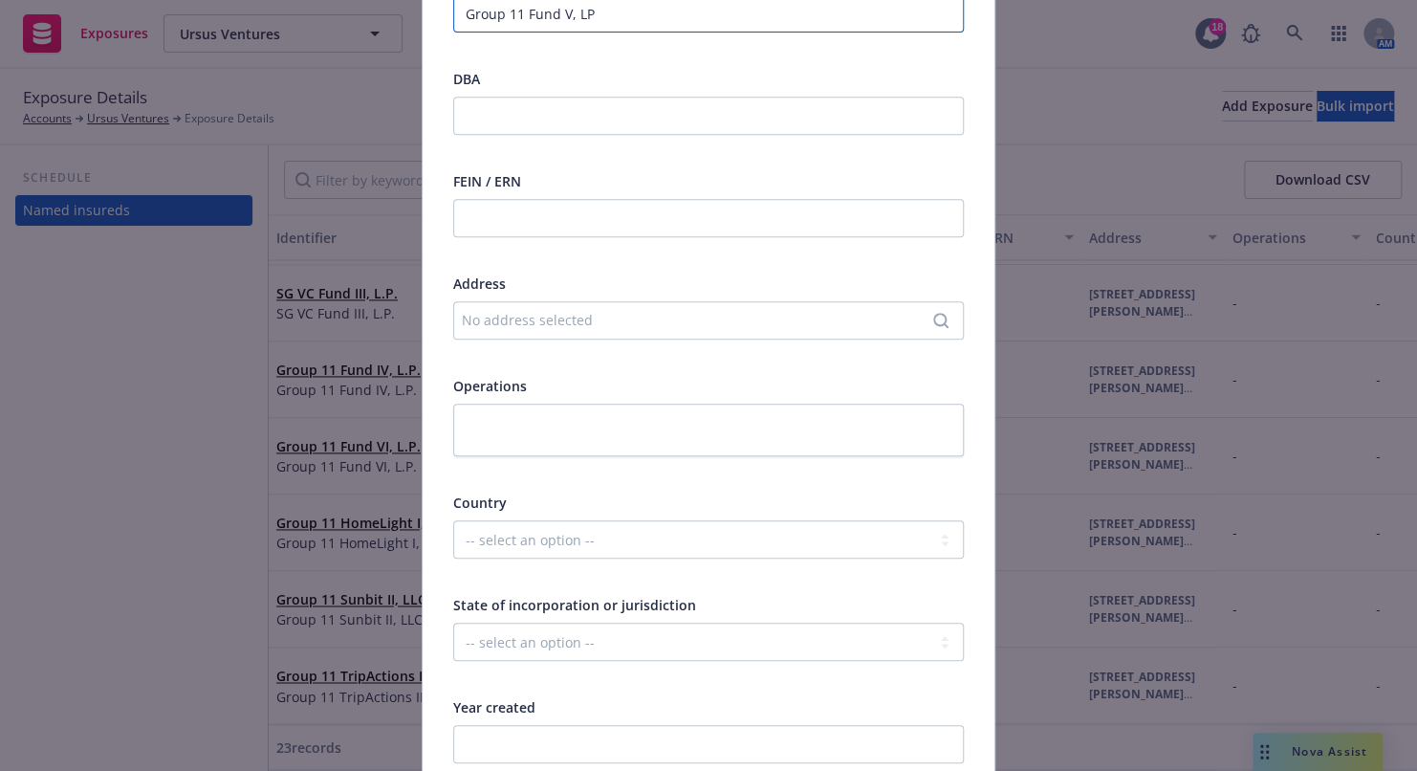
scroll to position [383, 0]
type input "Group 11 Fund V, LP"
click at [556, 319] on div "No address selected" at bounding box center [699, 317] width 474 height 20
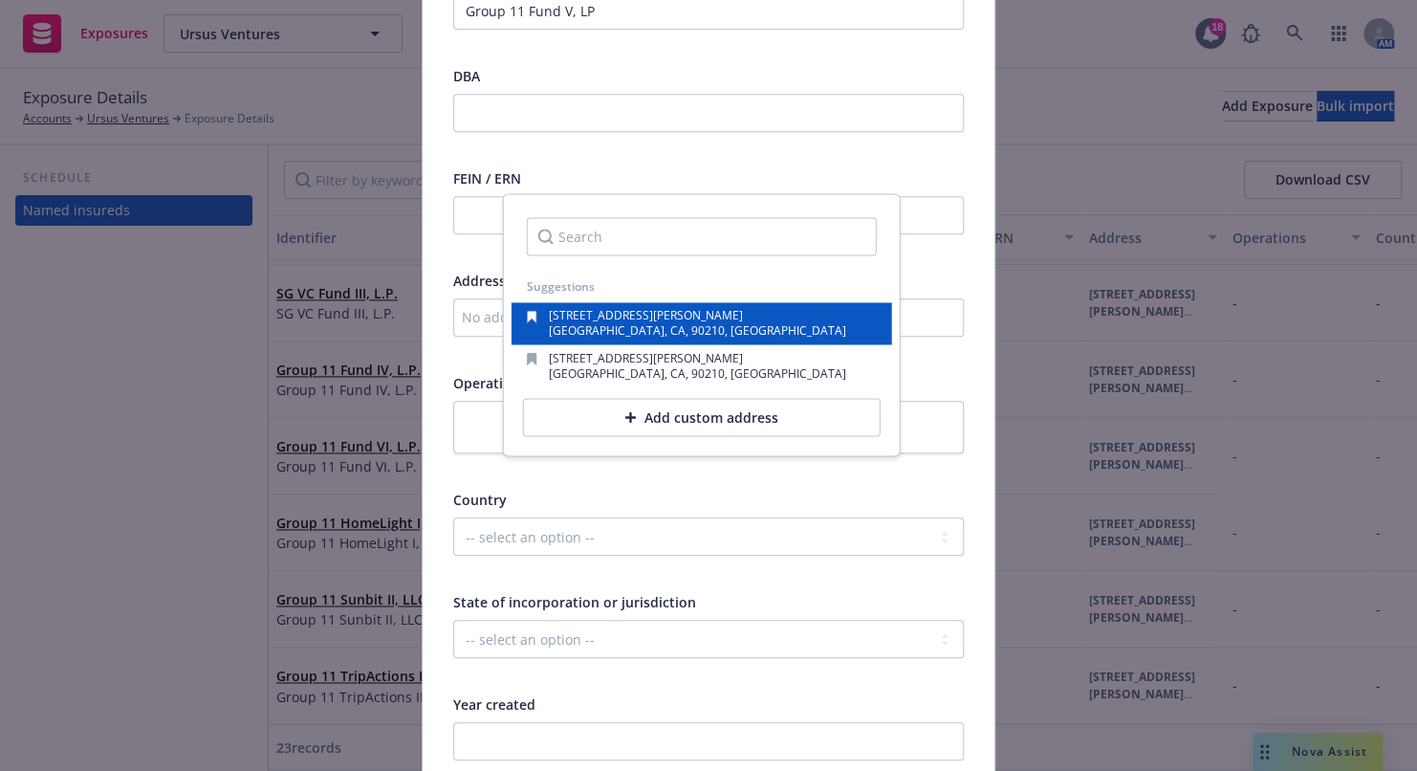
click at [641, 341] on div "[STREET_ADDRESS][PERSON_NAME]" at bounding box center [702, 324] width 381 height 42
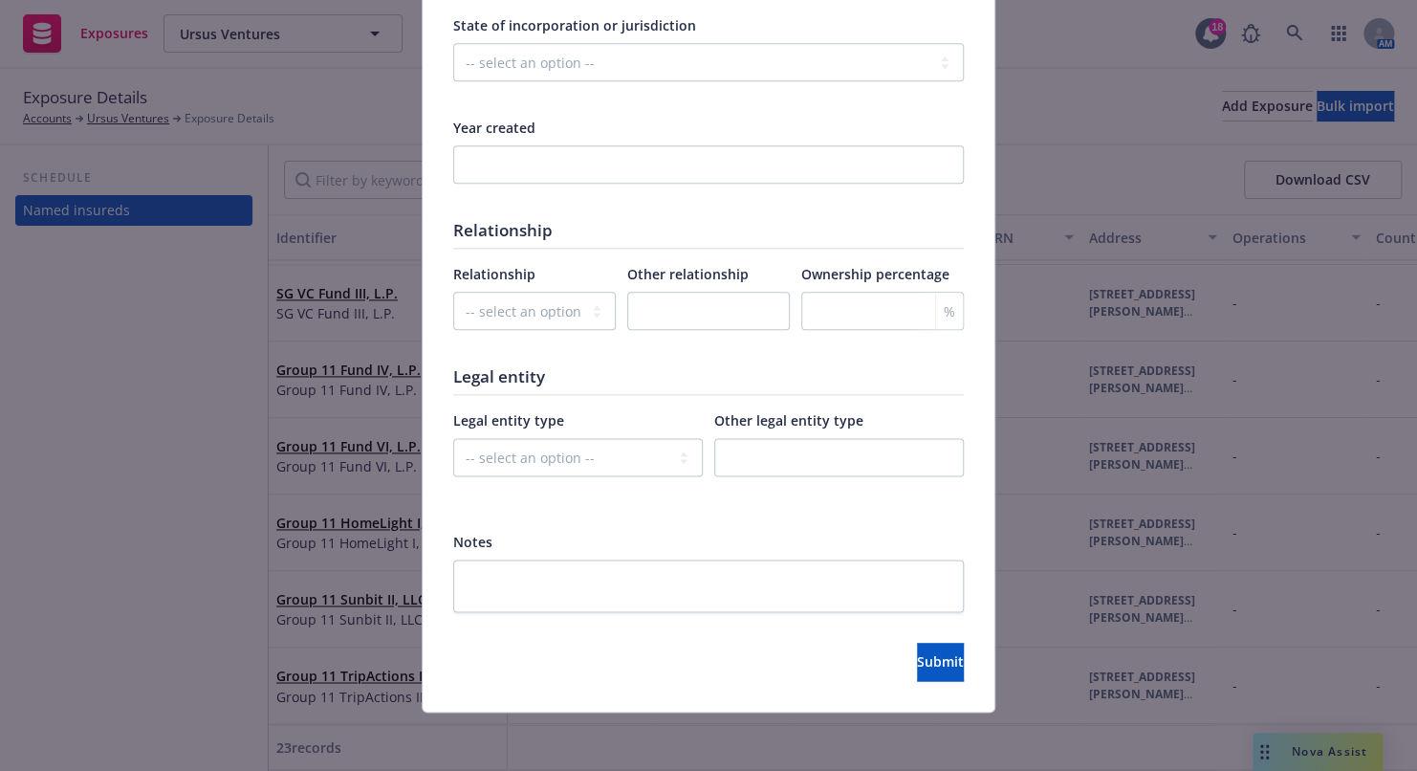
scroll to position [960, 0]
click at [573, 316] on select "-- select an option -- Parent company Wholly-owned subsidiary Subsidiary not wh…" at bounding box center [534, 310] width 163 height 38
click at [663, 308] on input "text" at bounding box center [708, 310] width 163 height 38
type input "Portfolio Company"
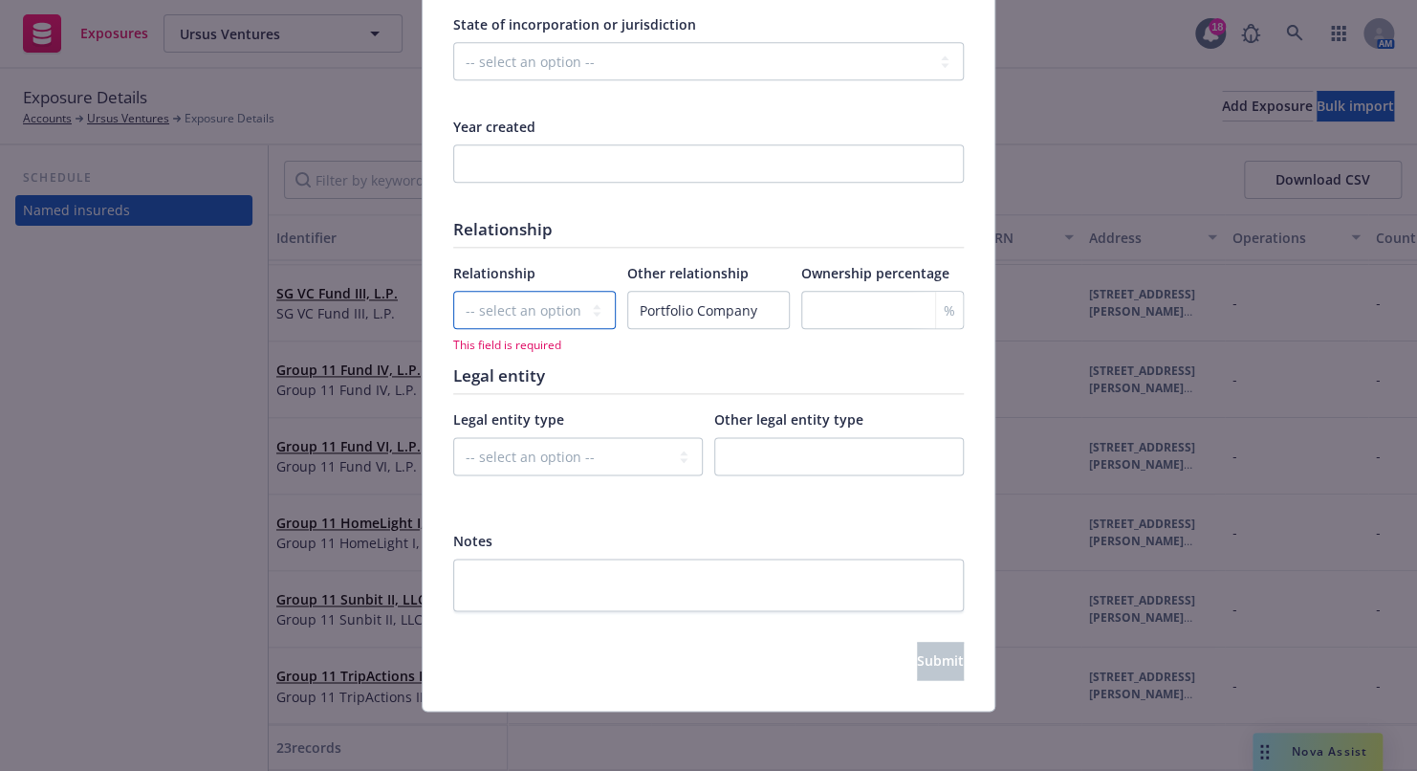
click at [584, 319] on select "-- select an option -- Parent company Wholly-owned subsidiary Subsidiary not wh…" at bounding box center [534, 310] width 163 height 38
click at [513, 491] on div at bounding box center [578, 491] width 250 height 17
click at [526, 306] on select "-- select an option -- Parent company Wholly-owned subsidiary Subsidiary not wh…" at bounding box center [534, 310] width 163 height 38
select select "OTHER"
click at [453, 291] on select "-- select an option -- Parent company Wholly-owned subsidiary Subsidiary not wh…" at bounding box center [534, 310] width 163 height 38
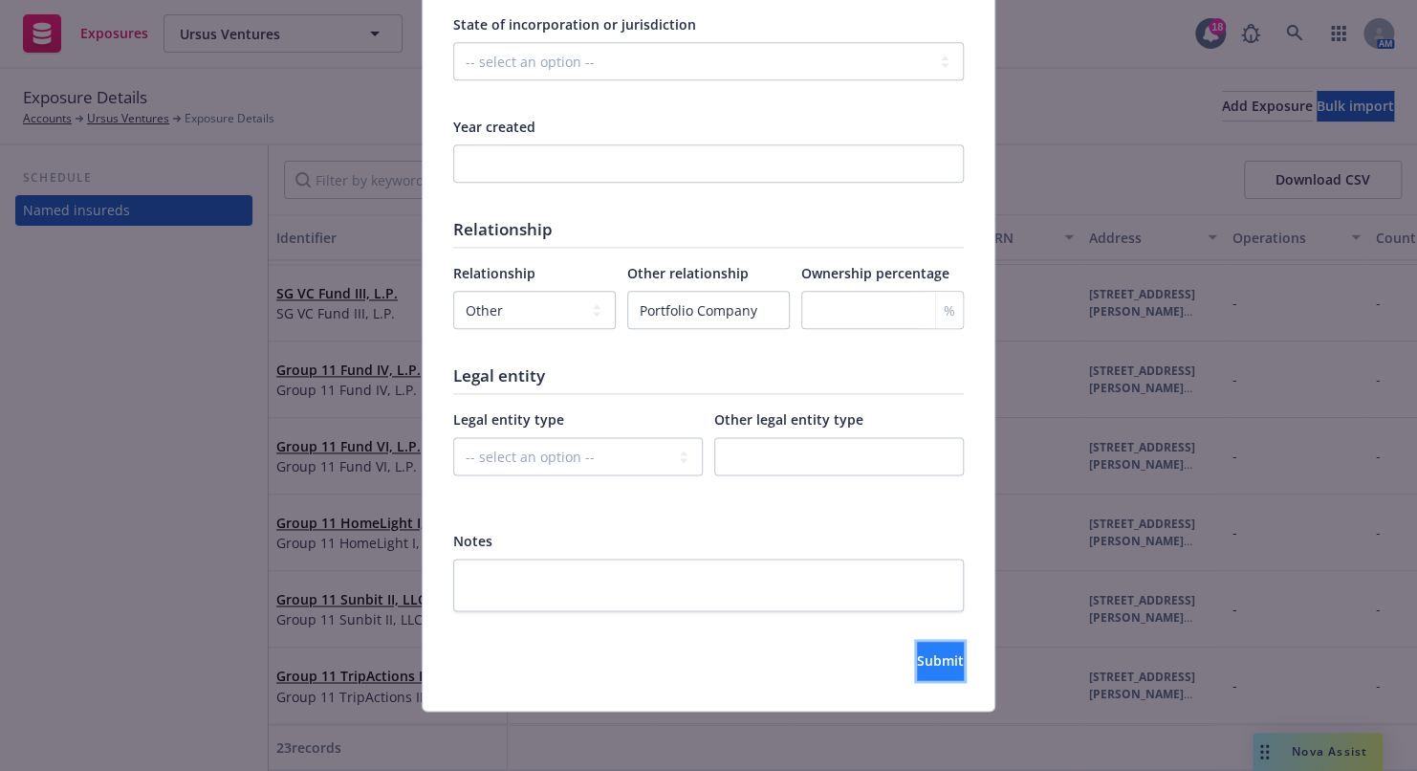
click at [917, 656] on span "Submit" at bounding box center [940, 660] width 47 height 18
